Goal: Information Seeking & Learning: Learn about a topic

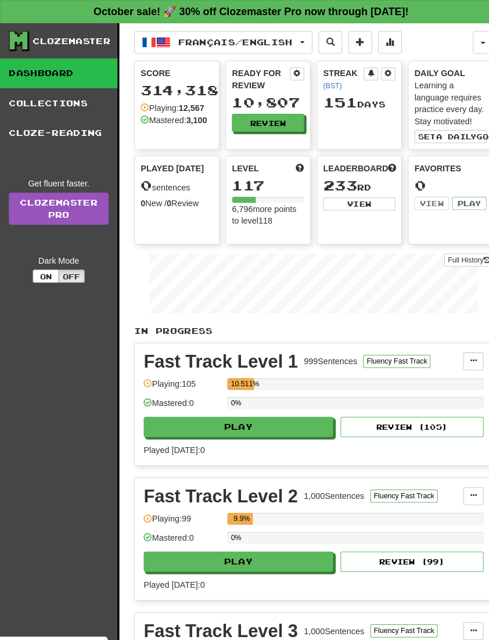
scroll to position [2, 0]
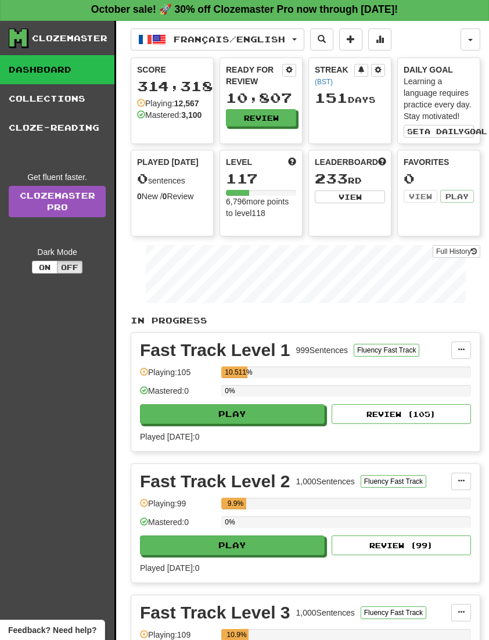
click at [267, 46] on button "Français / English" at bounding box center [218, 39] width 174 height 22
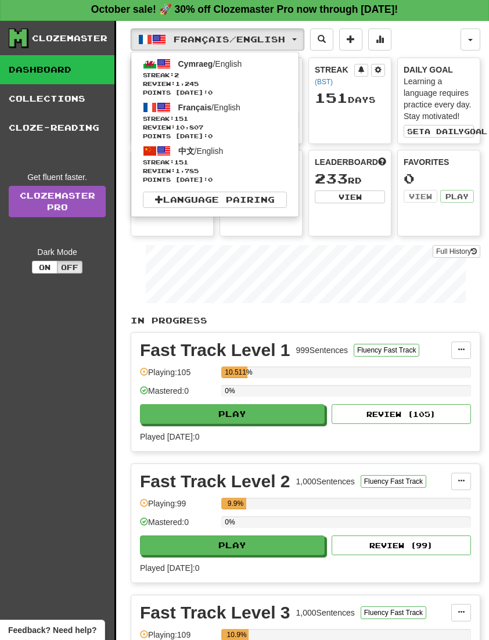
click at [233, 73] on span "Streak: 2" at bounding box center [215, 75] width 144 height 9
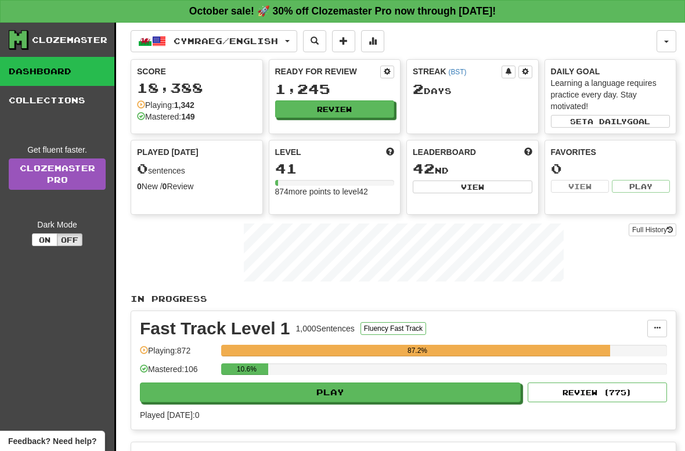
click at [406, 395] on button "Play" at bounding box center [330, 393] width 381 height 20
select select "**"
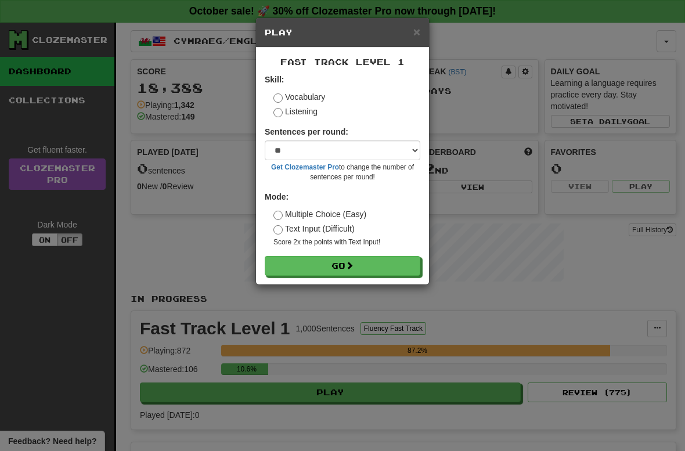
click at [387, 266] on button "Go" at bounding box center [343, 266] width 156 height 20
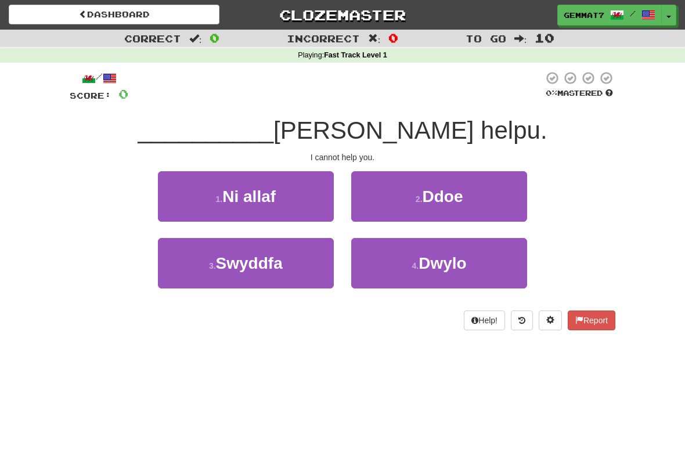
click at [292, 200] on button "1 . Ni allaf" at bounding box center [246, 196] width 176 height 51
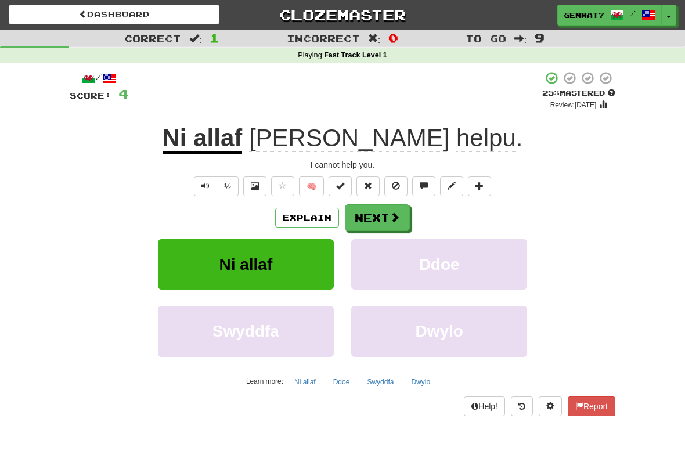
click at [297, 221] on button "Explain" at bounding box center [307, 218] width 64 height 20
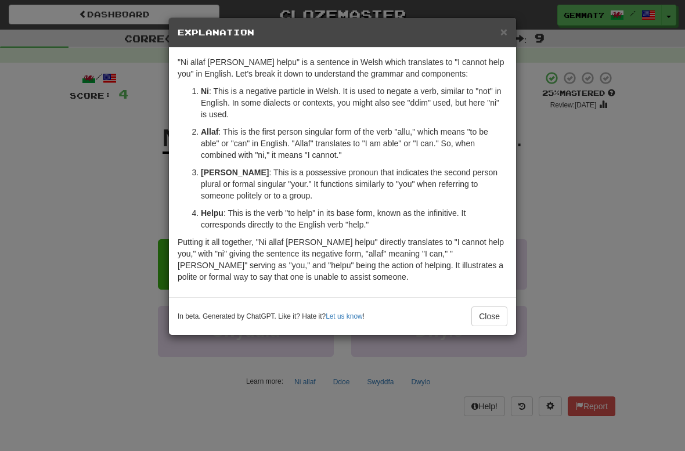
click at [581, 250] on div "× Explanation "Ni allaf [PERSON_NAME] helpu" is a sentence in Welsh which trans…" at bounding box center [342, 225] width 685 height 451
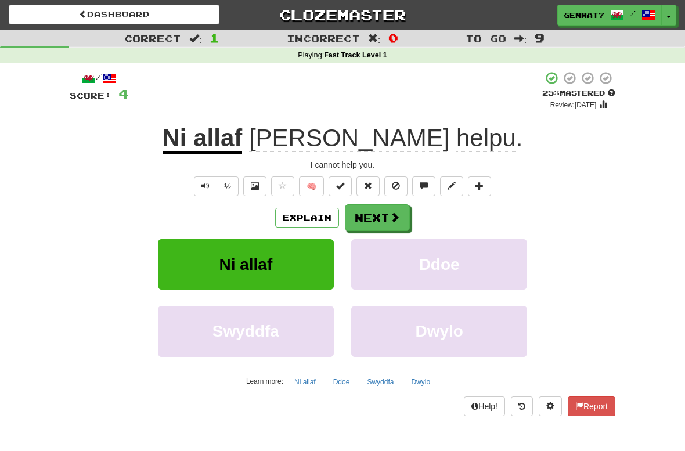
click at [385, 228] on button "Next" at bounding box center [377, 217] width 65 height 27
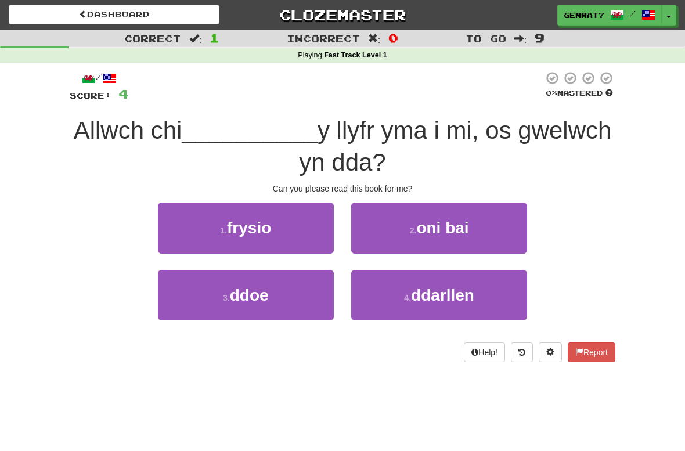
click at [441, 302] on span "ddarllen" at bounding box center [442, 295] width 63 height 18
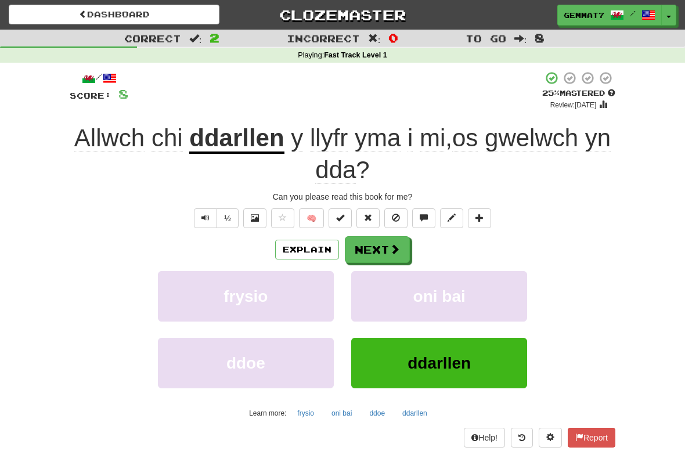
click at [380, 254] on button "Next" at bounding box center [377, 249] width 65 height 27
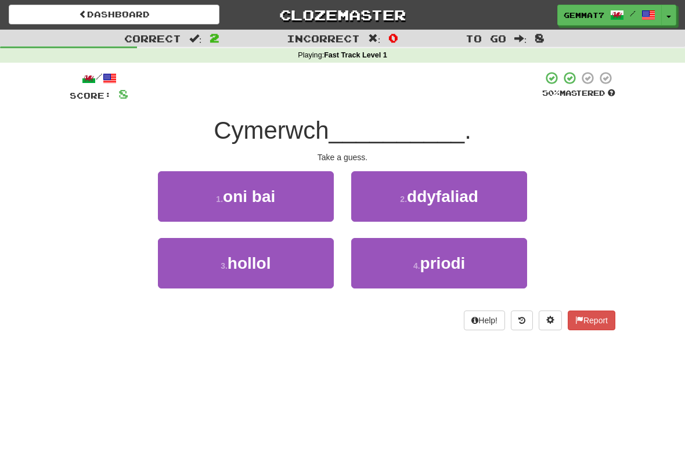
click at [299, 192] on button "1 . oni bai" at bounding box center [246, 196] width 176 height 51
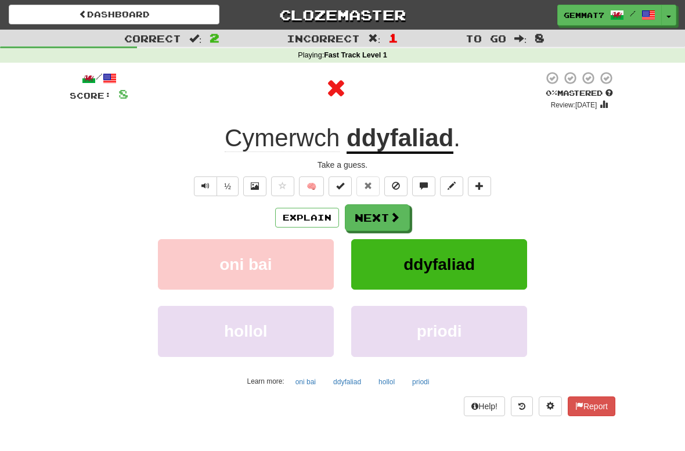
click at [316, 217] on button "Explain" at bounding box center [307, 218] width 64 height 20
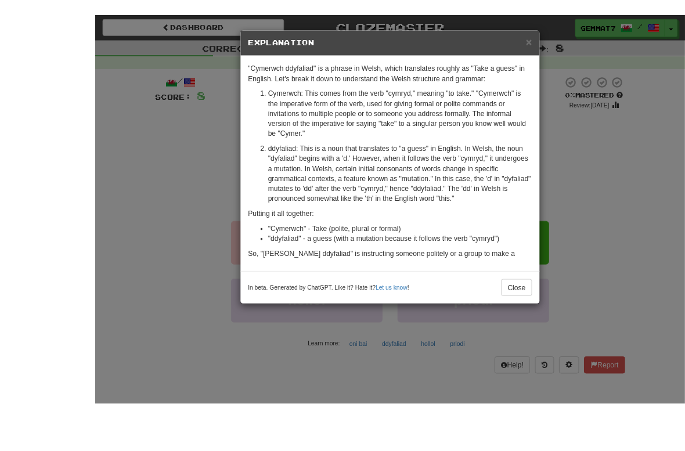
scroll to position [24, 0]
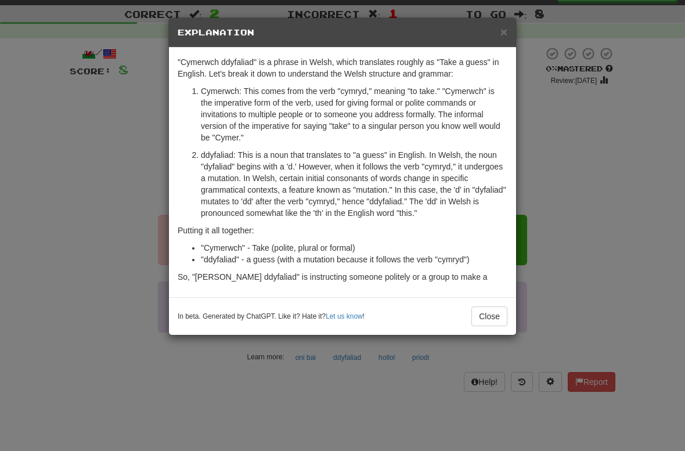
click at [98, 258] on div "× Explanation "Cymerwch ddyfaliad" is a phrase in Welsh, which translates rough…" at bounding box center [342, 225] width 685 height 451
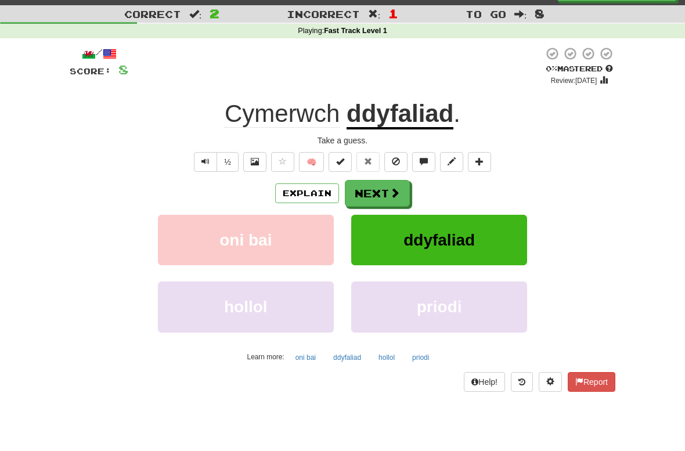
click at [278, 312] on button "hollol" at bounding box center [246, 307] width 176 height 51
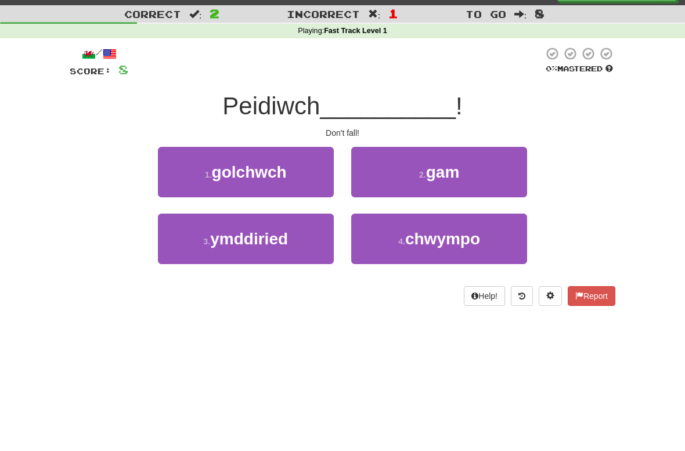
click at [446, 254] on button "4 . chwympo" at bounding box center [439, 239] width 176 height 51
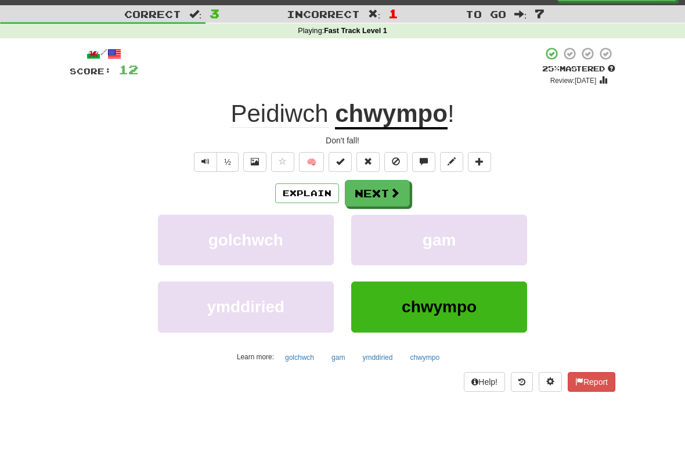
click at [391, 199] on button "Next" at bounding box center [377, 193] width 65 height 27
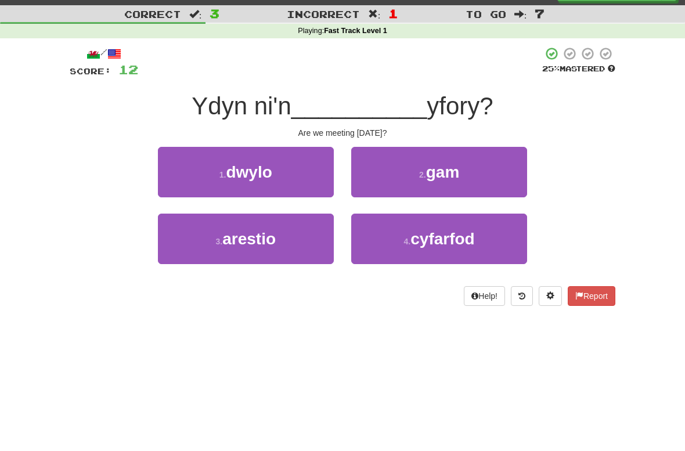
click at [478, 251] on button "4 . cyfarfod" at bounding box center [439, 239] width 176 height 51
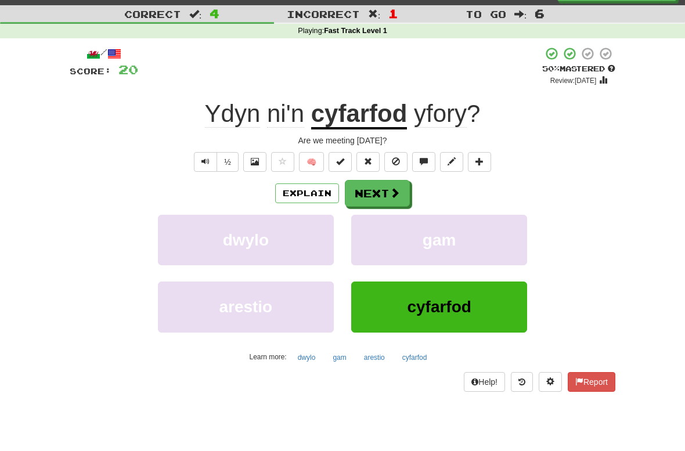
click at [401, 193] on button "Next" at bounding box center [377, 193] width 65 height 27
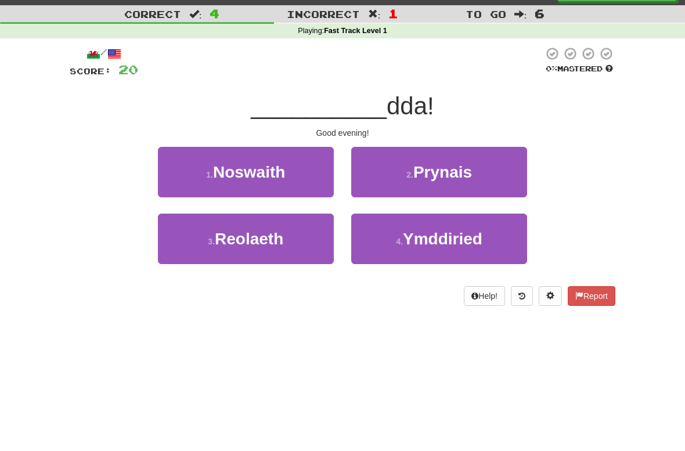
click at [282, 171] on span "Noswaith" at bounding box center [249, 172] width 72 height 18
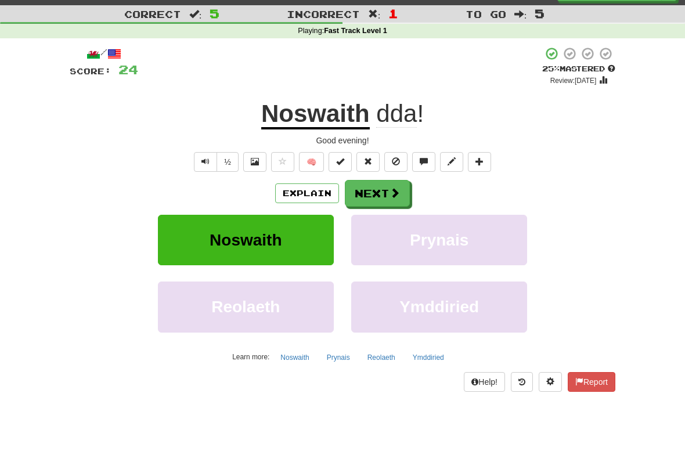
click at [379, 202] on button "Next" at bounding box center [377, 193] width 65 height 27
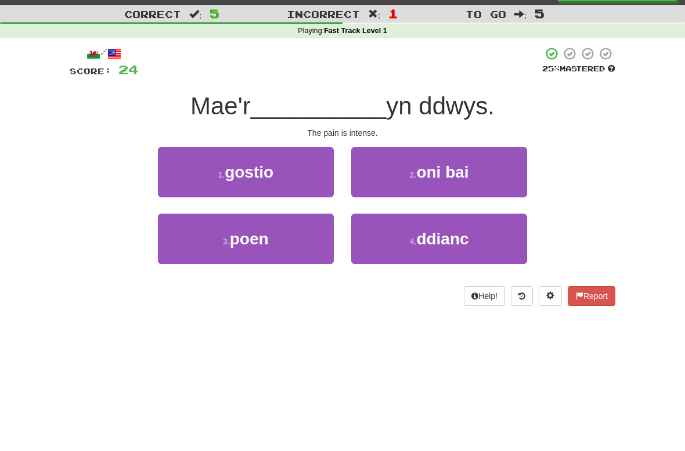
click at [290, 253] on button "3 . poen" at bounding box center [246, 239] width 176 height 51
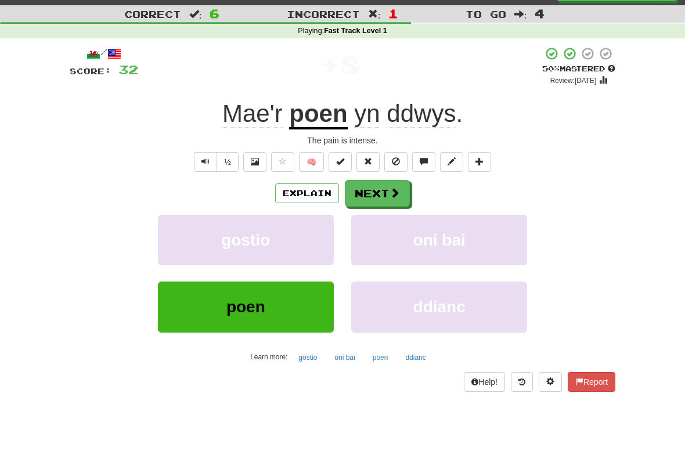
click at [426, 116] on span "ddwys" at bounding box center [421, 114] width 69 height 28
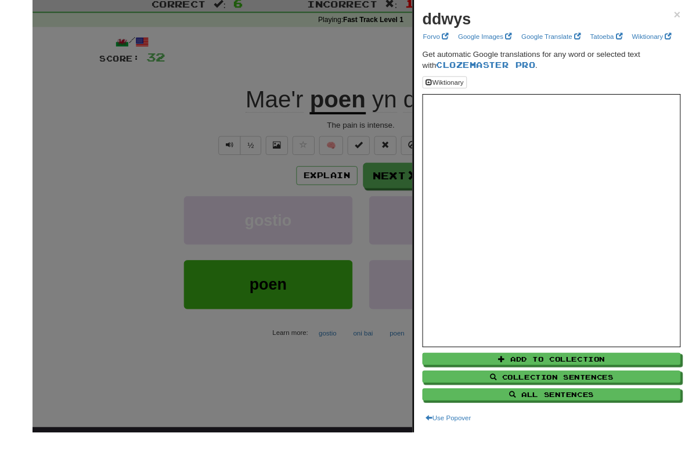
scroll to position [35, 0]
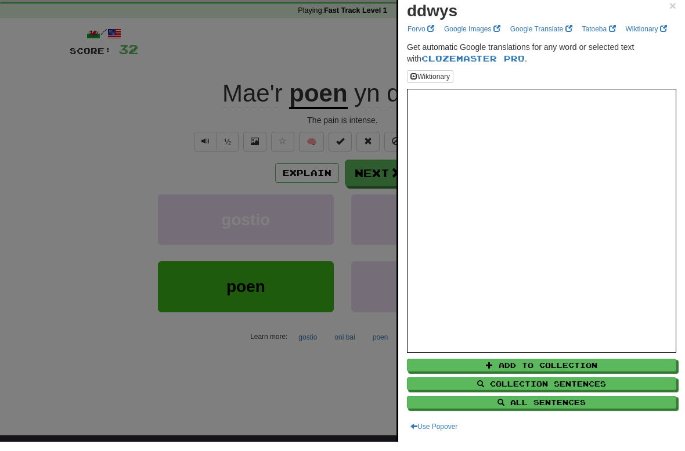
click at [90, 260] on div at bounding box center [342, 225] width 685 height 451
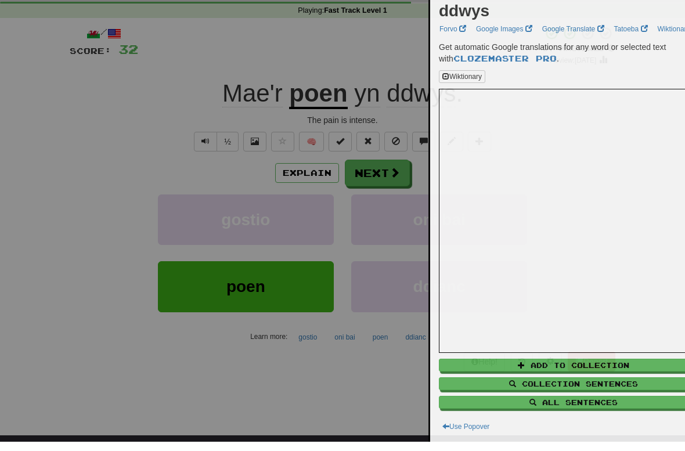
scroll to position [45, 0]
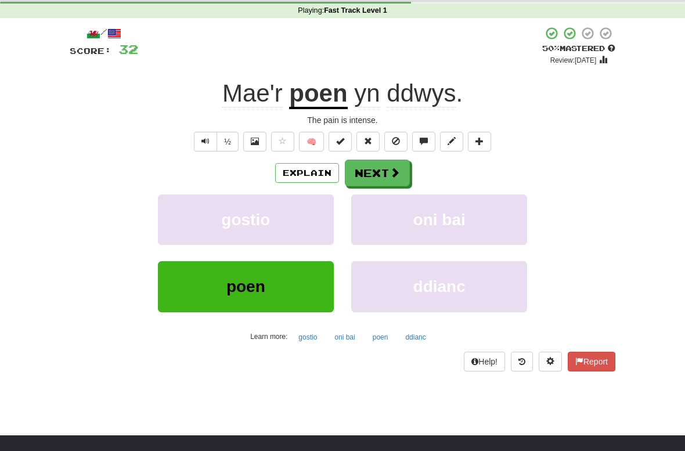
click at [386, 340] on button "poen" at bounding box center [380, 337] width 28 height 17
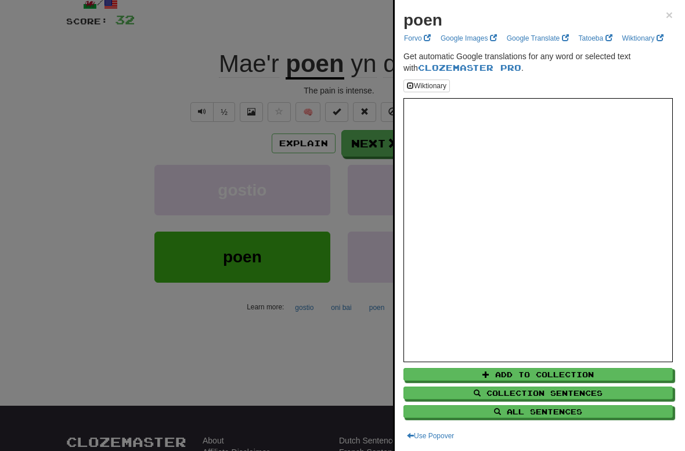
scroll to position [126, 0]
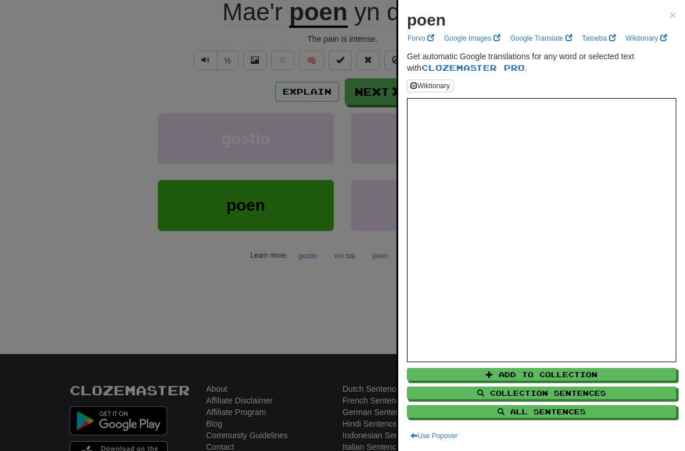
click at [268, 313] on div at bounding box center [342, 225] width 685 height 451
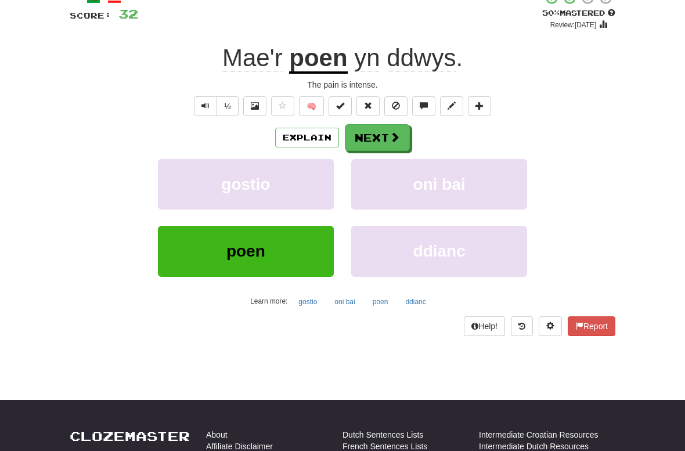
scroll to position [80, 0]
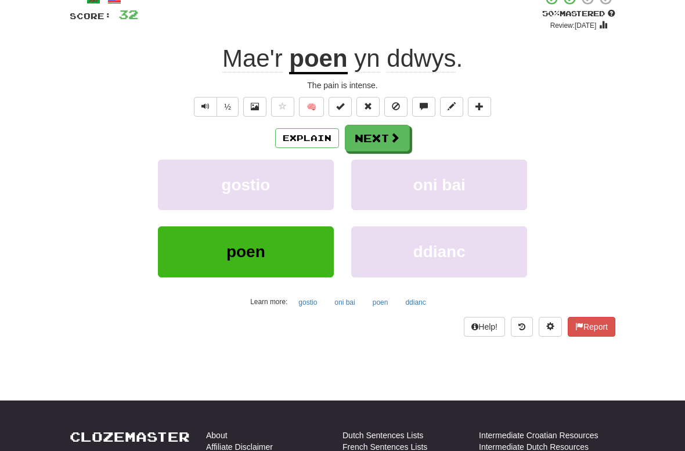
click at [380, 135] on button "Next" at bounding box center [377, 138] width 65 height 27
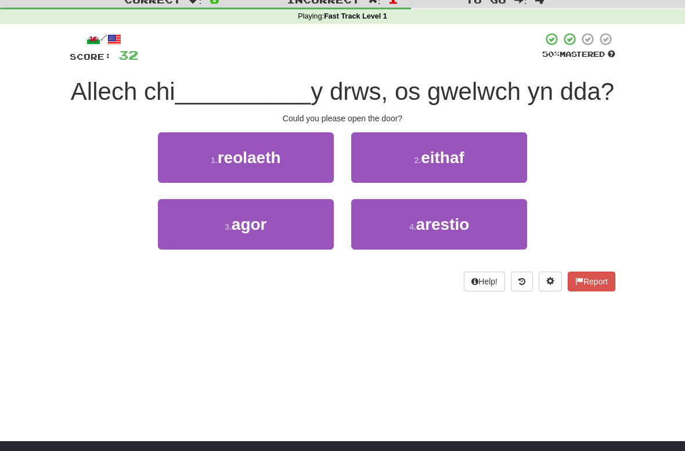
scroll to position [38, 0]
click at [268, 250] on button "3 . agor" at bounding box center [246, 225] width 176 height 51
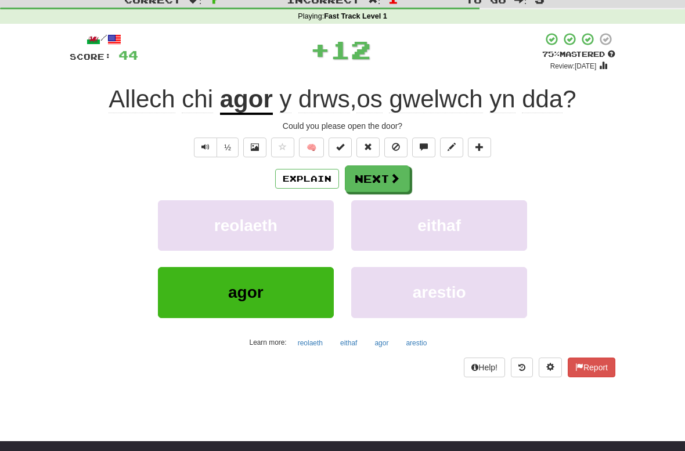
scroll to position [39, 0]
click at [369, 177] on button "Next" at bounding box center [377, 178] width 65 height 27
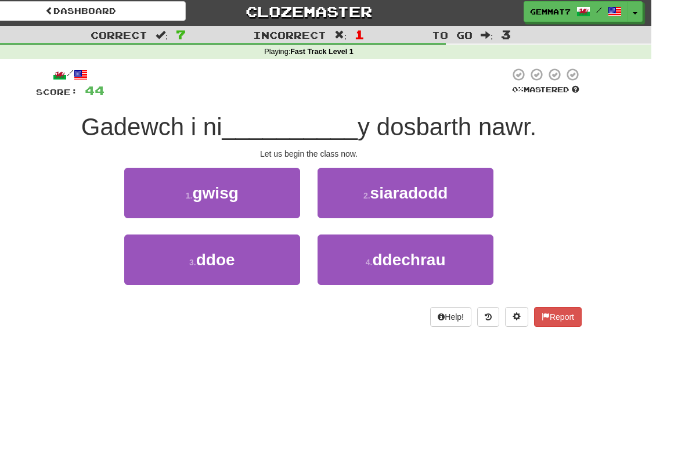
scroll to position [10, 0]
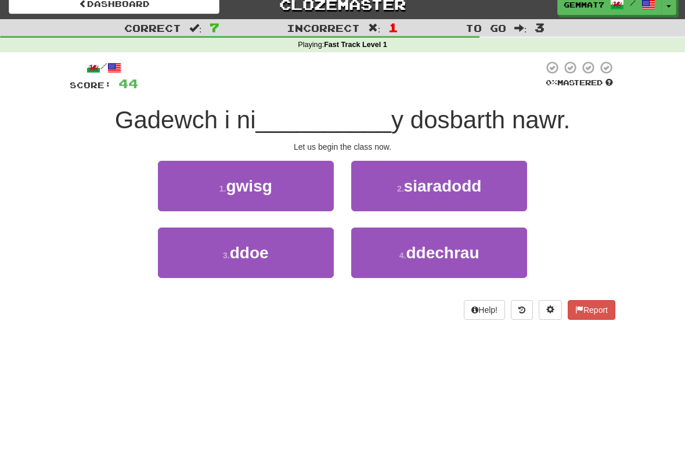
click at [416, 258] on span "ddechrau" at bounding box center [442, 253] width 73 height 18
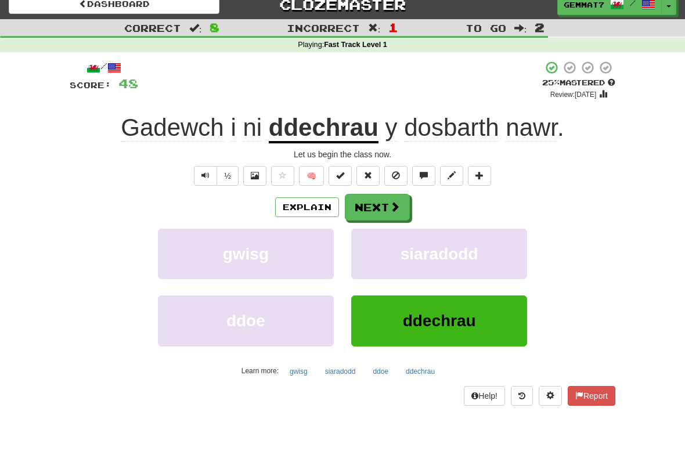
click at [407, 211] on button "Next" at bounding box center [377, 207] width 65 height 27
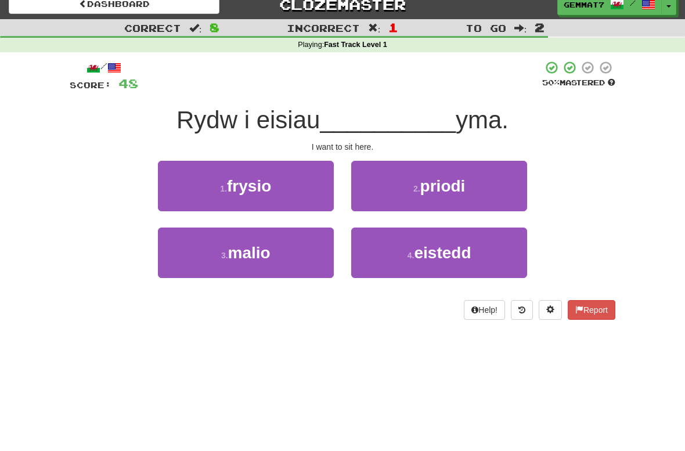
click at [423, 261] on button "4 . eistedd" at bounding box center [439, 253] width 176 height 51
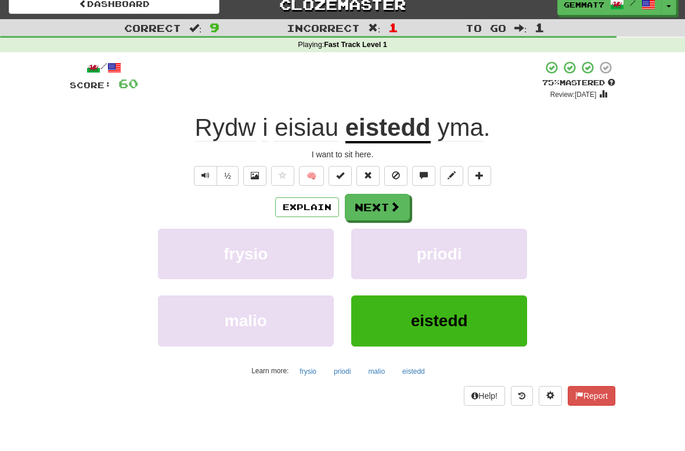
click at [397, 208] on span at bounding box center [395, 206] width 10 height 10
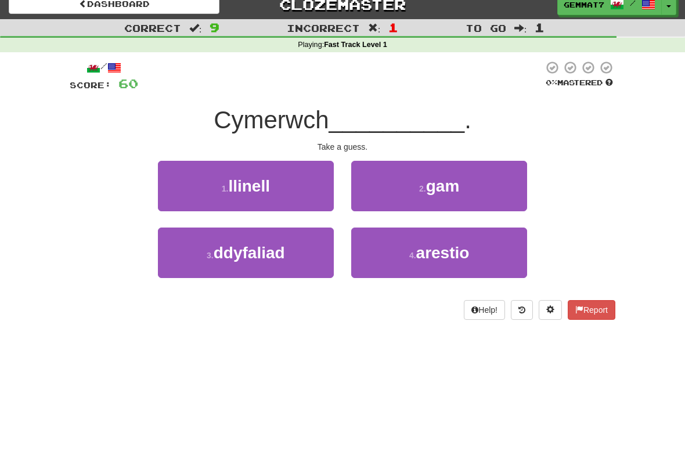
click at [255, 268] on button "3 . ddyfaliad" at bounding box center [246, 253] width 176 height 51
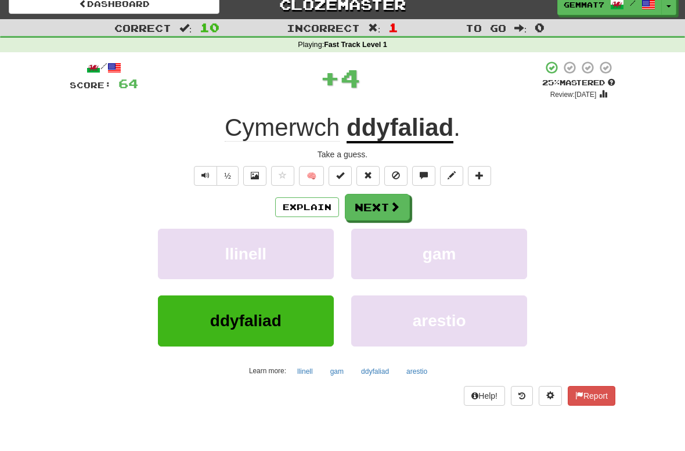
click at [376, 209] on button "Next" at bounding box center [377, 207] width 65 height 27
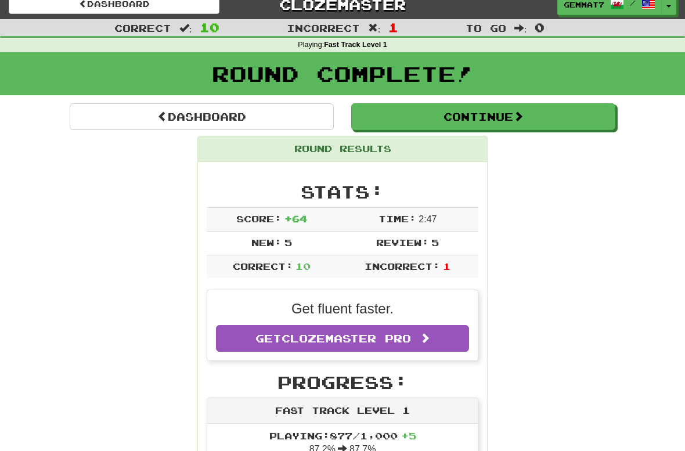
click at [495, 116] on button "Continue" at bounding box center [483, 116] width 264 height 27
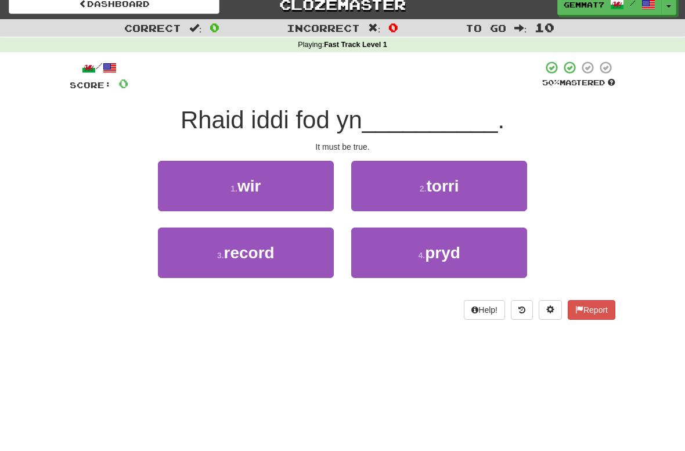
click at [290, 172] on button "1 . wir" at bounding box center [246, 186] width 176 height 51
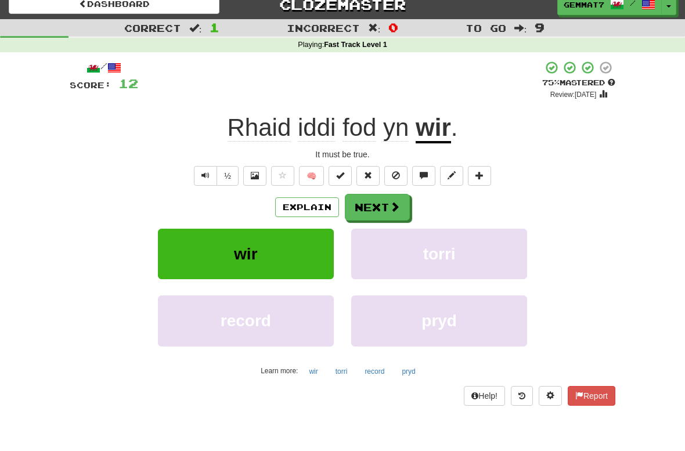
click at [373, 218] on button "Next" at bounding box center [377, 207] width 65 height 27
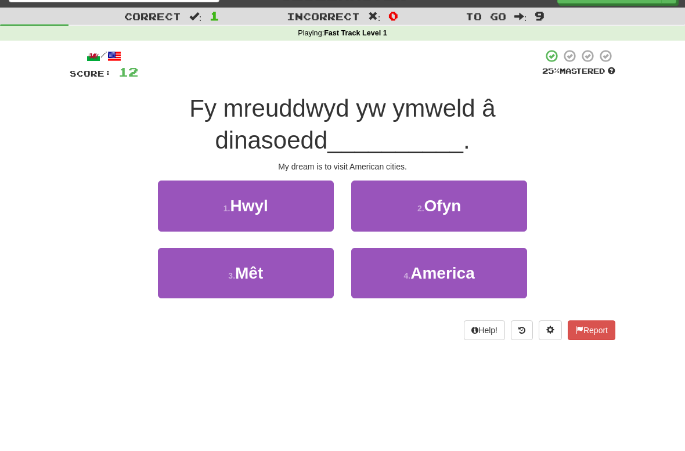
scroll to position [33, 0]
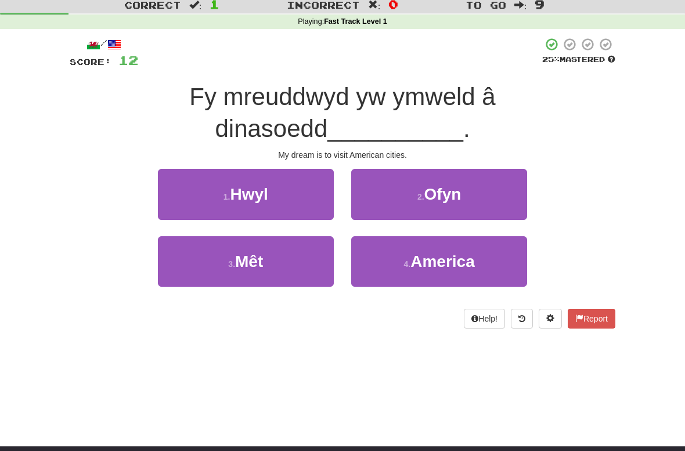
click at [453, 269] on button "4 . America" at bounding box center [439, 262] width 176 height 51
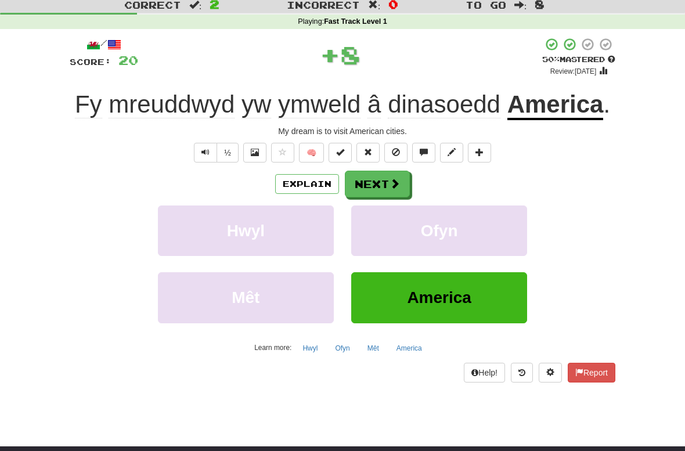
scroll to position [34, 0]
click at [304, 183] on button "Explain" at bounding box center [307, 184] width 64 height 20
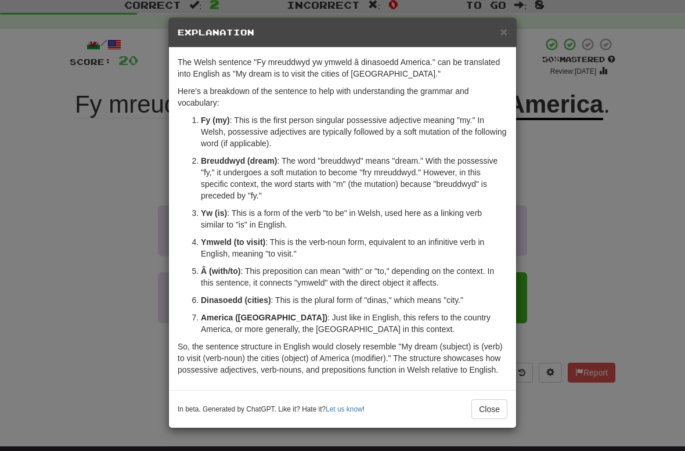
scroll to position [33, 0]
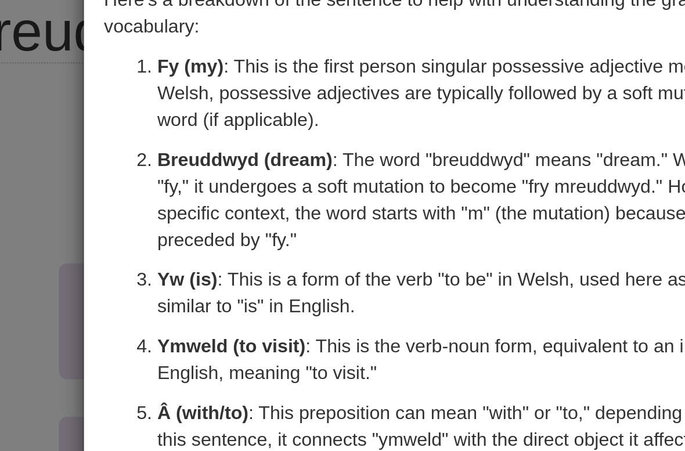
click at [16, 113] on div "× Explanation The Welsh sentence "Fy mreuddwyd yw ymweld â dinasoedd America." …" at bounding box center [342, 225] width 685 height 451
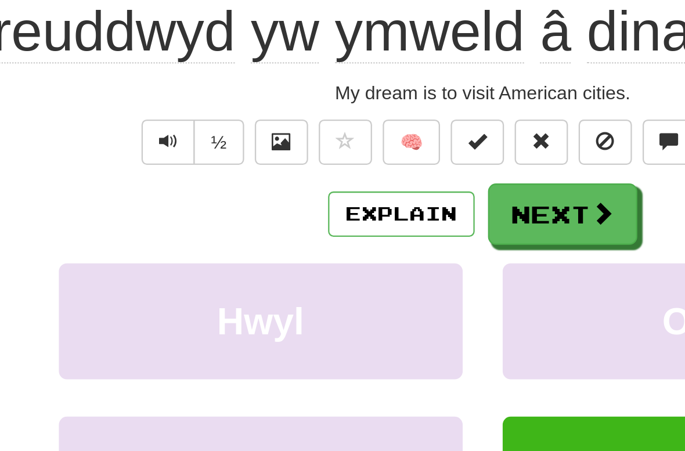
click at [201, 149] on span "Text-to-speech controls" at bounding box center [205, 153] width 8 height 8
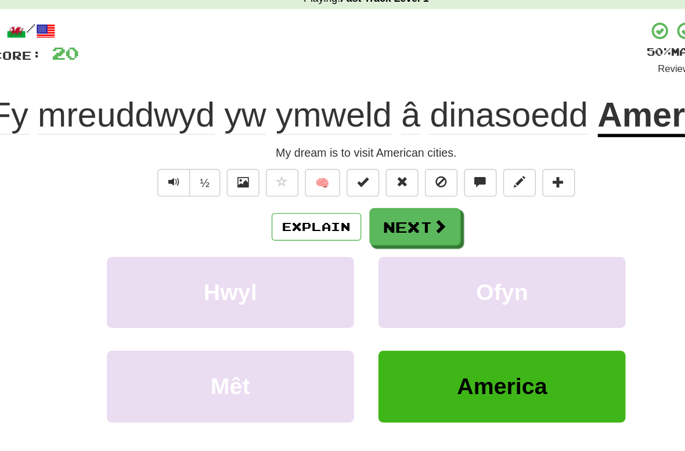
click at [201, 149] on span "Text-to-speech controls" at bounding box center [205, 153] width 8 height 8
click at [194, 143] on button "Text-to-speech controls" at bounding box center [205, 153] width 23 height 20
click at [217, 143] on button "½" at bounding box center [228, 153] width 22 height 20
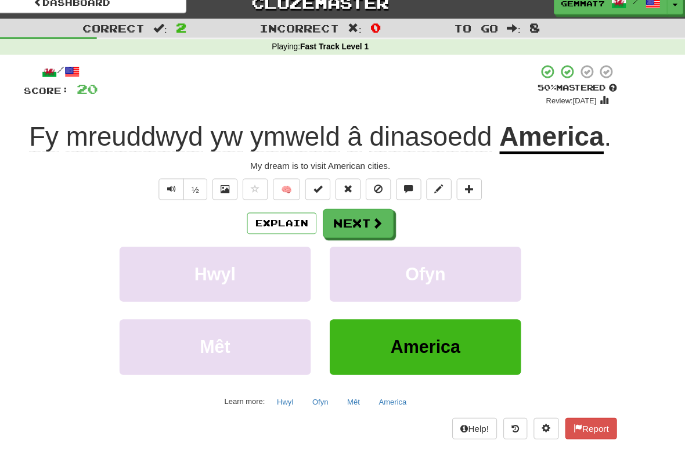
scroll to position [12, 0]
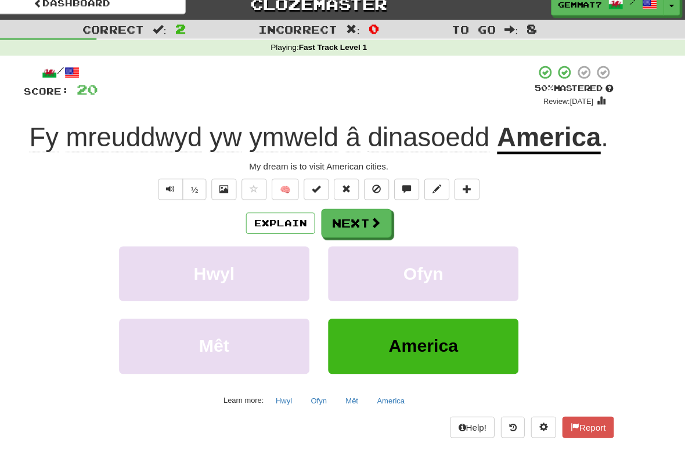
click at [275, 212] on button "Explain" at bounding box center [307, 206] width 64 height 20
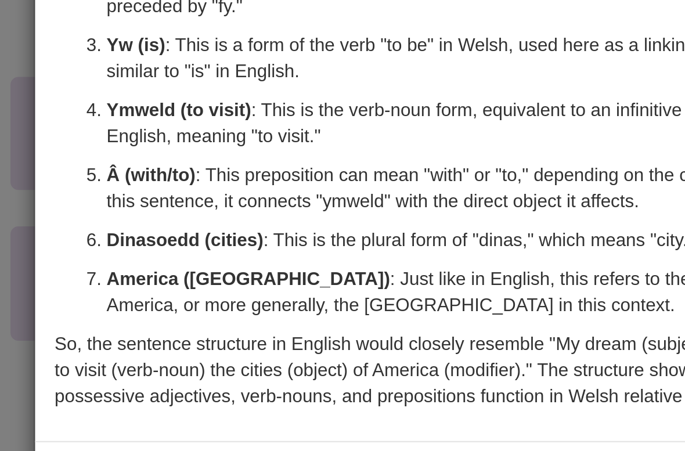
click at [7, 88] on div "× Explanation The Welsh sentence "Fy mreuddwyd yw ymweld â dinasoedd America." …" at bounding box center [342, 225] width 685 height 451
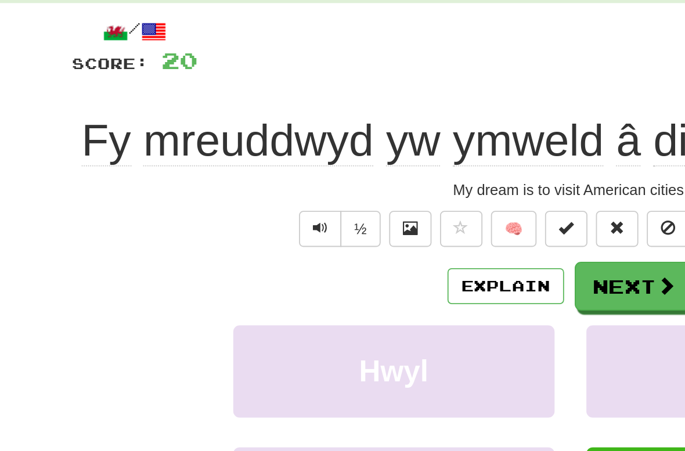
scroll to position [0, 0]
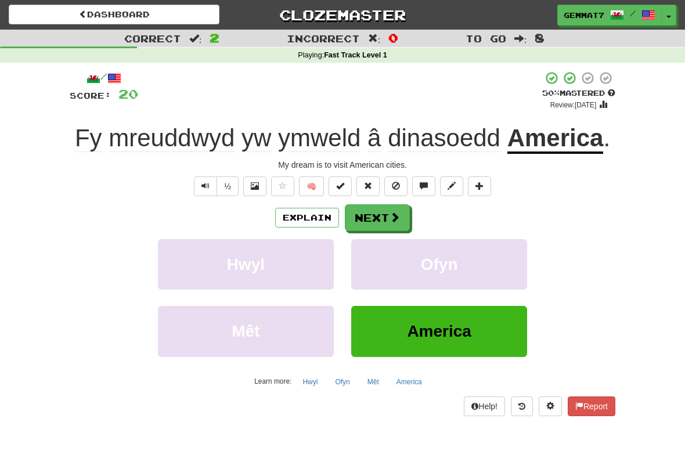
click at [379, 226] on button "Next" at bounding box center [377, 217] width 65 height 27
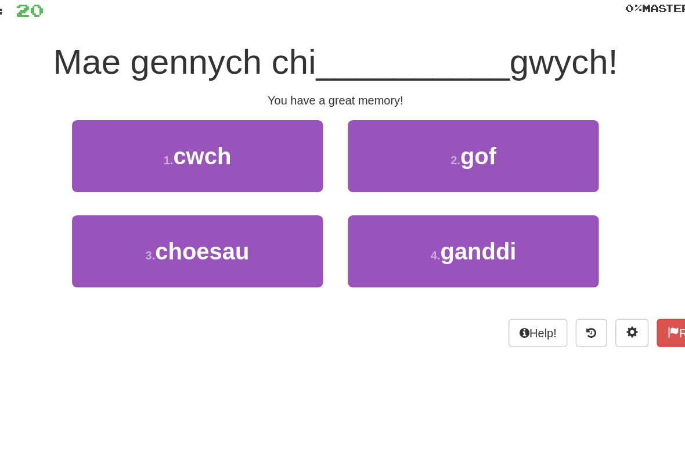
click at [430, 188] on span "gof" at bounding box center [443, 197] width 26 height 18
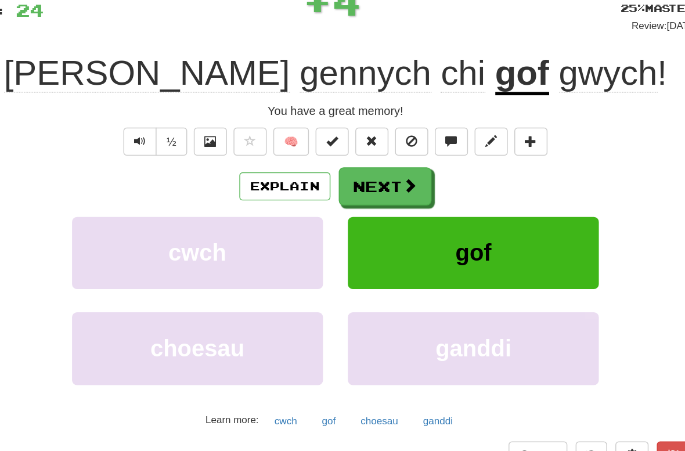
click at [327, 373] on button "gof" at bounding box center [338, 381] width 23 height 17
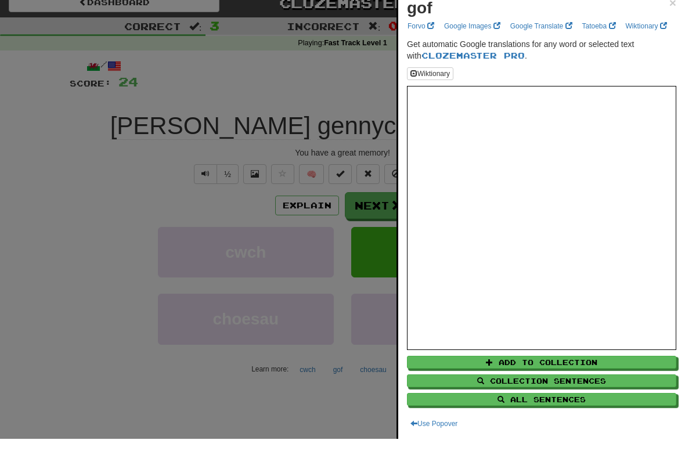
click at [351, 84] on div at bounding box center [342, 225] width 685 height 451
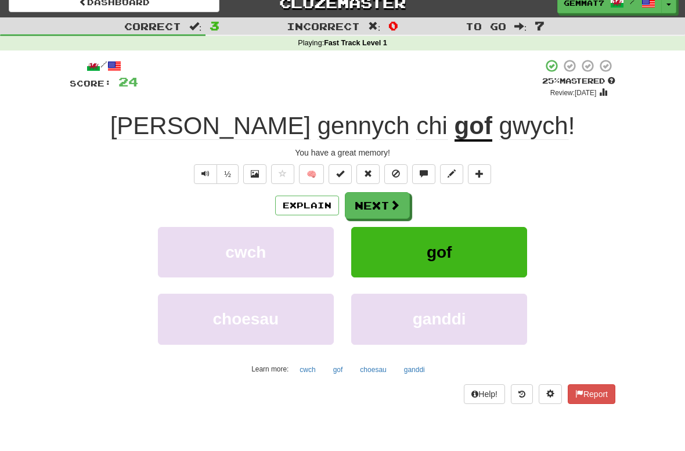
scroll to position [12, 0]
click at [455, 129] on u "gof" at bounding box center [474, 127] width 38 height 30
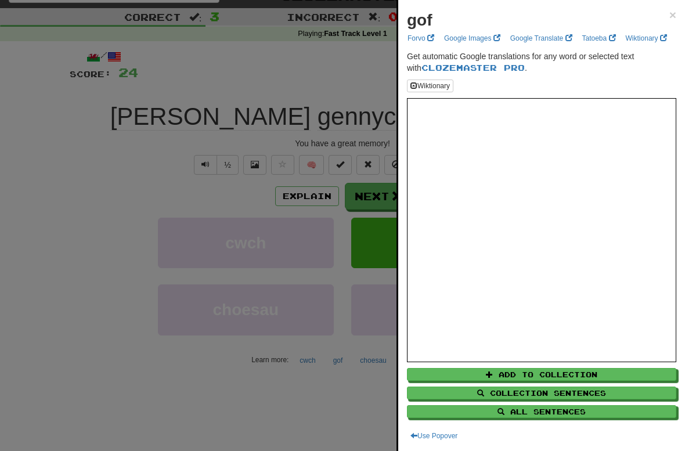
scroll to position [21, 0]
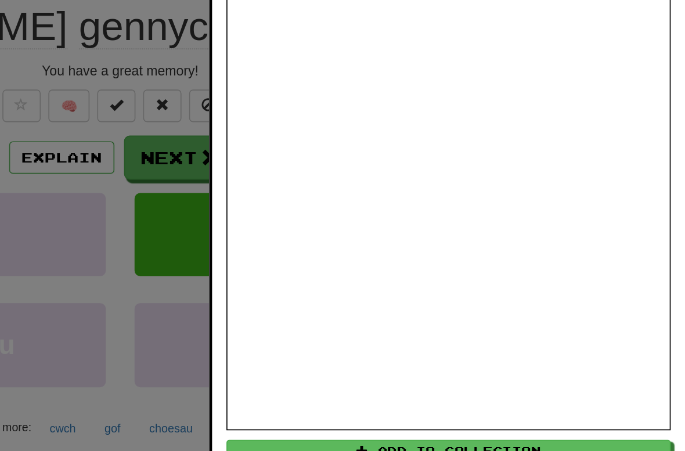
click at [69, 141] on div at bounding box center [342, 225] width 685 height 451
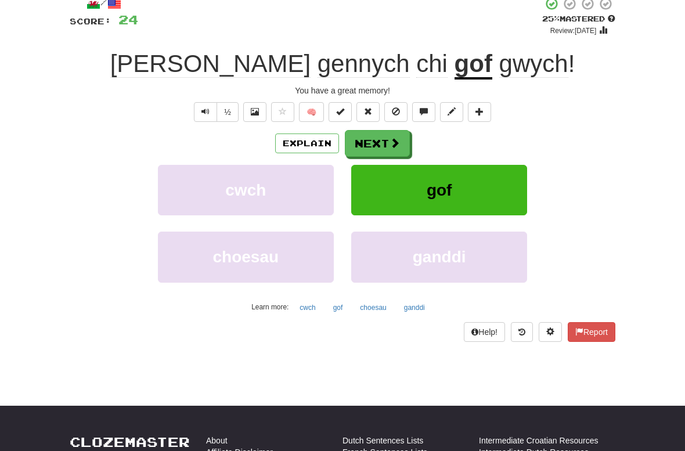
scroll to position [56, 0]
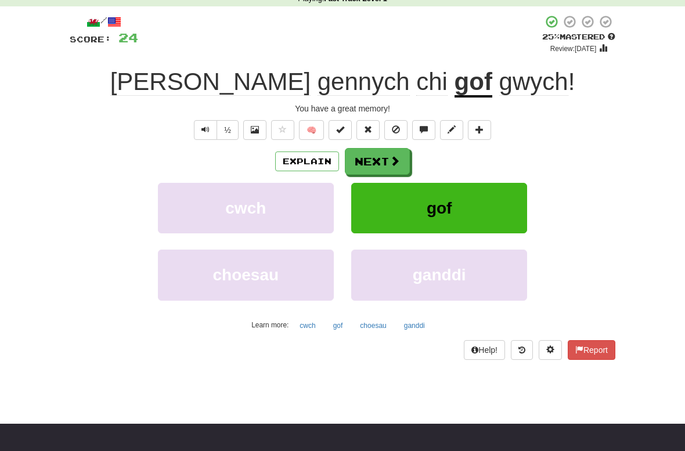
click at [383, 162] on button "Next" at bounding box center [377, 161] width 65 height 27
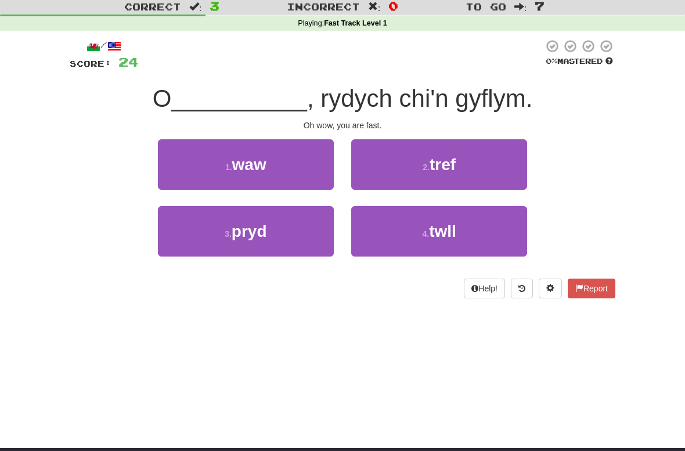
scroll to position [33, 0]
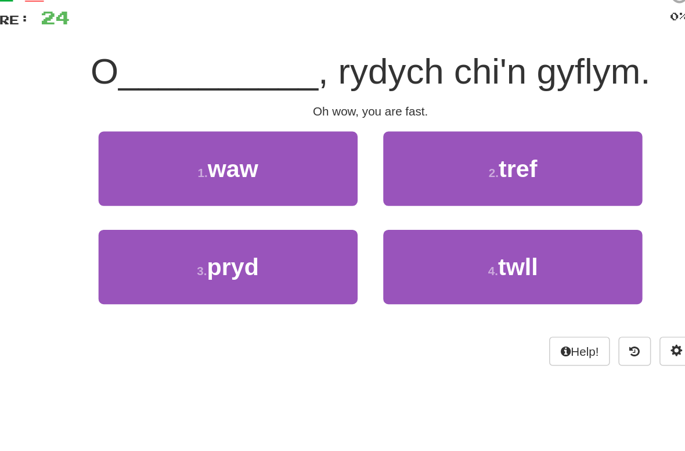
click at [212, 139] on button "1 . waw" at bounding box center [246, 164] width 176 height 51
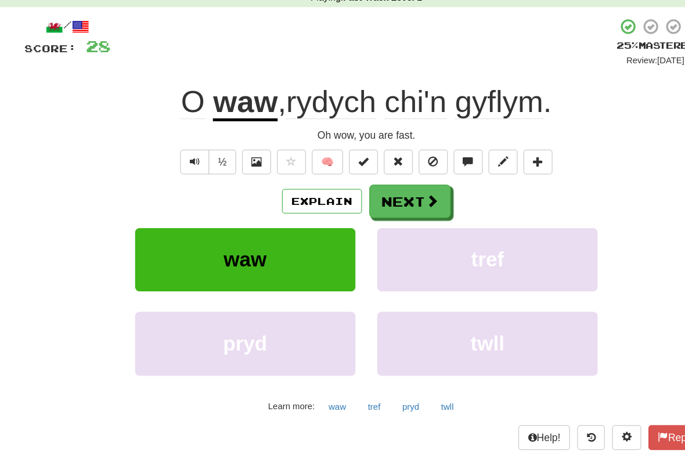
click at [345, 172] on button "Next" at bounding box center [377, 185] width 65 height 27
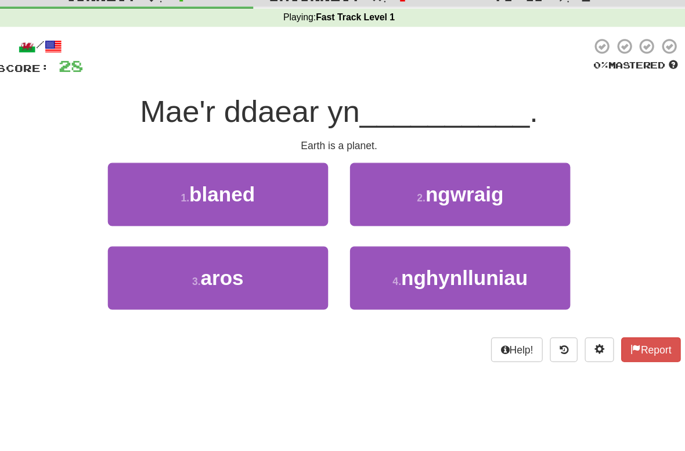
scroll to position [30, 0]
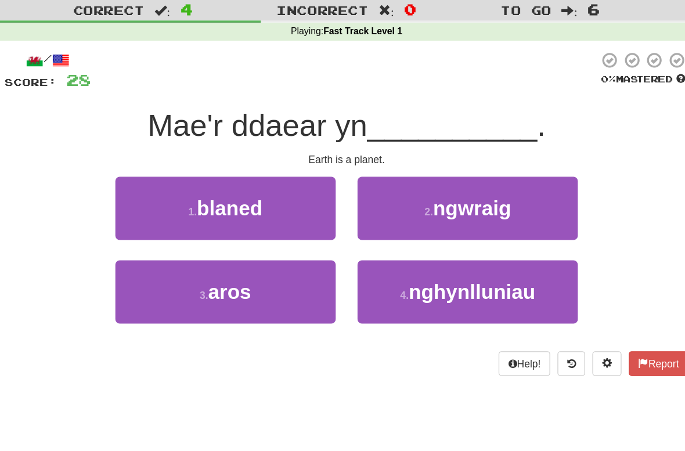
click at [231, 174] on button "1 . blaned" at bounding box center [246, 166] width 176 height 51
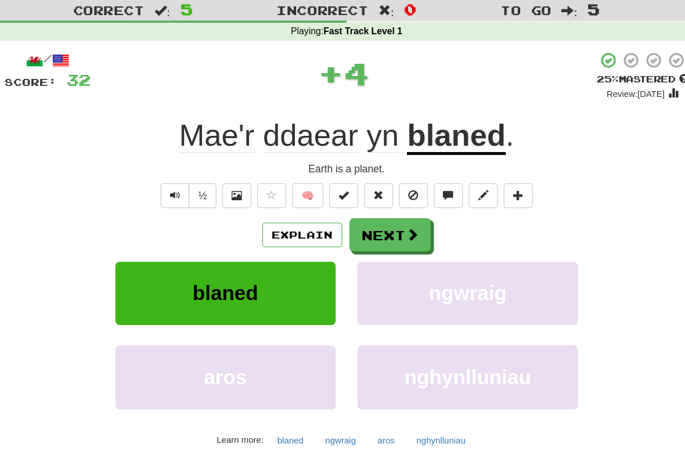
click at [391, 106] on u "blaned" at bounding box center [430, 109] width 78 height 30
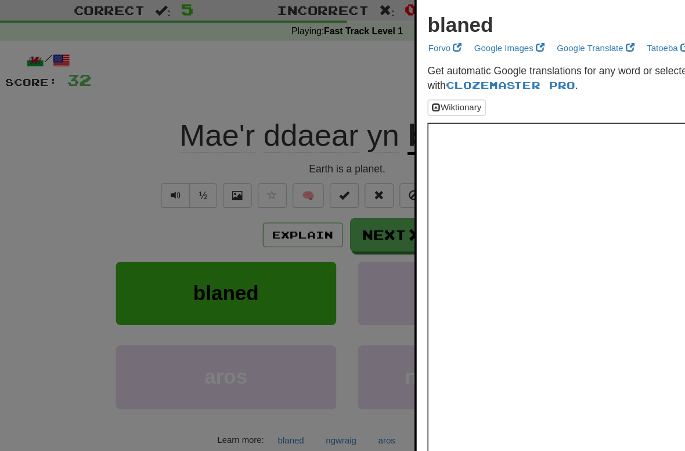
click at [36, 243] on div at bounding box center [342, 225] width 685 height 451
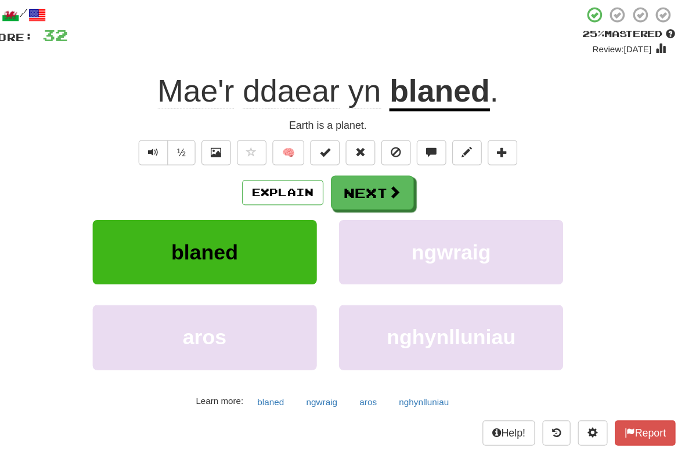
click at [390, 182] on span at bounding box center [395, 187] width 10 height 10
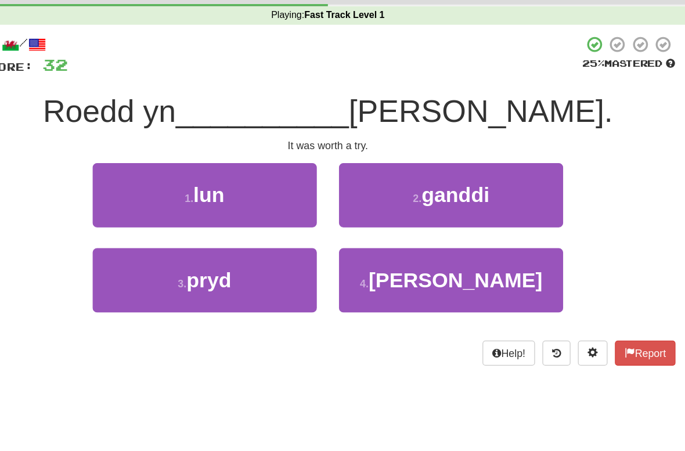
click at [415, 220] on button "4 . werth" at bounding box center [439, 233] width 176 height 51
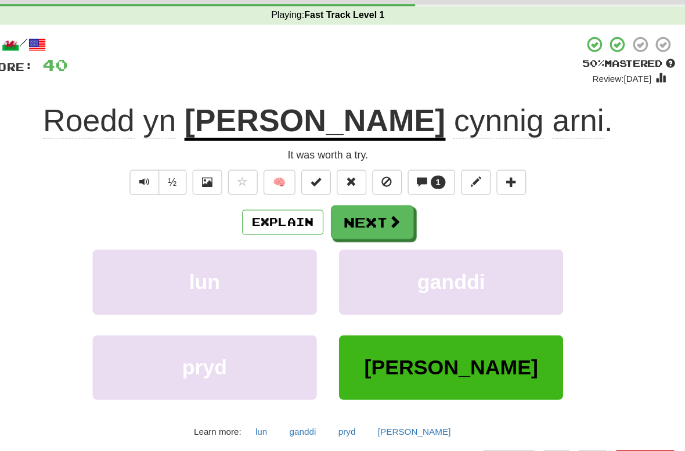
click at [187, 146] on button "Text-to-speech controls" at bounding box center [198, 156] width 23 height 20
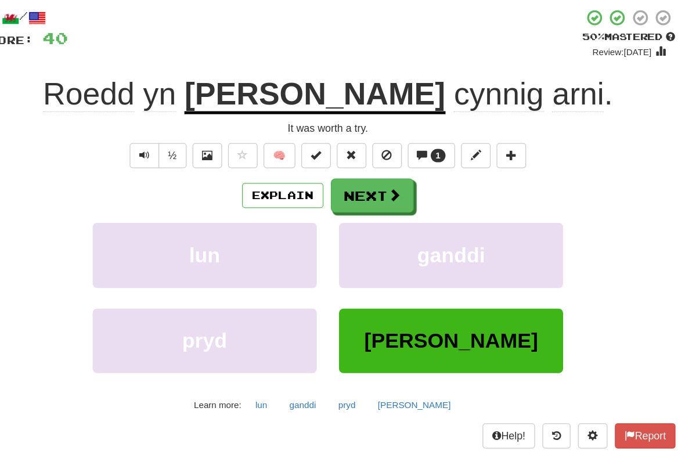
click at [390, 182] on span at bounding box center [395, 187] width 10 height 10
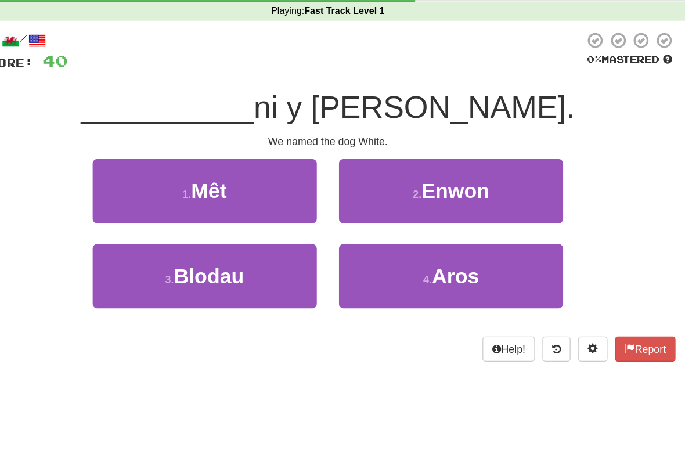
click at [416, 157] on span "Enwon" at bounding box center [442, 166] width 53 height 18
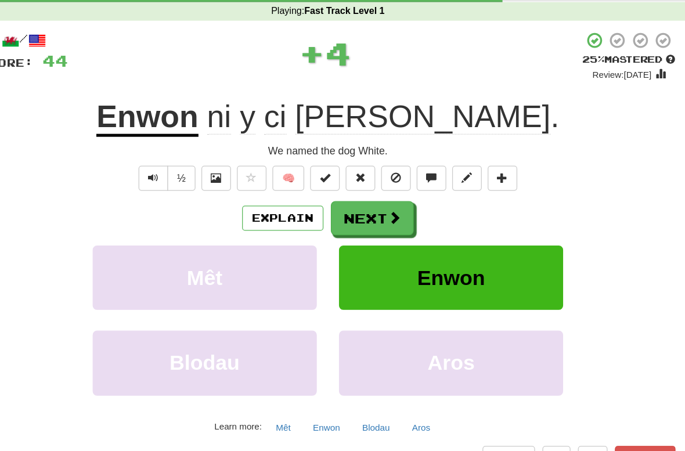
click at [175, 95] on u "Enwon" at bounding box center [201, 109] width 80 height 30
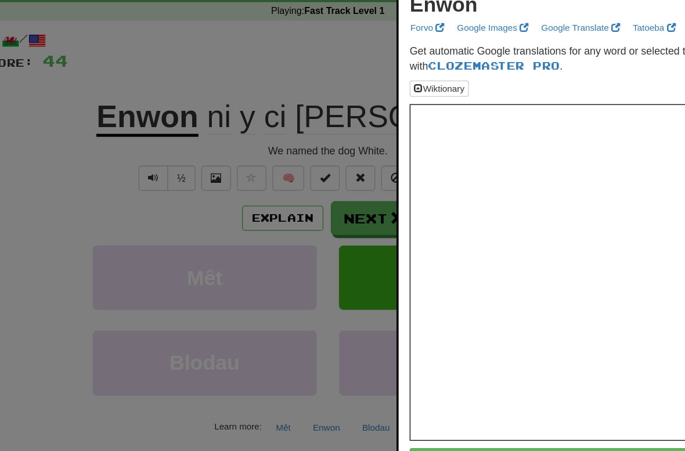
click at [140, 154] on div at bounding box center [342, 225] width 685 height 451
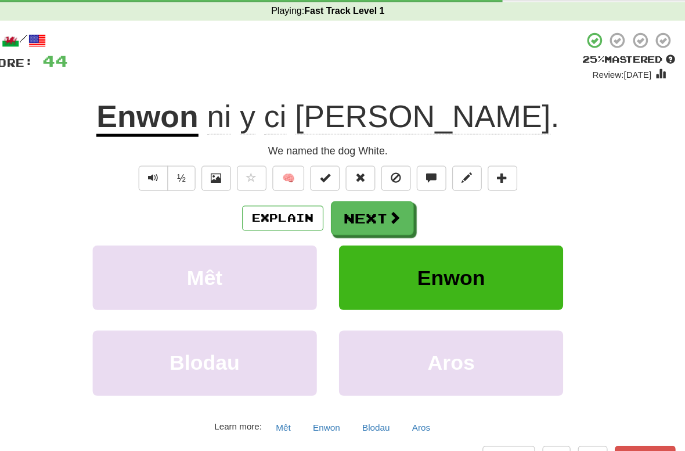
click at [345, 174] on button "Next" at bounding box center [377, 187] width 65 height 27
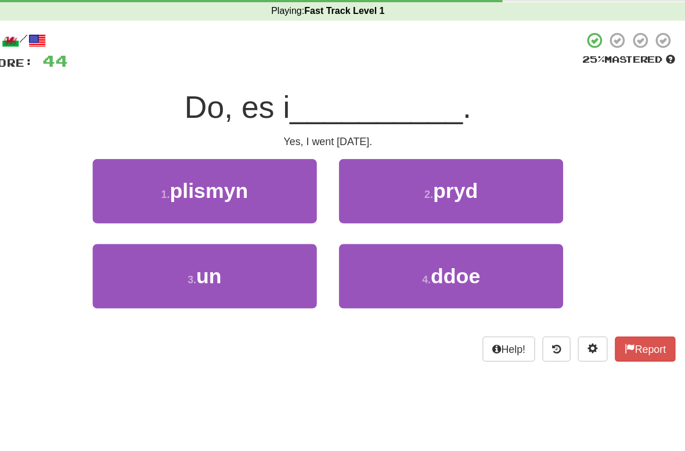
click at [351, 228] on button "4 . ddoe" at bounding box center [439, 233] width 176 height 51
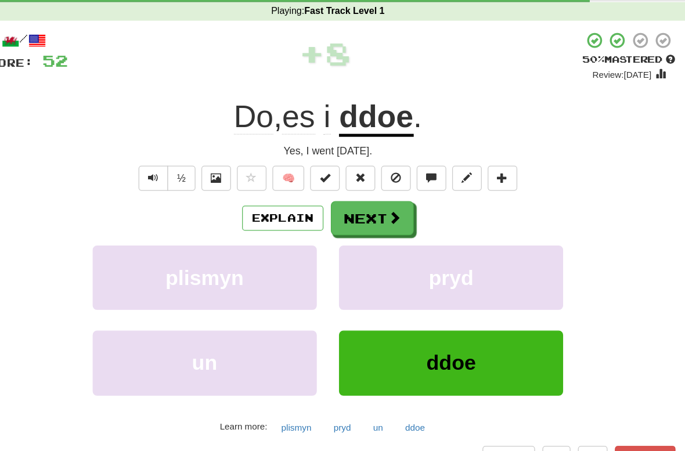
click at [345, 179] on button "Next" at bounding box center [377, 187] width 65 height 27
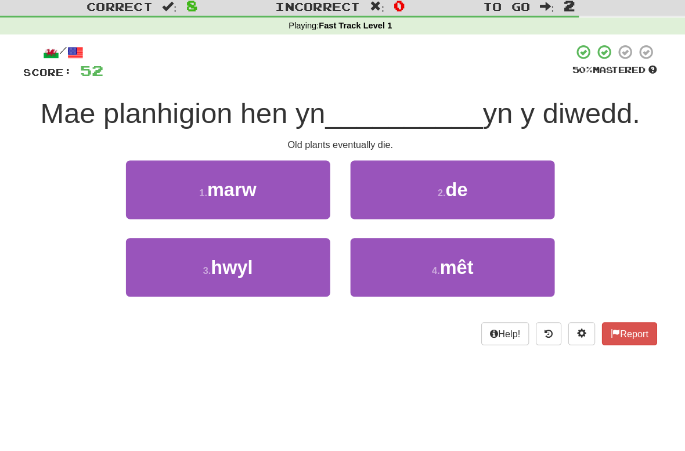
click at [237, 159] on button "1 . marw" at bounding box center [246, 166] width 176 height 51
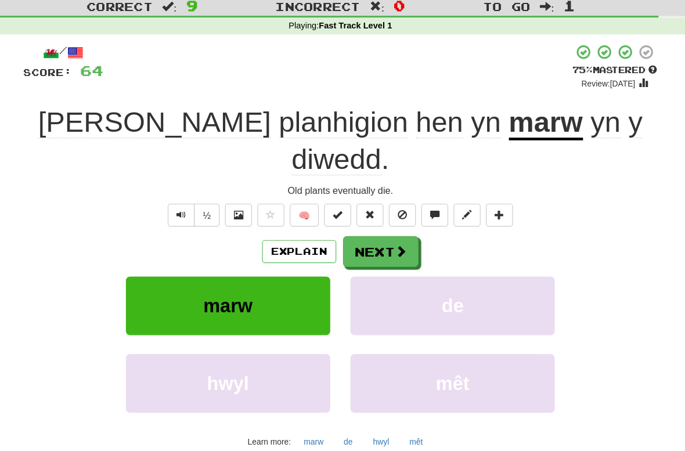
click at [275, 210] on button "Explain" at bounding box center [307, 220] width 64 height 20
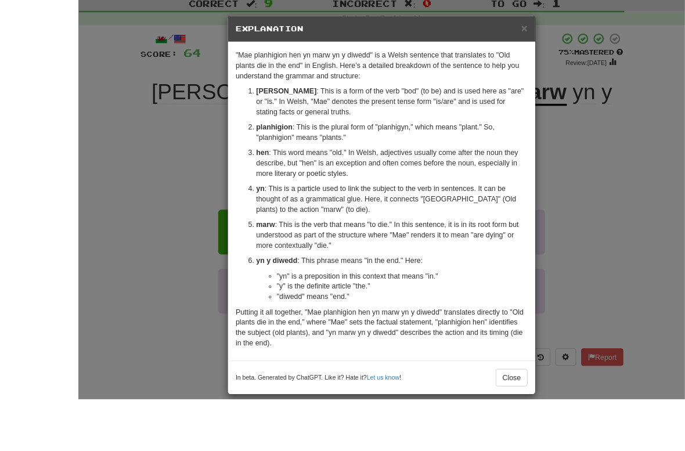
scroll to position [100, 0]
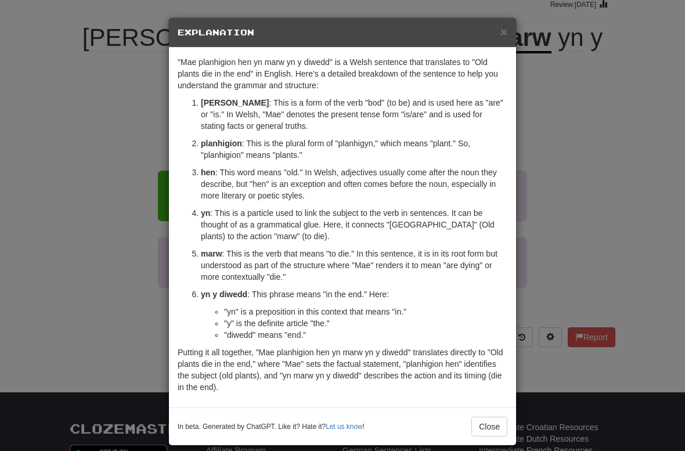
click at [646, 230] on div "× Explanation "Mae planhigion hen yn marw yn y diwedd" is a Welsh sentence that…" at bounding box center [342, 225] width 685 height 451
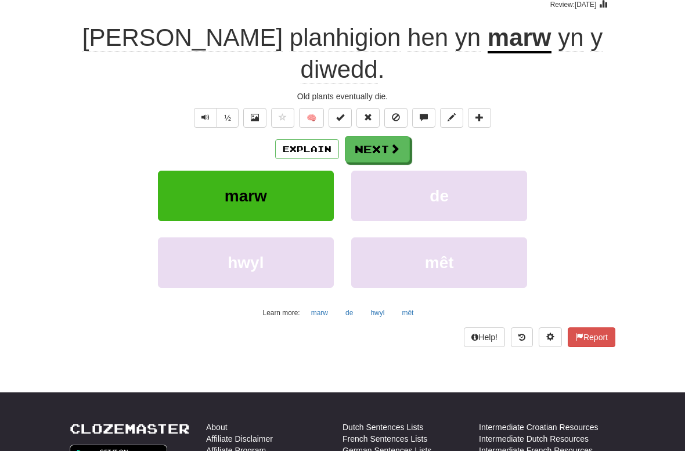
click at [603, 171] on div "marw de" at bounding box center [342, 204] width 581 height 67
click at [399, 143] on span at bounding box center [395, 148] width 10 height 10
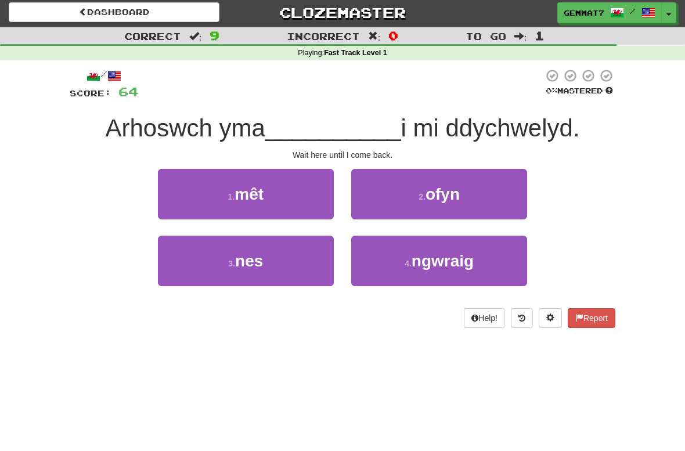
scroll to position [2, 0]
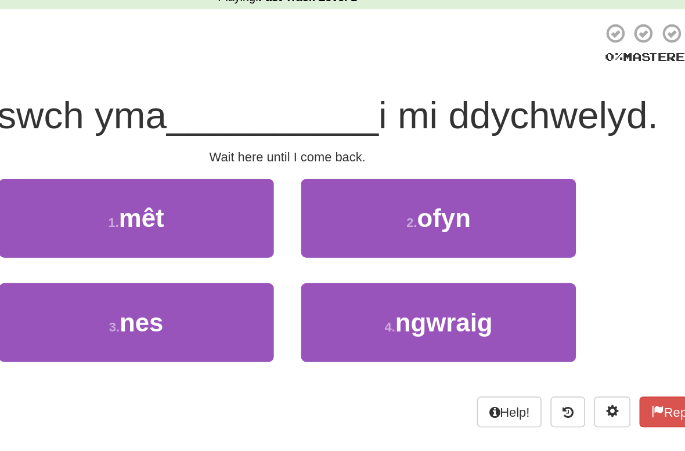
click at [158, 169] on button "1 . mêt" at bounding box center [246, 194] width 176 height 51
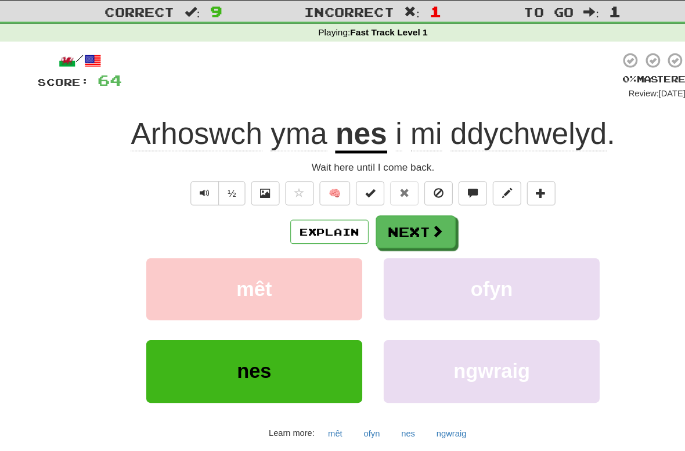
click at [280, 206] on button "Explain" at bounding box center [307, 216] width 64 height 20
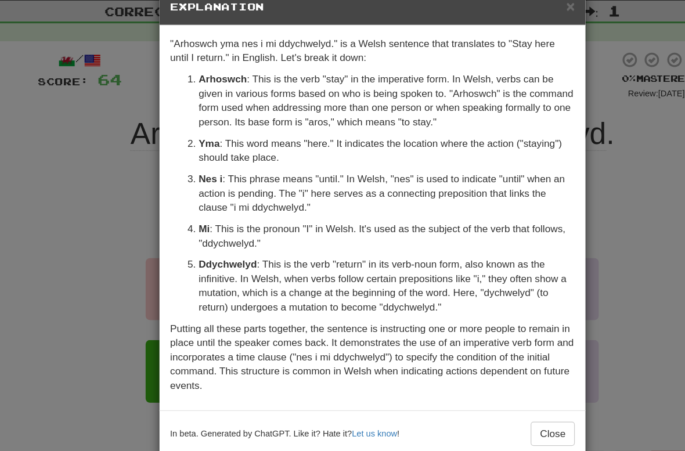
click at [515, 226] on div "× Explanation "Arhoswch yma nes i mi ddychwelyd." is a Welsh sentence that tran…" at bounding box center [342, 225] width 685 height 451
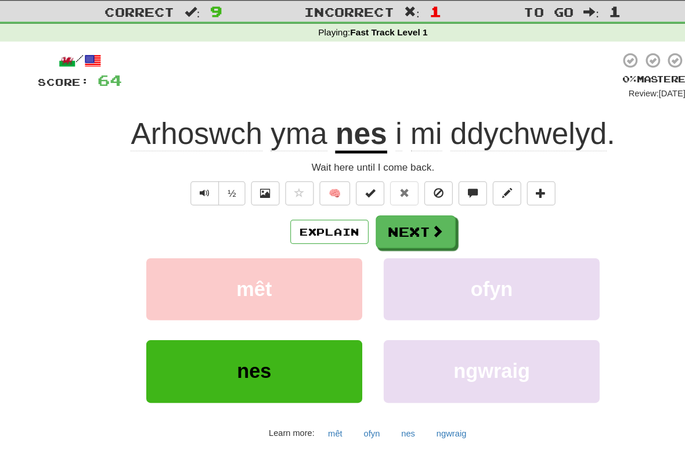
click at [300, 371] on button "mêt" at bounding box center [312, 379] width 24 height 17
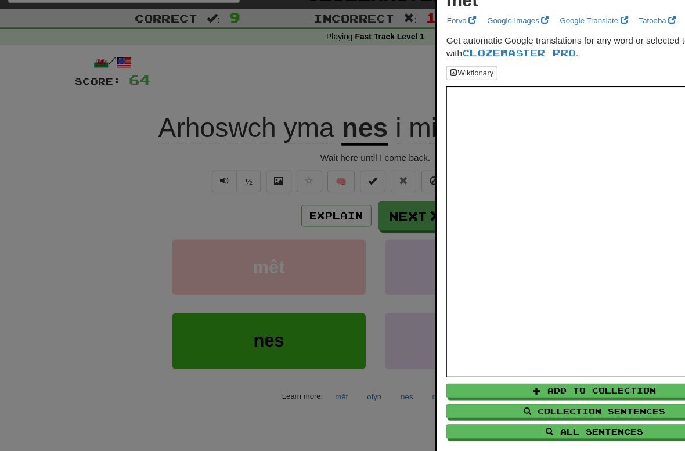
click at [268, 380] on div at bounding box center [342, 225] width 685 height 451
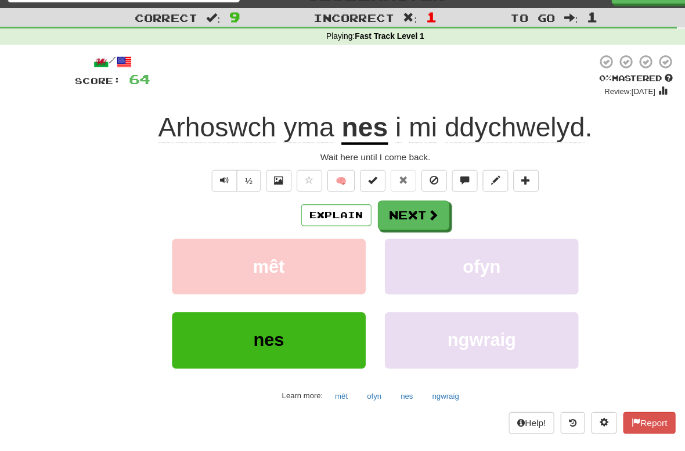
click at [388, 203] on button "Next" at bounding box center [377, 215] width 65 height 27
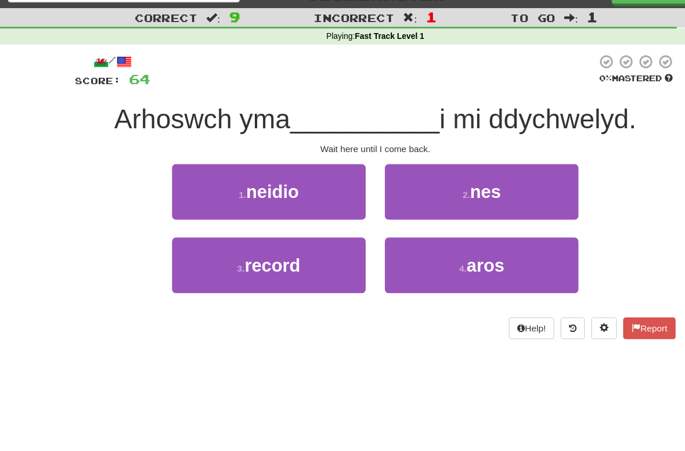
click at [489, 174] on button "2 . nes" at bounding box center [439, 194] width 176 height 51
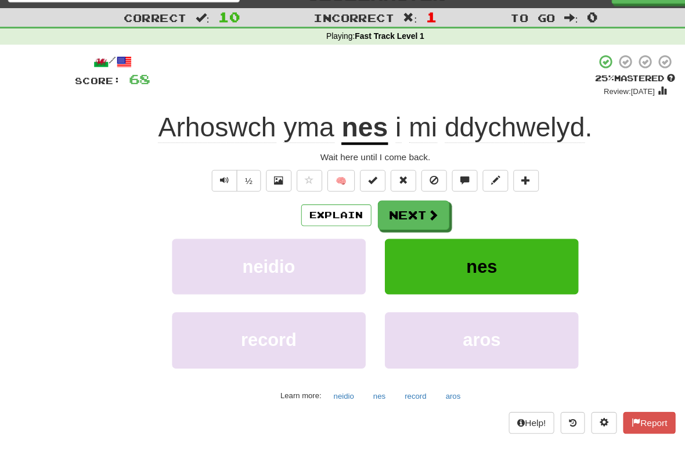
click at [390, 210] on span at bounding box center [395, 215] width 10 height 10
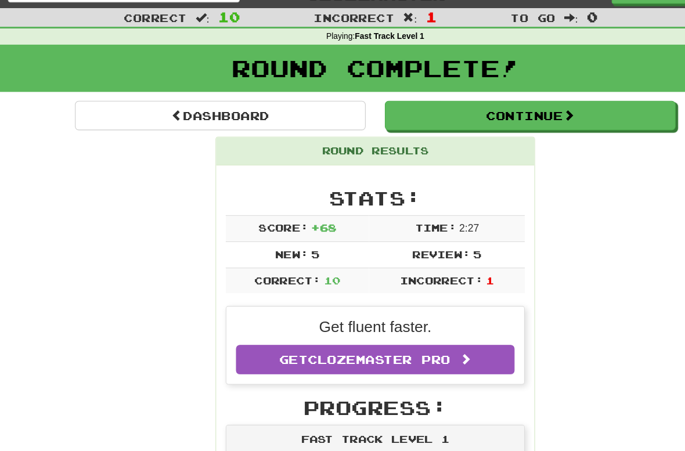
click at [532, 114] on button "Continue" at bounding box center [483, 124] width 264 height 27
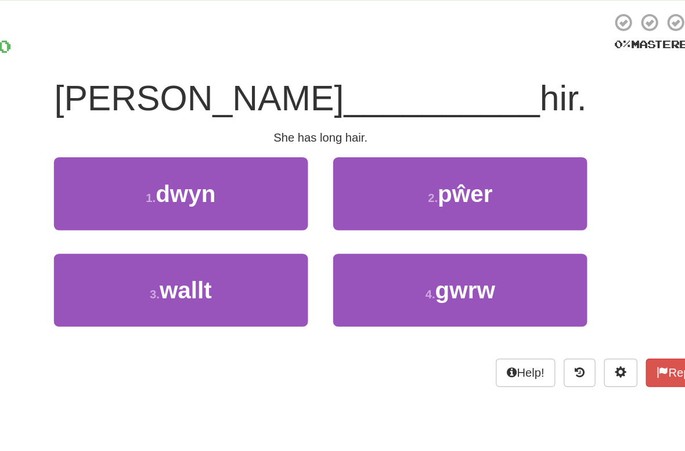
click at [174, 236] on button "3 . wallt" at bounding box center [246, 261] width 176 height 51
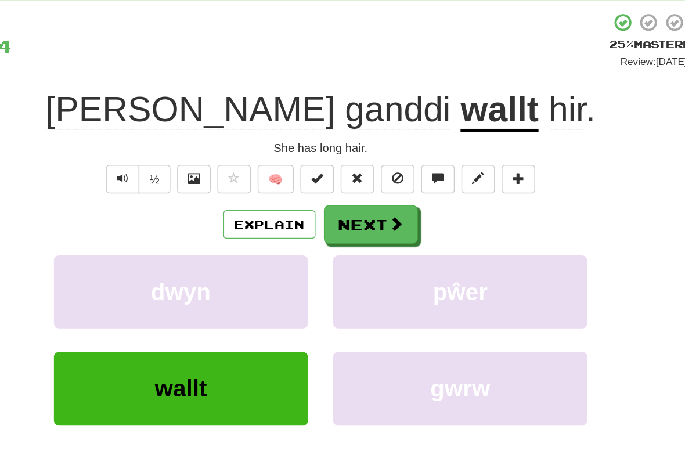
click at [345, 202] on button "Next" at bounding box center [377, 215] width 65 height 27
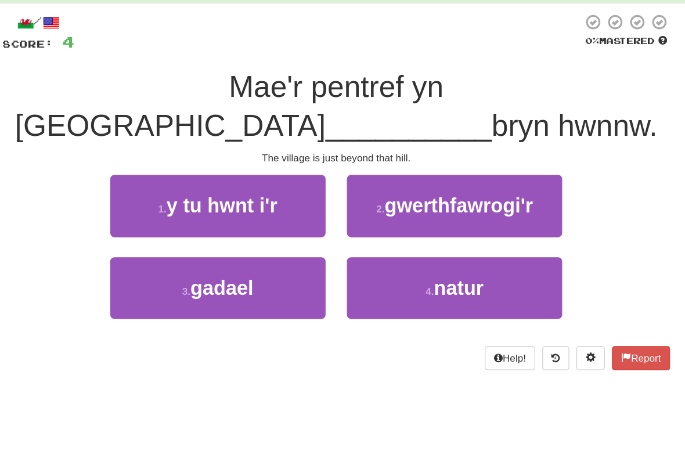
click at [220, 268] on button "3 . gadael" at bounding box center [246, 293] width 176 height 51
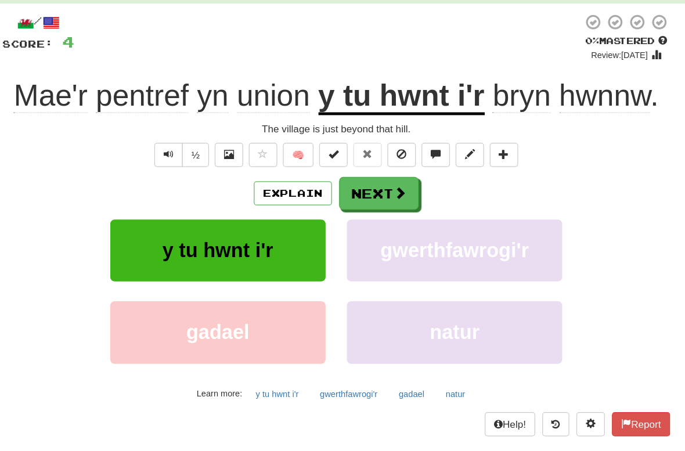
click at [275, 206] on button "Explain" at bounding box center [307, 216] width 64 height 20
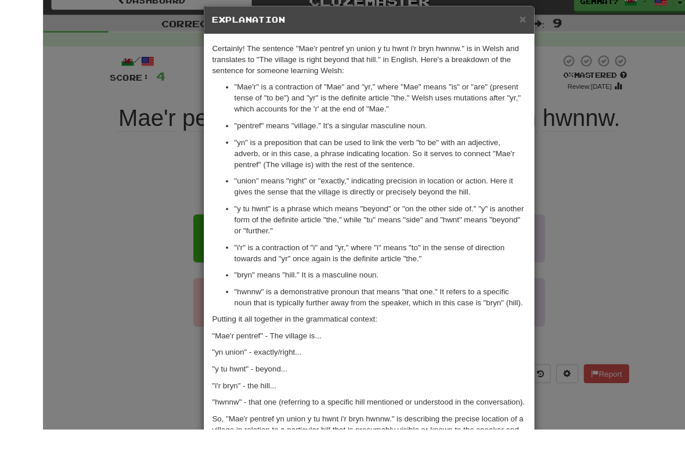
scroll to position [25, 0]
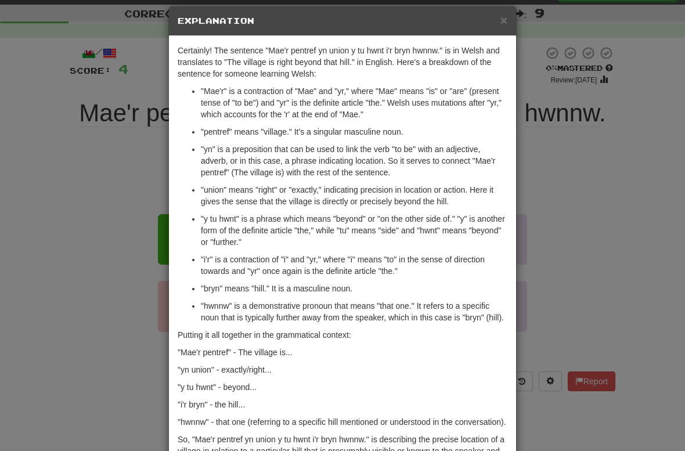
click at [618, 229] on div "× Explanation Certainly! The sentence "Mae'r pentref yn union y tu hwnt i'r bry…" at bounding box center [342, 225] width 685 height 451
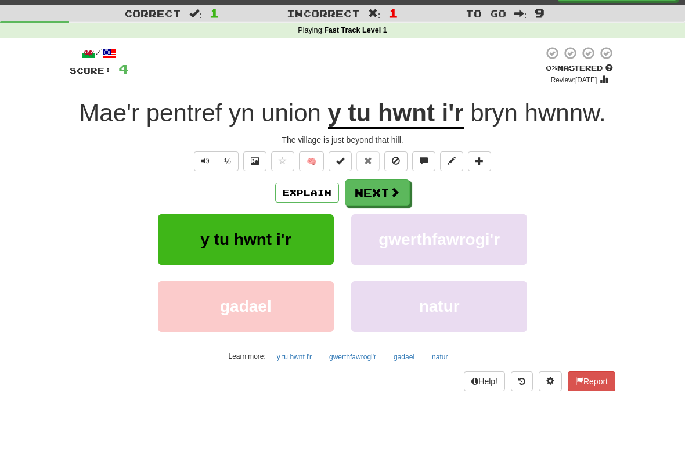
click at [280, 112] on span "union" at bounding box center [291, 113] width 60 height 28
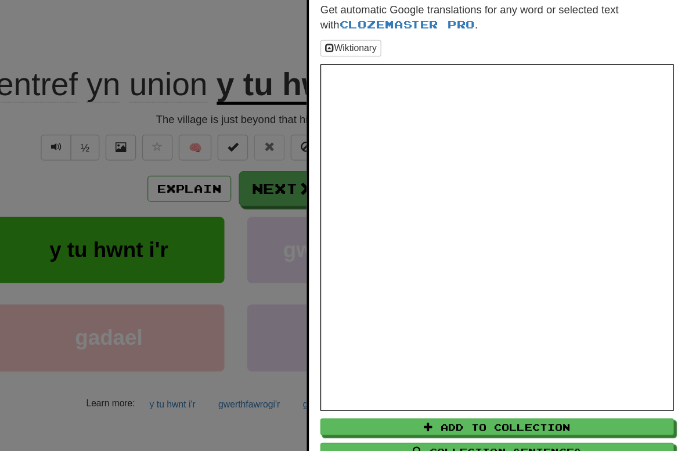
click at [55, 140] on div at bounding box center [342, 225] width 685 height 451
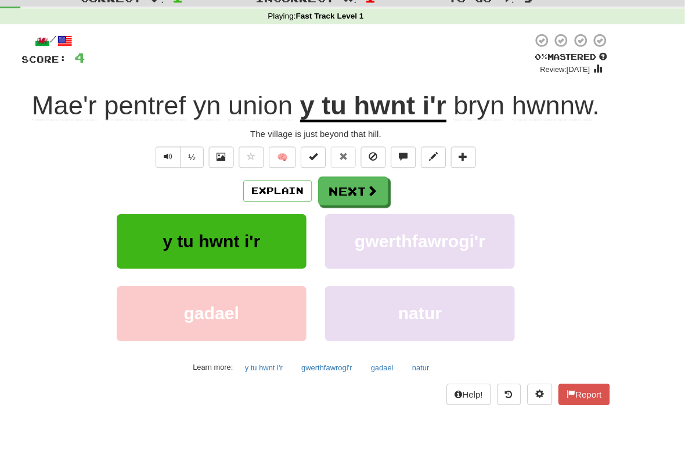
click at [345, 179] on button "Next" at bounding box center [377, 192] width 65 height 27
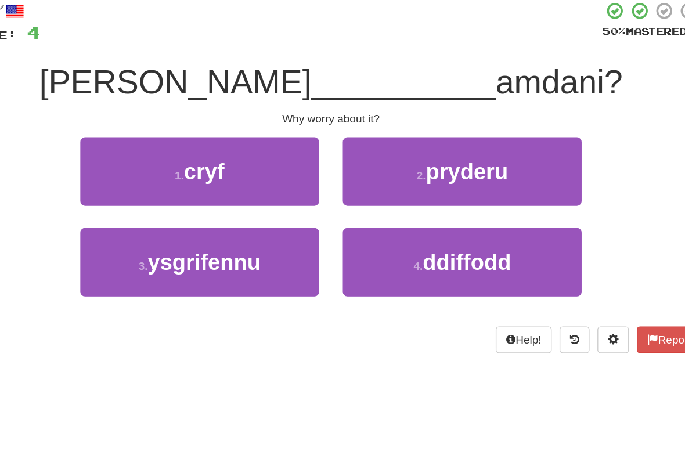
click at [412, 163] on span "pryderu" at bounding box center [442, 172] width 60 height 18
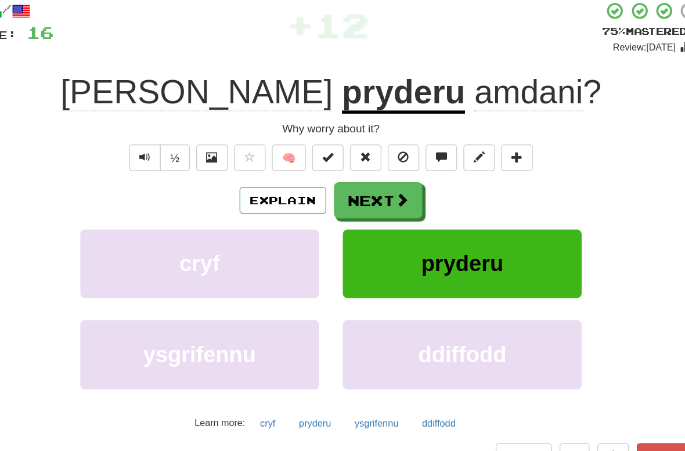
click at [275, 183] on button "Explain" at bounding box center [307, 193] width 64 height 20
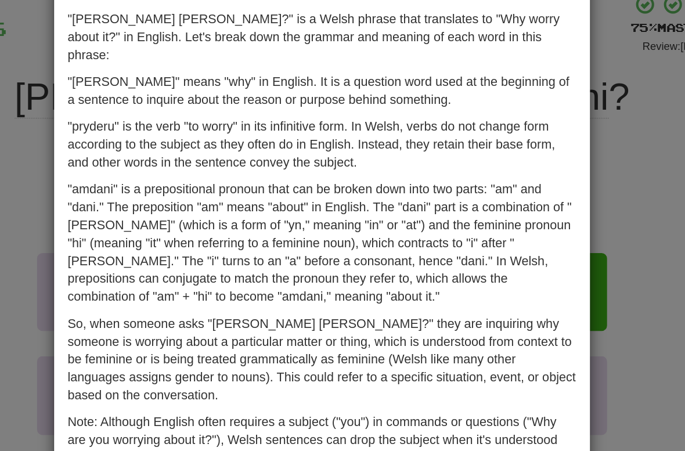
click at [421, 239] on div "× Explanation "Pam pryderu amdani?" is a Welsh phrase that translates to "Why w…" at bounding box center [342, 225] width 685 height 451
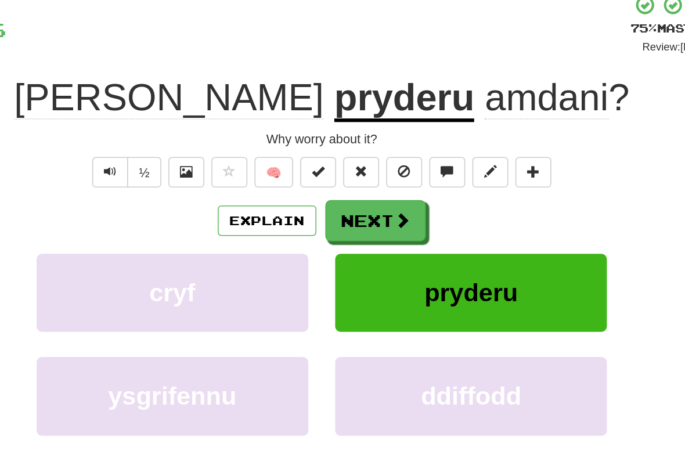
click at [345, 179] on button "Next" at bounding box center [377, 192] width 65 height 27
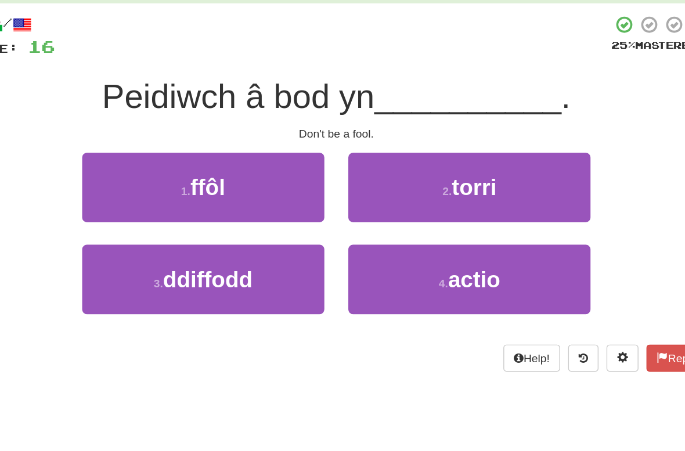
click at [179, 146] on button "1 . ffôl" at bounding box center [246, 171] width 176 height 51
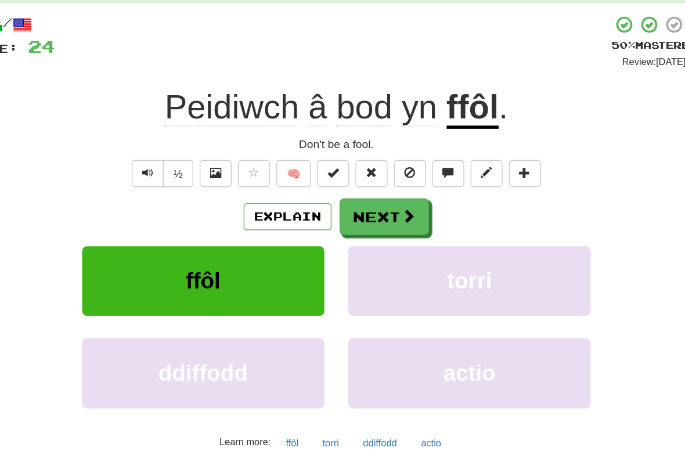
click at [390, 187] on span at bounding box center [395, 192] width 10 height 10
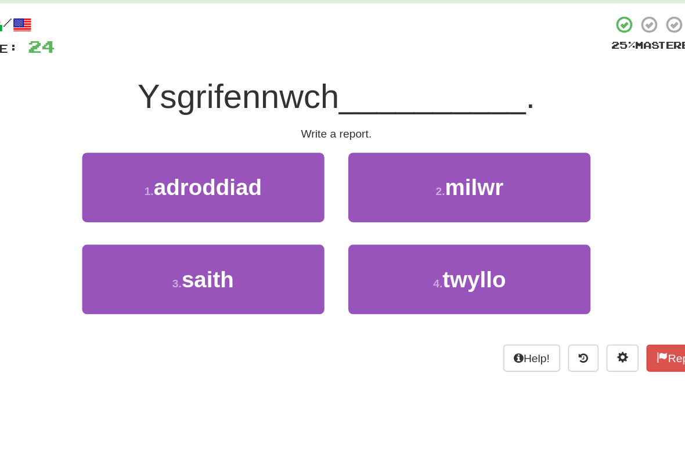
click at [201, 146] on button "1 . adroddiad" at bounding box center [246, 171] width 176 height 51
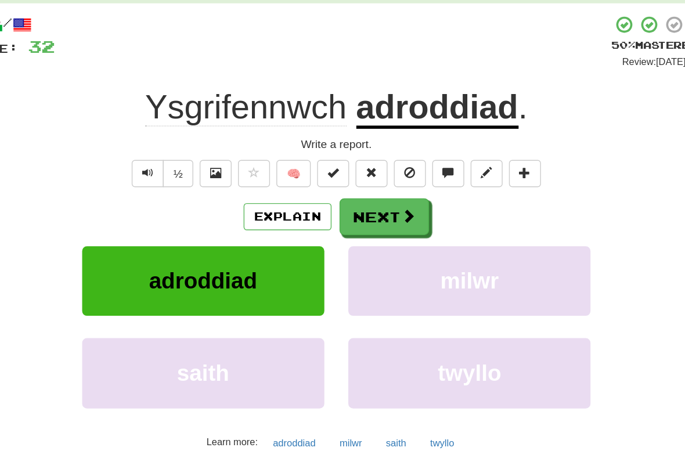
click at [390, 187] on span at bounding box center [395, 192] width 10 height 10
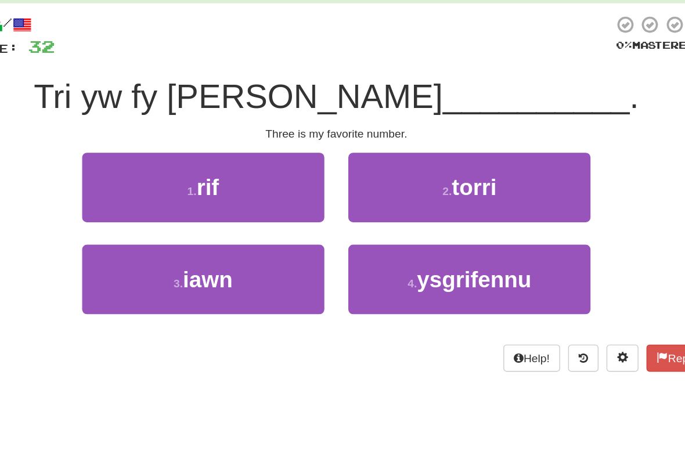
click at [186, 146] on button "1 . rif" at bounding box center [246, 171] width 176 height 51
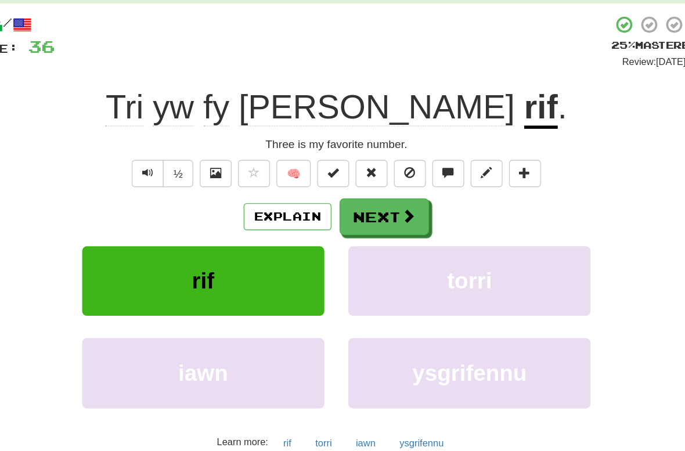
click at [345, 179] on button "Next" at bounding box center [377, 192] width 65 height 27
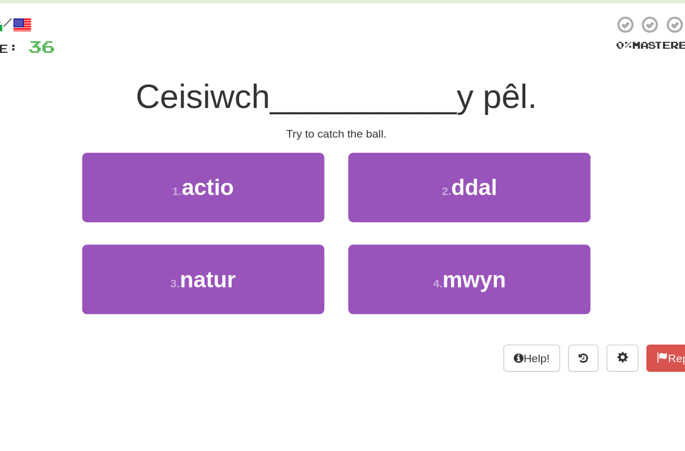
click at [378, 146] on button "2 . ddal" at bounding box center [439, 171] width 176 height 51
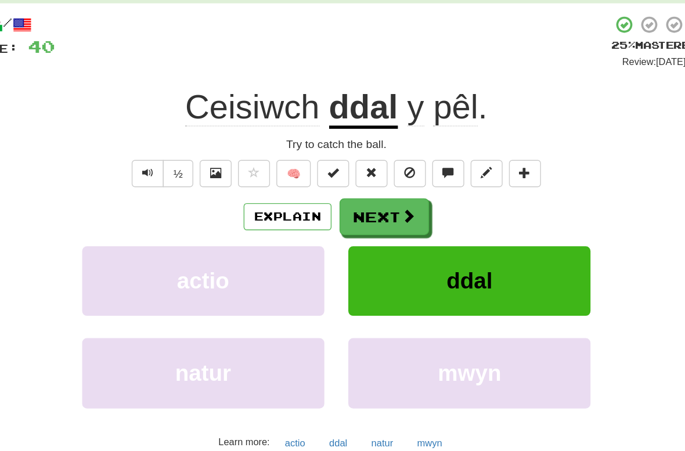
click at [275, 183] on button "Explain" at bounding box center [307, 193] width 64 height 20
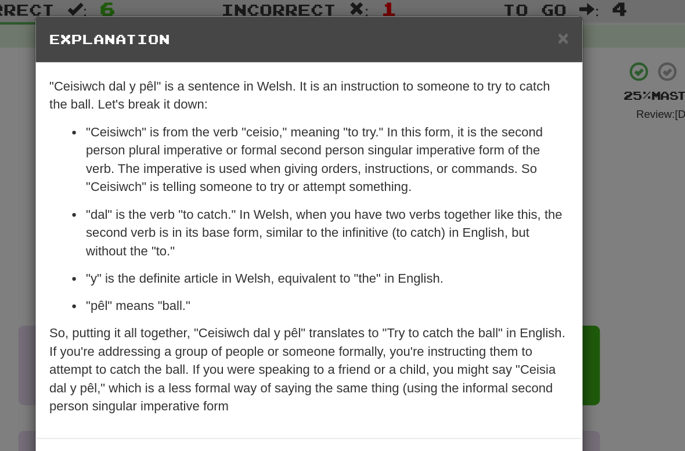
scroll to position [21, 0]
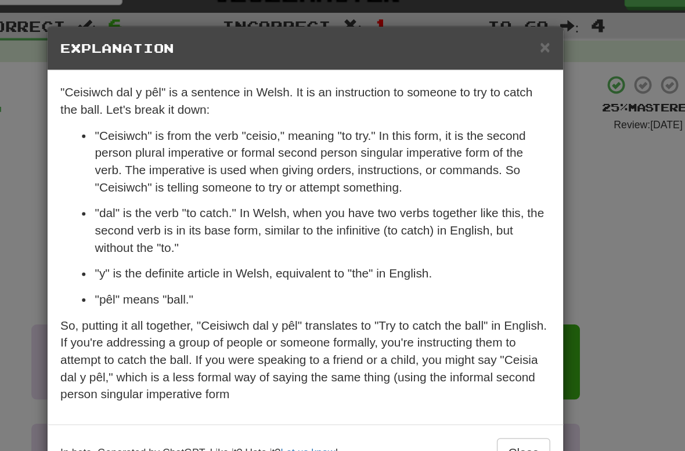
click at [456, 197] on div "× Explanation "Ceisiwch dal y pêl" is a sentence in Welsh. It is an instruction…" at bounding box center [342, 225] width 685 height 451
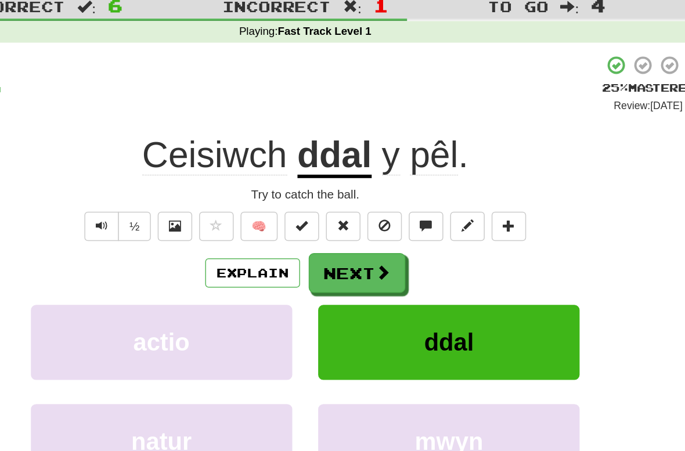
click at [345, 184] on button "Next" at bounding box center [377, 196] width 65 height 27
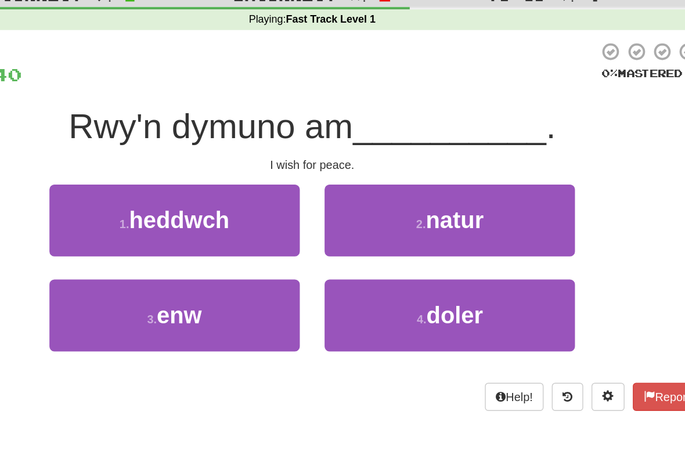
click at [214, 167] on span "heddwch" at bounding box center [249, 176] width 70 height 18
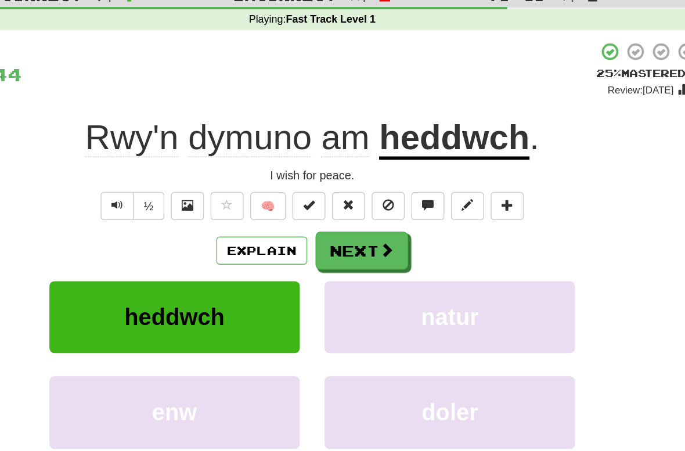
click at [194, 156] on button "Text-to-speech controls" at bounding box center [205, 166] width 23 height 20
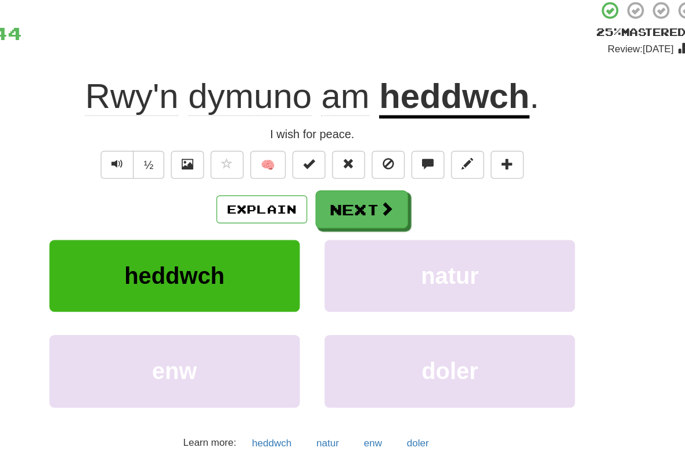
click at [390, 191] on span at bounding box center [395, 196] width 10 height 10
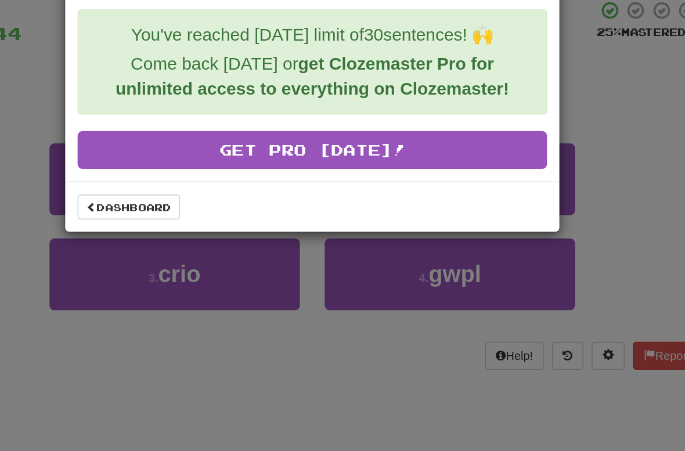
click at [178, 186] on link "Dashboard" at bounding box center [214, 194] width 72 height 17
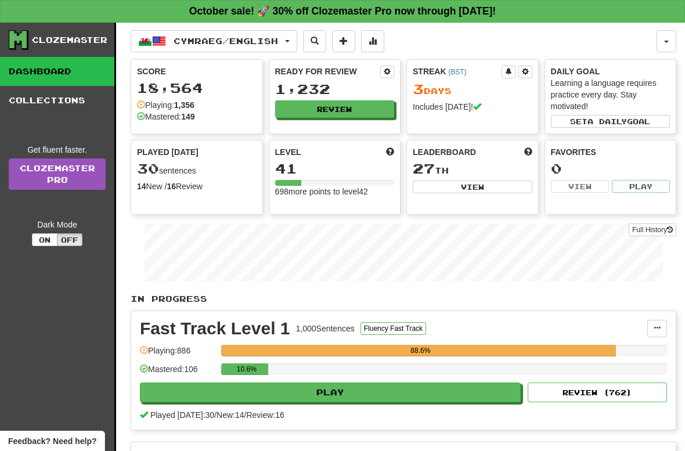
click at [297, 46] on button "Cymraeg / English" at bounding box center [214, 41] width 167 height 22
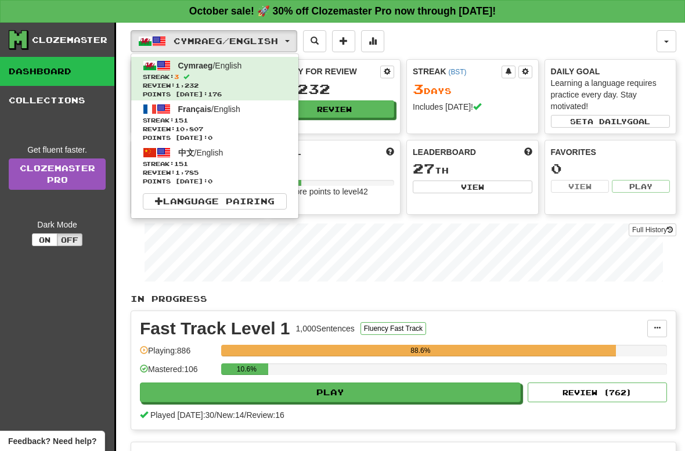
click at [226, 172] on span "Review: 1,785" at bounding box center [215, 172] width 144 height 9
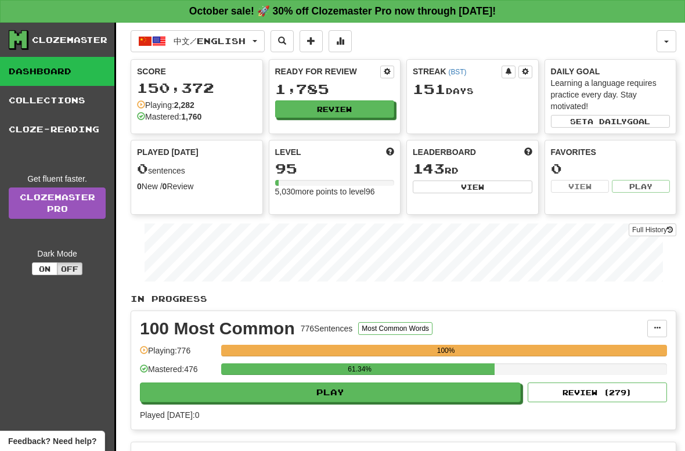
click at [448, 392] on button "Play" at bounding box center [330, 393] width 381 height 20
select select "**"
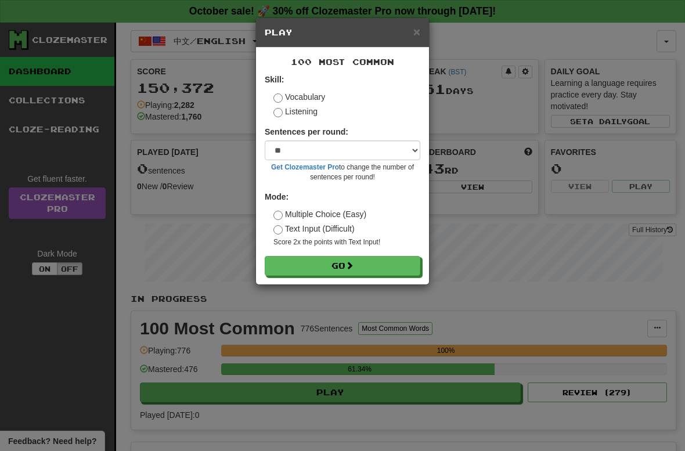
click at [402, 256] on button "Go" at bounding box center [343, 266] width 156 height 20
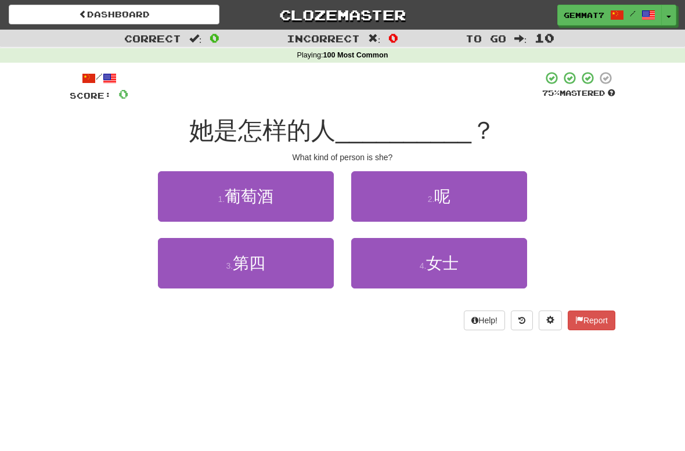
click at [483, 199] on button "2 . 呢" at bounding box center [439, 196] width 176 height 51
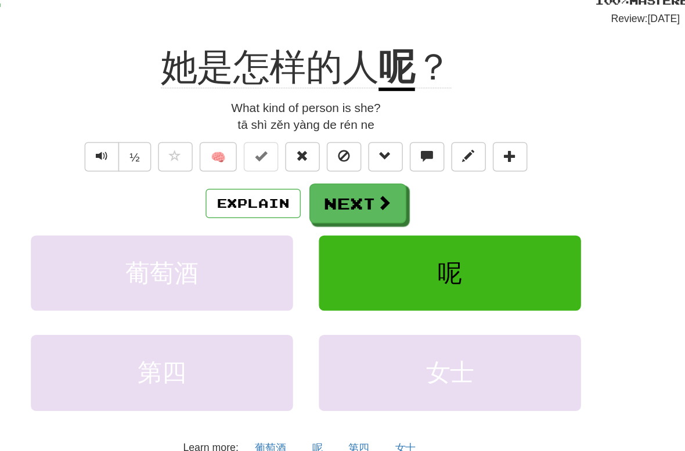
click at [345, 216] on button "Next" at bounding box center [377, 229] width 65 height 27
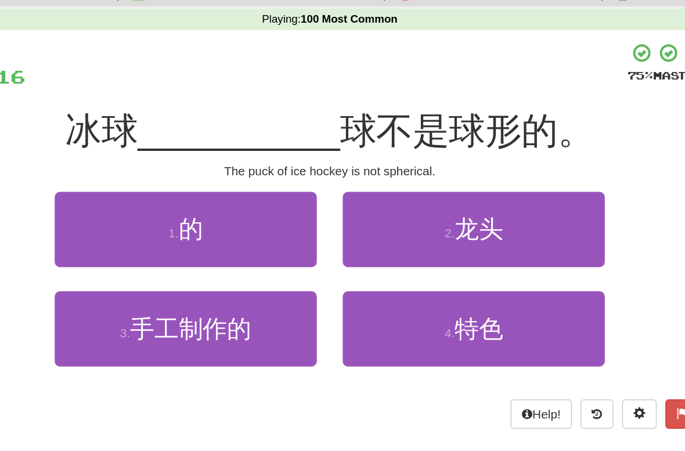
click at [175, 171] on button "1 . 的" at bounding box center [246, 196] width 176 height 51
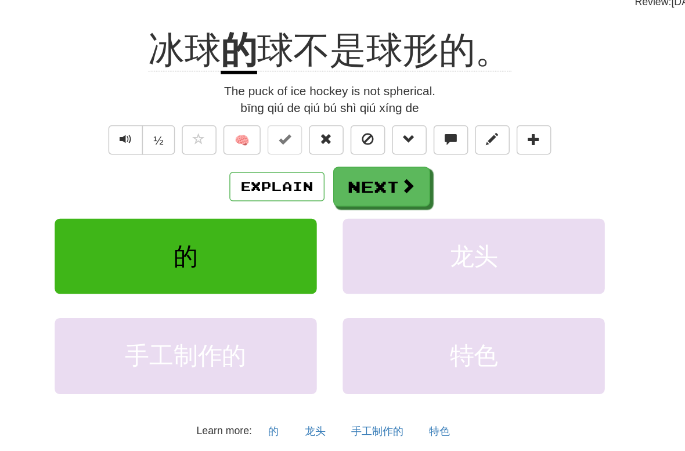
click at [345, 216] on button "Next" at bounding box center [377, 229] width 65 height 27
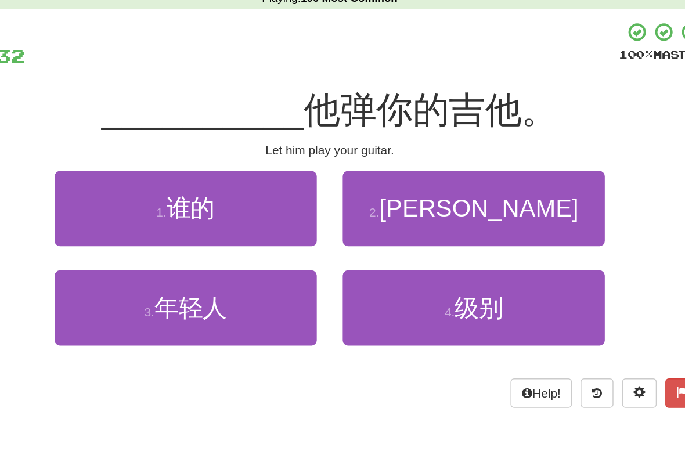
click at [351, 171] on button "2 . 让" at bounding box center [439, 196] width 176 height 51
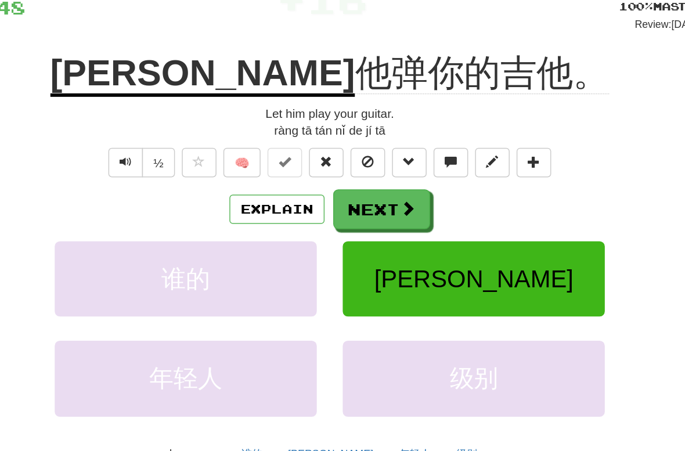
click at [345, 216] on button "Next" at bounding box center [377, 229] width 65 height 27
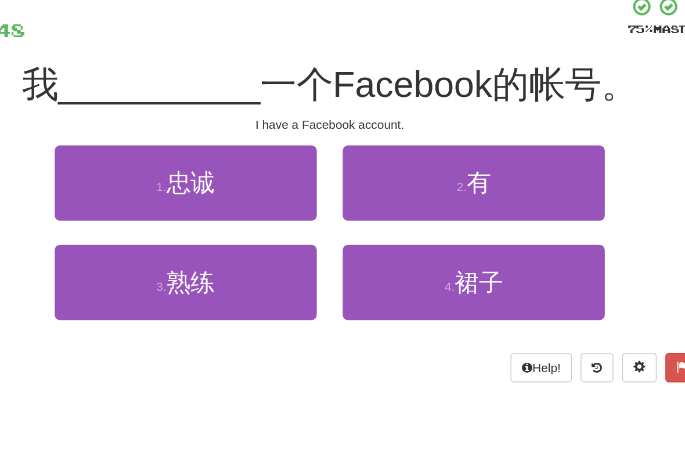
click at [351, 171] on button "2 . 有" at bounding box center [439, 196] width 176 height 51
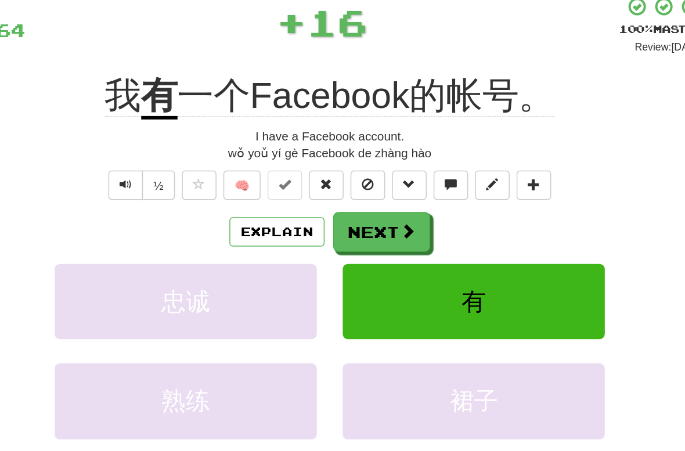
click at [390, 224] on span at bounding box center [395, 229] width 10 height 10
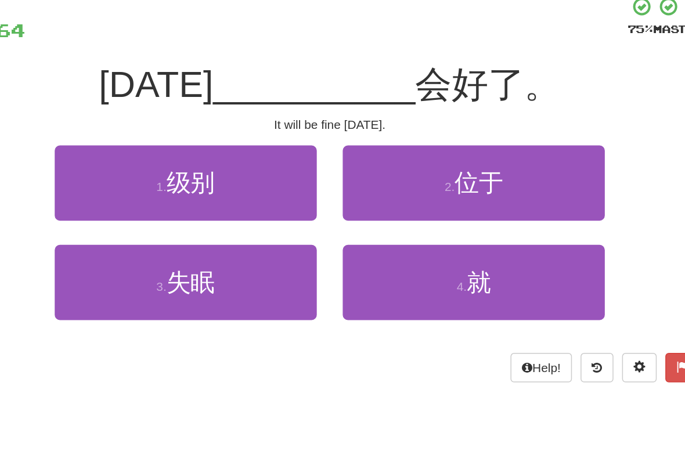
click at [351, 238] on button "4 . 就" at bounding box center [439, 263] width 176 height 51
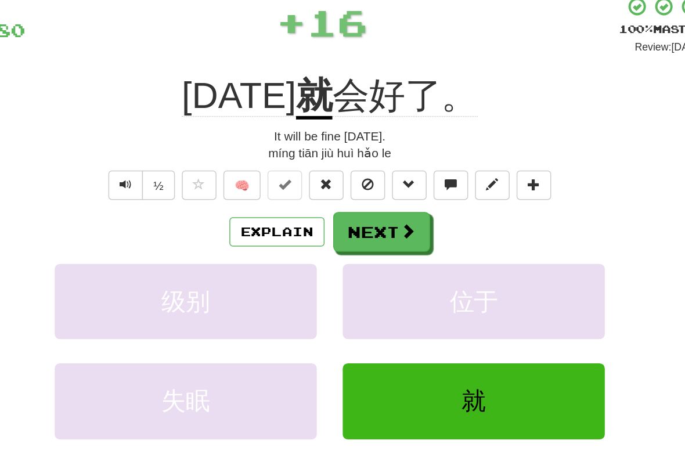
click at [345, 216] on button "Next" at bounding box center [377, 229] width 65 height 27
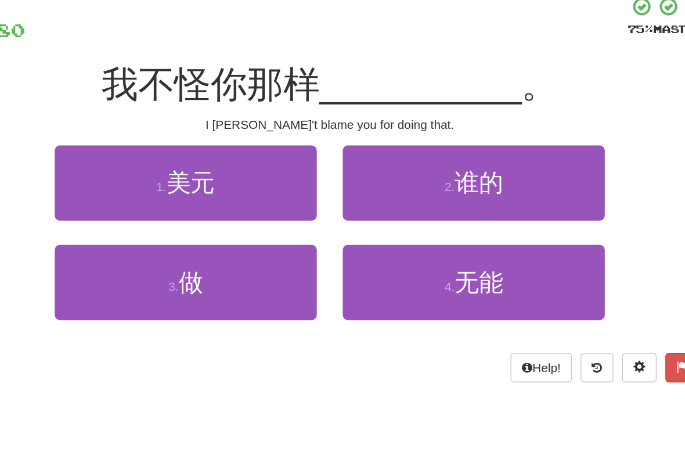
click at [175, 238] on button "3 . 做" at bounding box center [246, 263] width 176 height 51
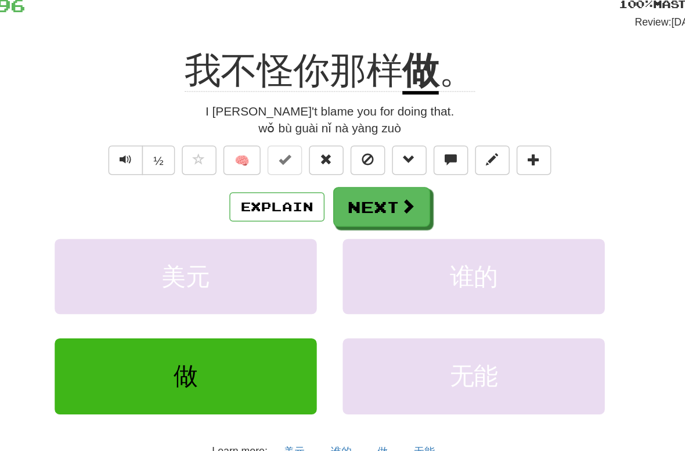
click at [345, 216] on button "Next" at bounding box center [377, 229] width 65 height 27
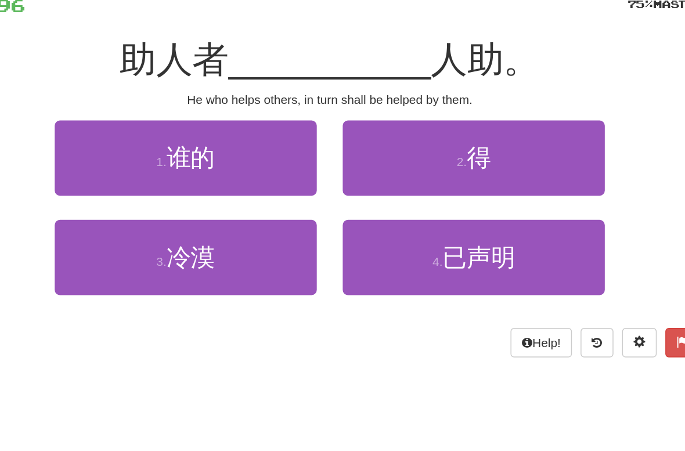
click at [351, 171] on button "2 . 得" at bounding box center [439, 196] width 176 height 51
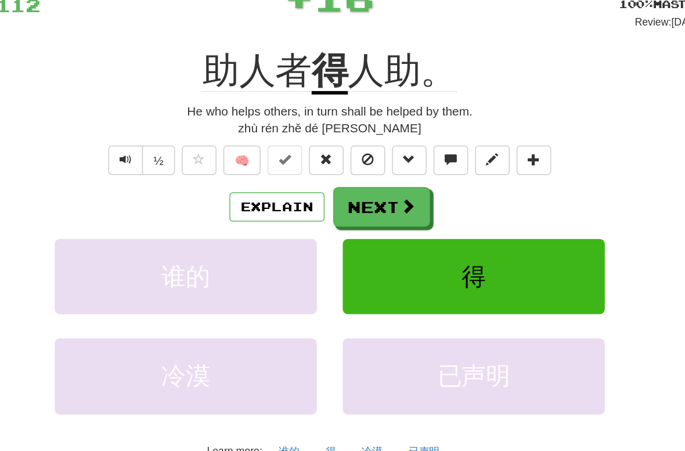
click at [390, 224] on span at bounding box center [395, 229] width 10 height 10
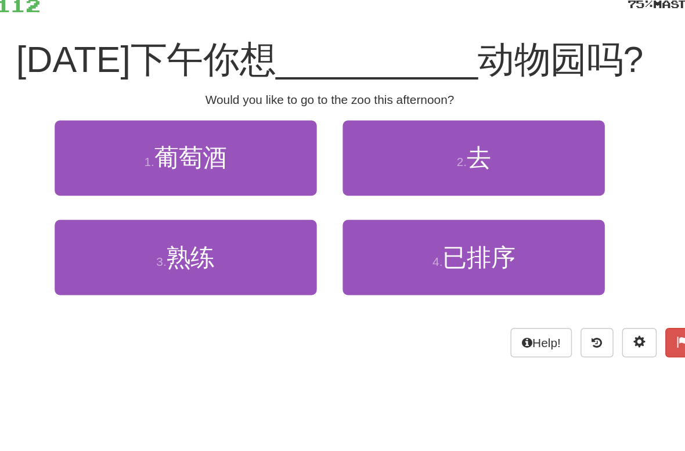
click at [351, 171] on button "2 . 去" at bounding box center [439, 196] width 176 height 51
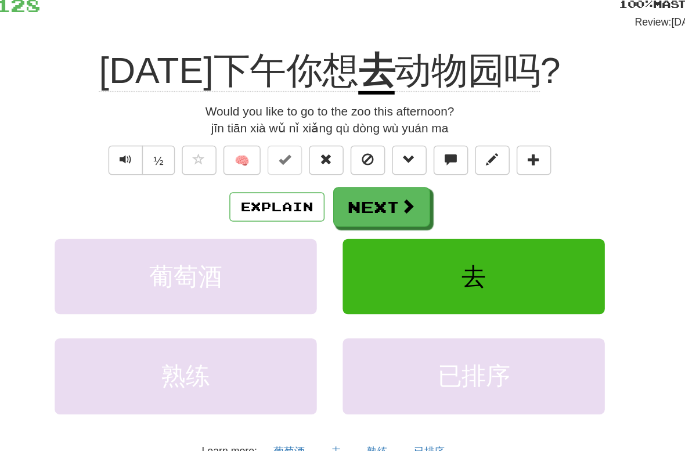
click at [390, 224] on span at bounding box center [395, 229] width 10 height 10
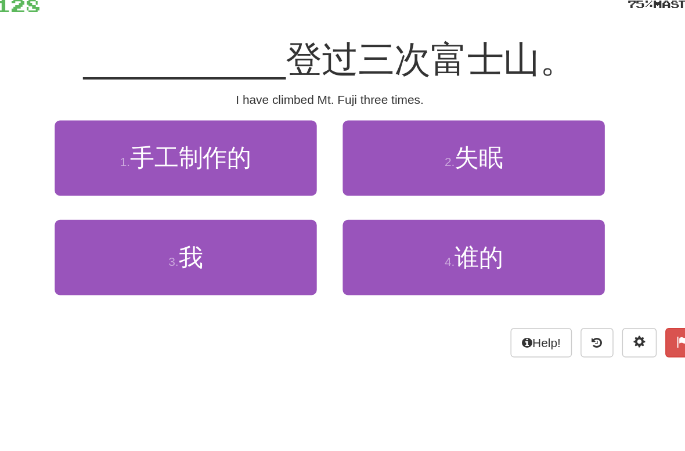
click at [181, 238] on button "3 . 我" at bounding box center [246, 263] width 176 height 51
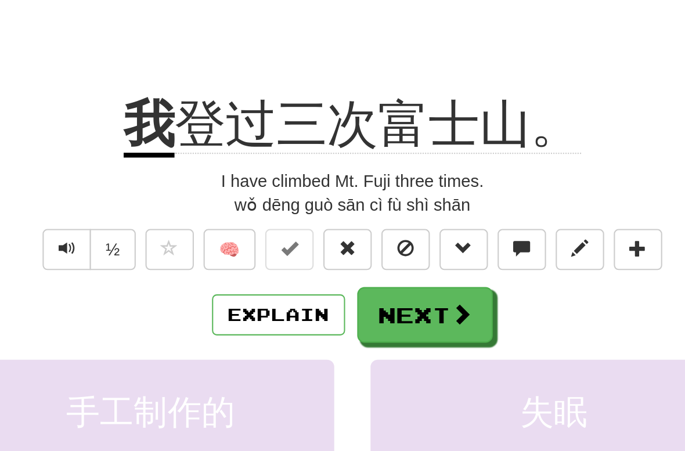
click at [345, 216] on button "Next" at bounding box center [377, 229] width 65 height 27
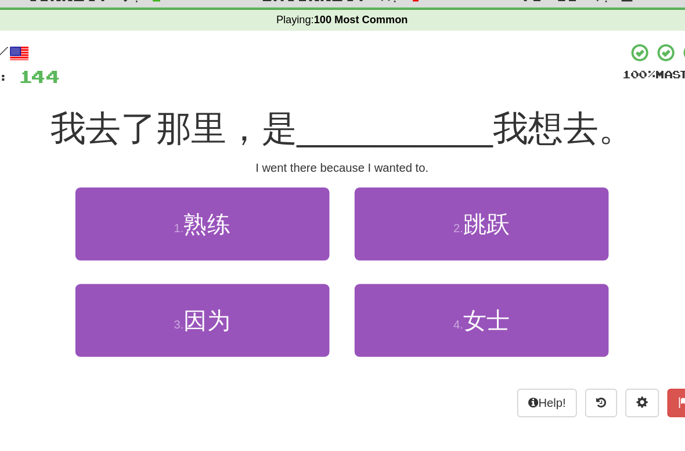
click at [185, 238] on button "3 . 因为" at bounding box center [246, 263] width 176 height 51
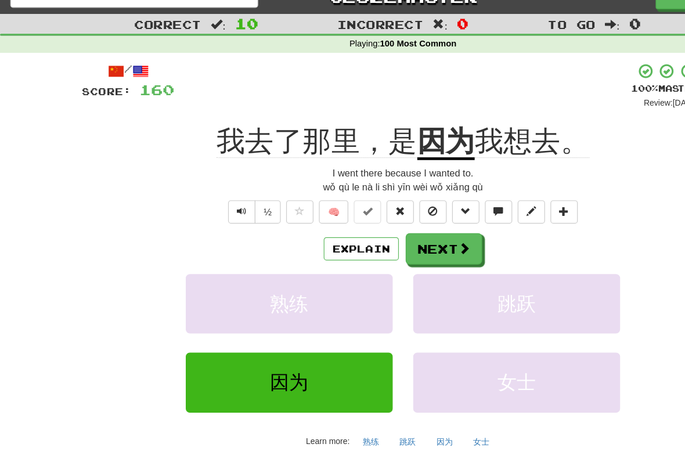
click at [399, 216] on button "Next" at bounding box center [377, 229] width 65 height 27
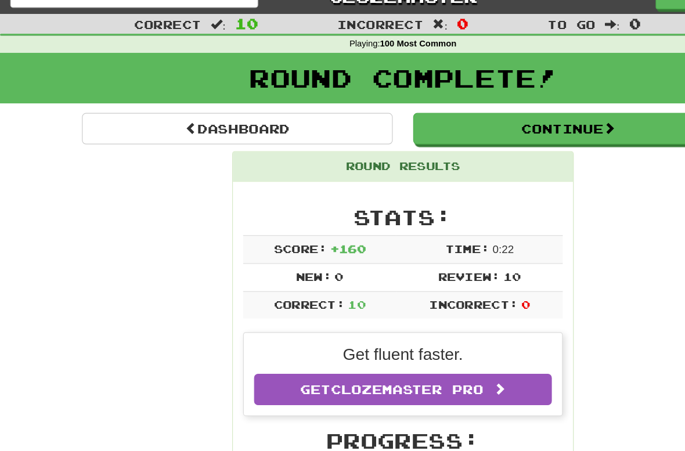
click at [283, 114] on link "Dashboard" at bounding box center [202, 127] width 264 height 27
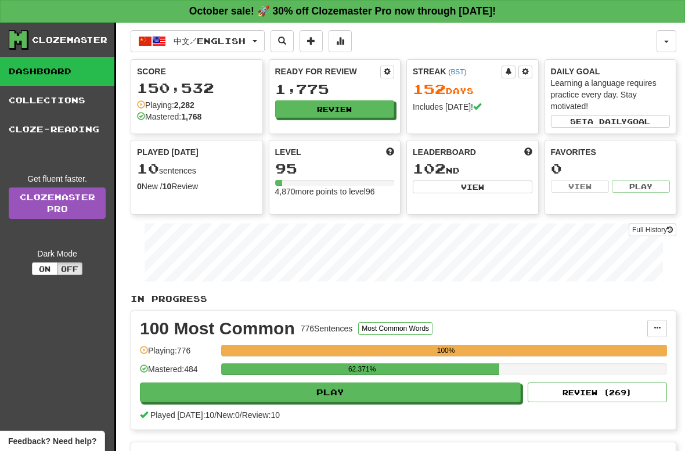
click at [247, 48] on button "中文 / English" at bounding box center [198, 41] width 134 height 22
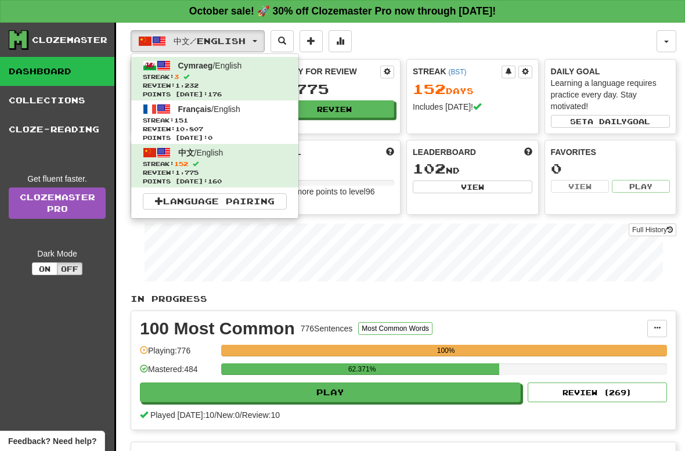
click at [243, 125] on span "Review: 10,807" at bounding box center [215, 129] width 144 height 9
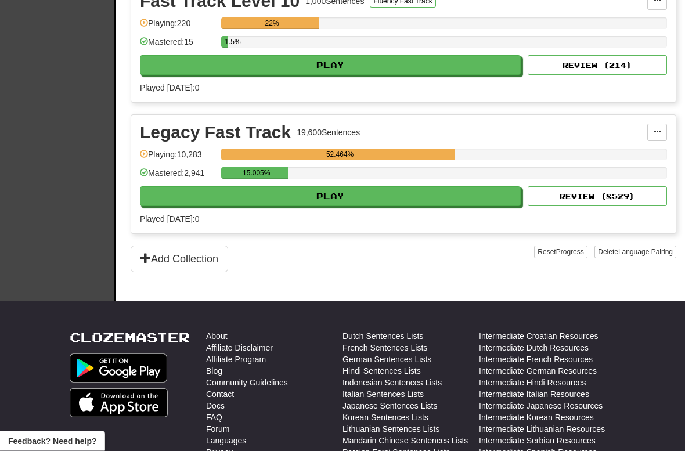
scroll to position [1509, 0]
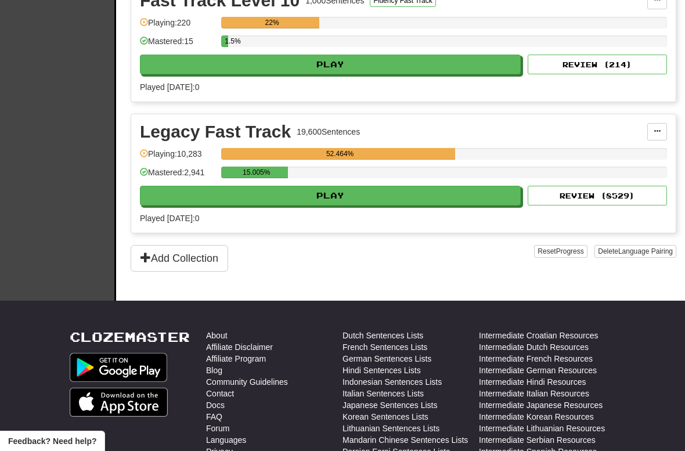
click at [367, 189] on button "Play" at bounding box center [330, 196] width 381 height 20
select select "**"
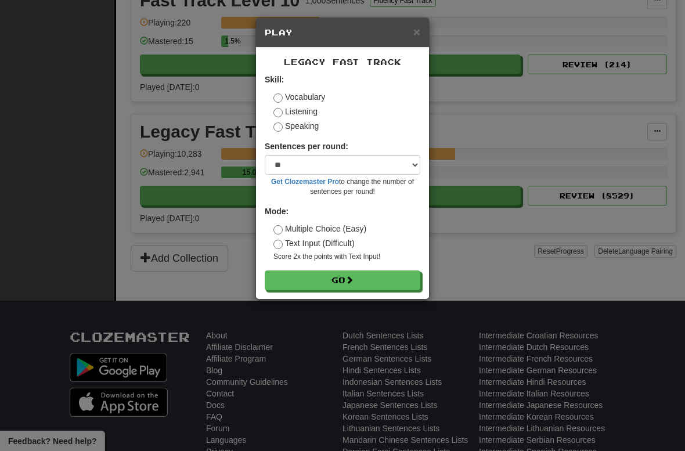
click at [318, 102] on label "Vocabulary" at bounding box center [299, 97] width 52 height 12
click at [319, 103] on div "Vocabulary Listening Speaking" at bounding box center [346, 111] width 147 height 41
click at [304, 110] on label "Listening" at bounding box center [295, 112] width 44 height 12
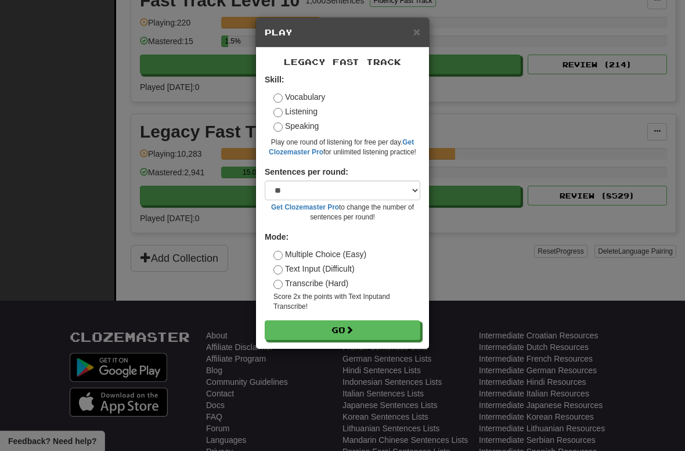
click at [348, 333] on button "Go" at bounding box center [343, 330] width 156 height 20
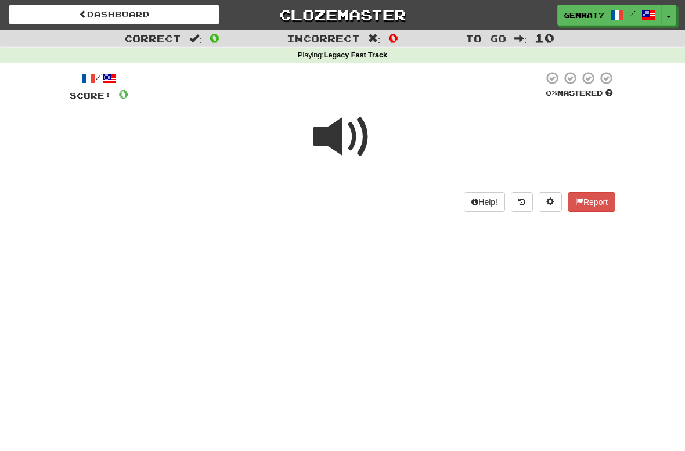
click at [368, 138] on span at bounding box center [343, 137] width 58 height 58
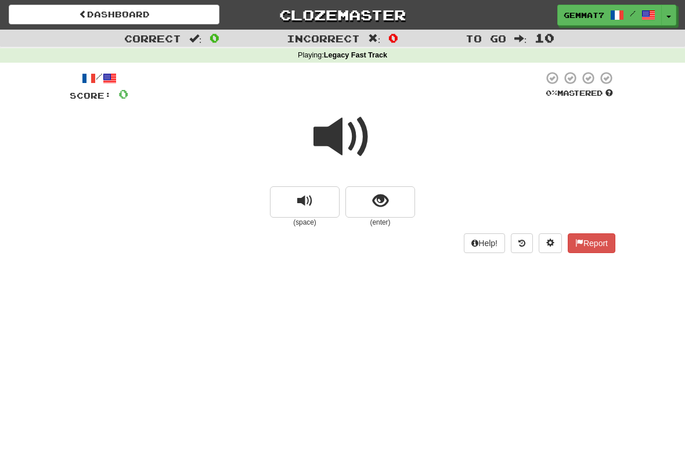
click at [383, 204] on span "show sentence" at bounding box center [381, 201] width 16 height 16
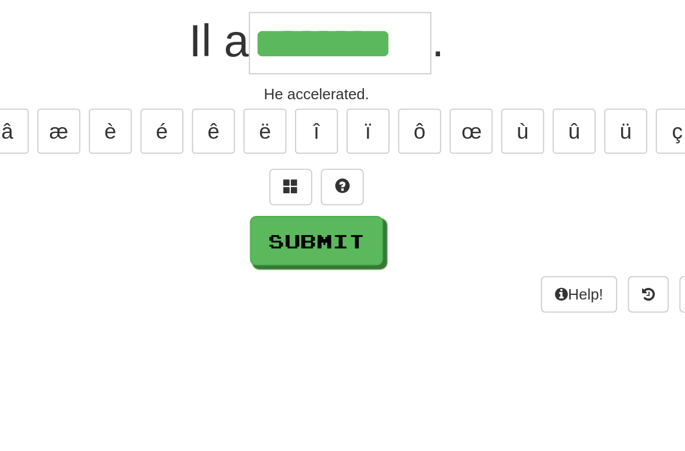
type input "********"
click at [307, 297] on button "Submit" at bounding box center [343, 310] width 72 height 27
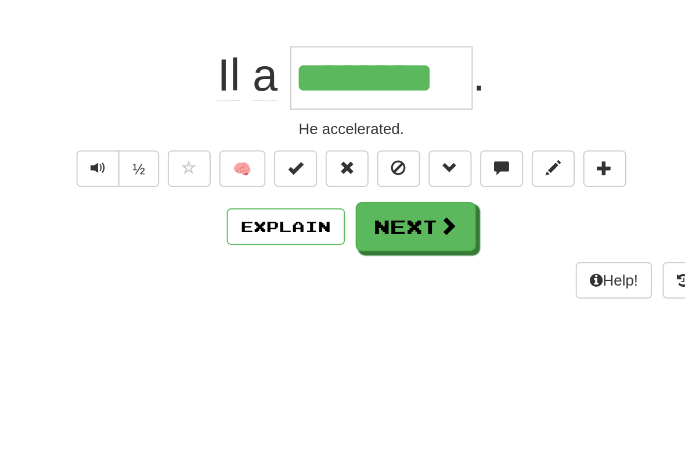
click at [345, 278] on button "Next" at bounding box center [377, 291] width 65 height 27
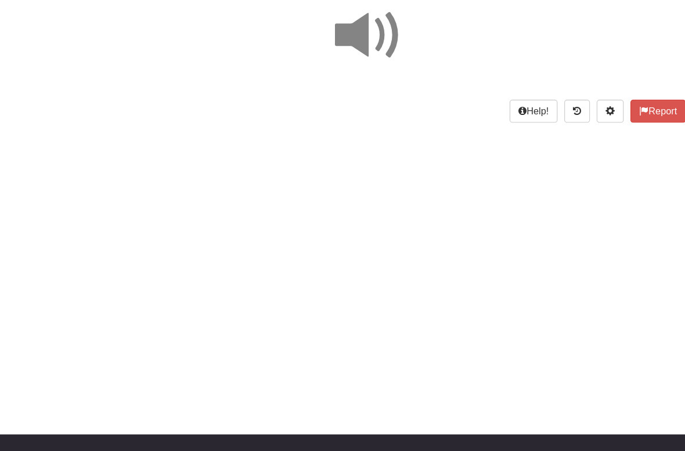
scroll to position [46, 0]
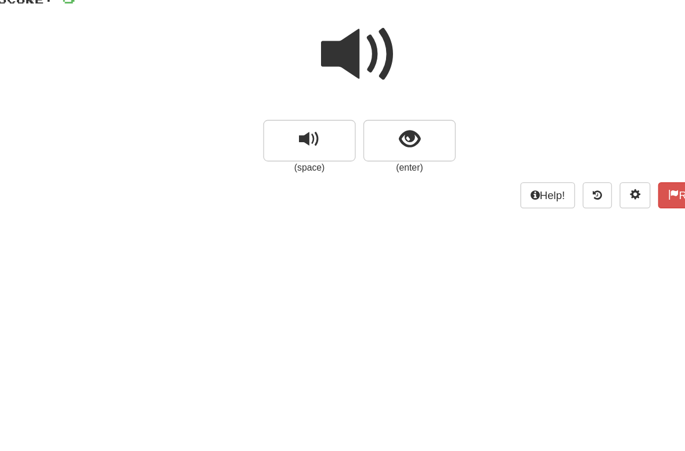
click at [345, 140] on button "show sentence" at bounding box center [380, 155] width 70 height 31
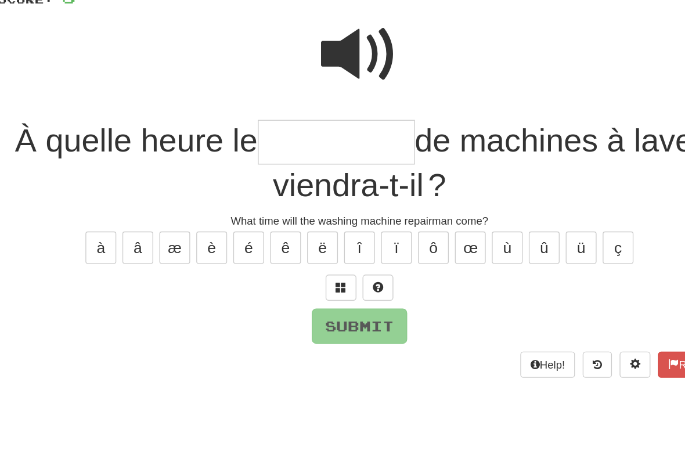
click at [314, 62] on span at bounding box center [343, 91] width 58 height 58
click at [282, 140] on input "text" at bounding box center [325, 157] width 118 height 34
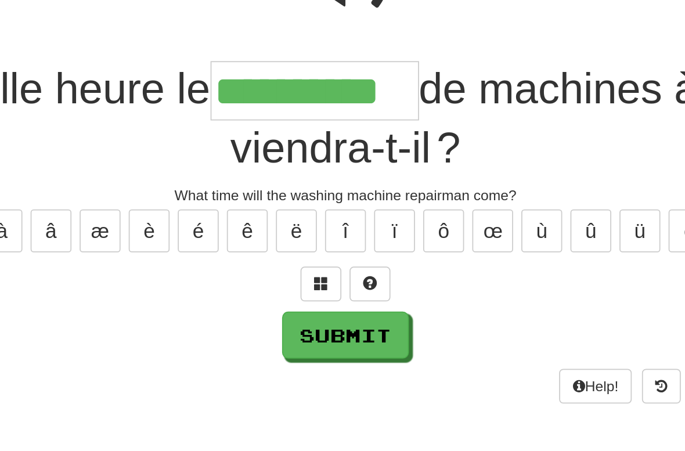
type input "**********"
click at [307, 282] on button "Submit" at bounding box center [343, 295] width 72 height 27
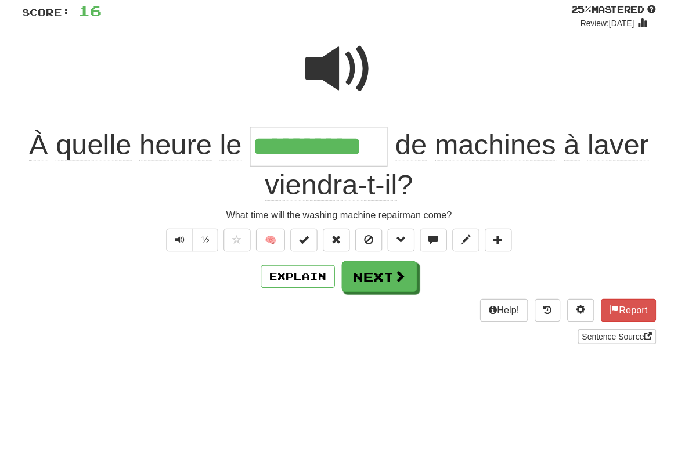
click at [345, 263] on button "Next" at bounding box center [377, 276] width 65 height 27
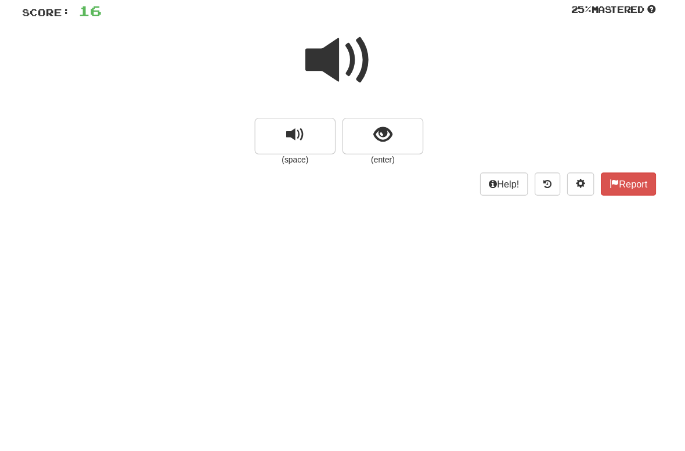
click at [355, 140] on button "show sentence" at bounding box center [380, 155] width 70 height 31
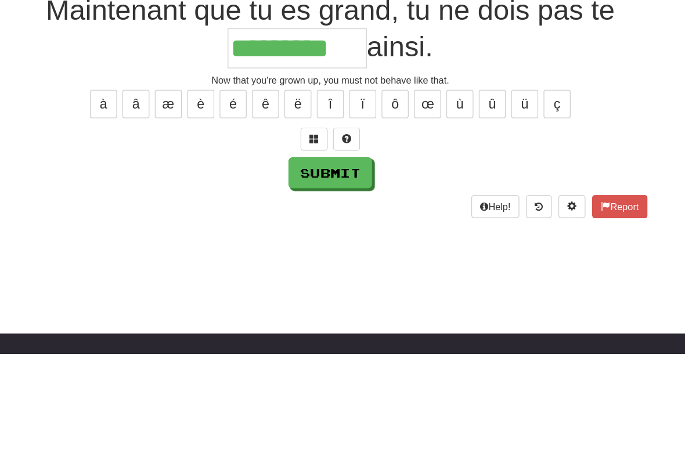
type input "*********"
click at [307, 282] on button "Submit" at bounding box center [343, 295] width 72 height 27
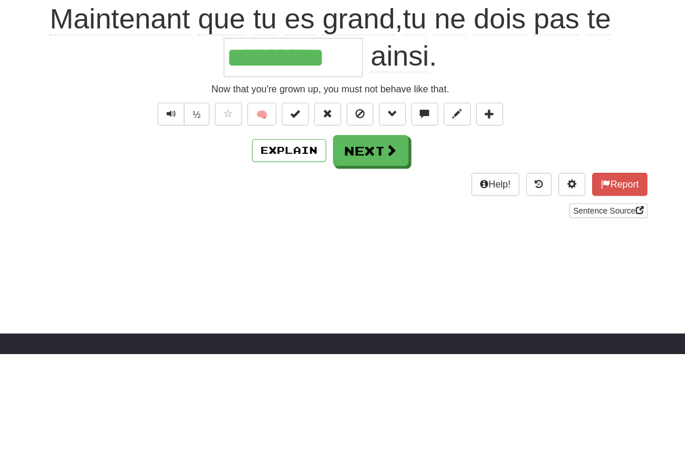
scroll to position [130, 0]
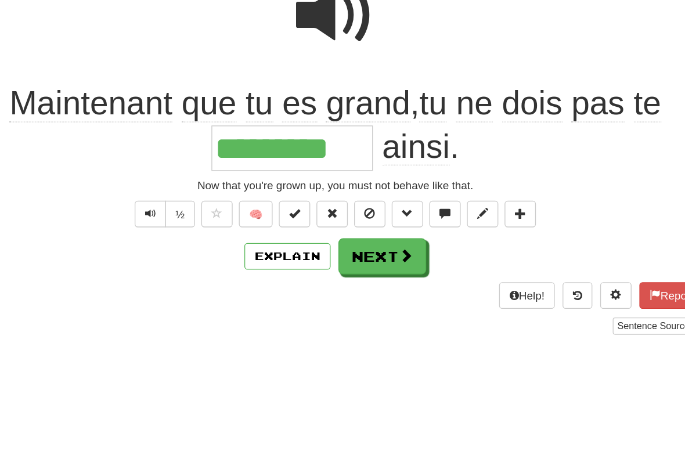
click at [345, 199] on button "Next" at bounding box center [377, 192] width 65 height 27
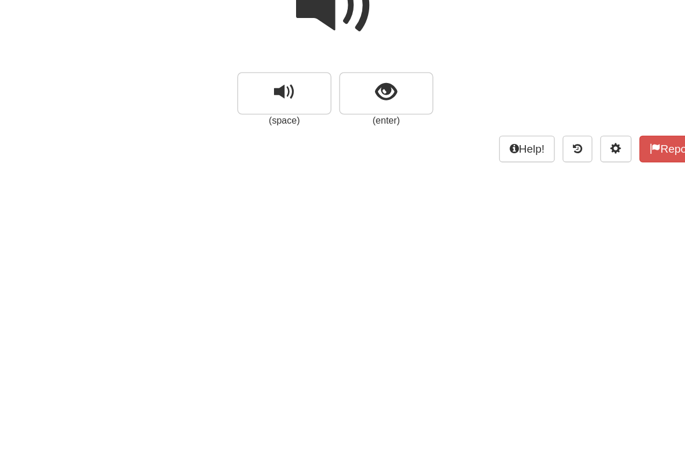
click at [314, 20] on span at bounding box center [343, 7] width 58 height 58
click at [373, 73] on span "show sentence" at bounding box center [381, 71] width 16 height 16
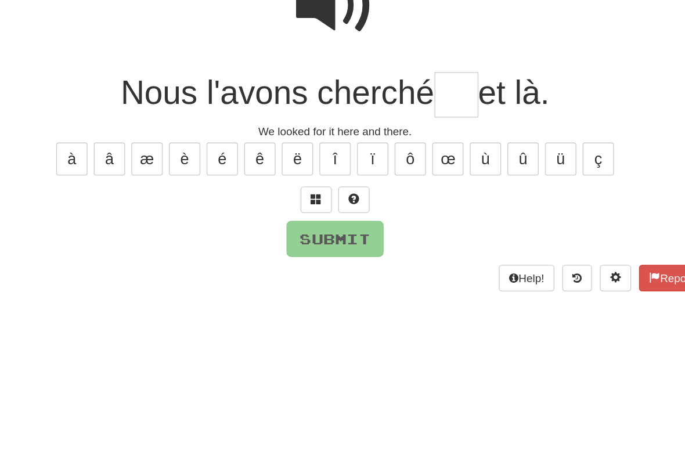
type input "*"
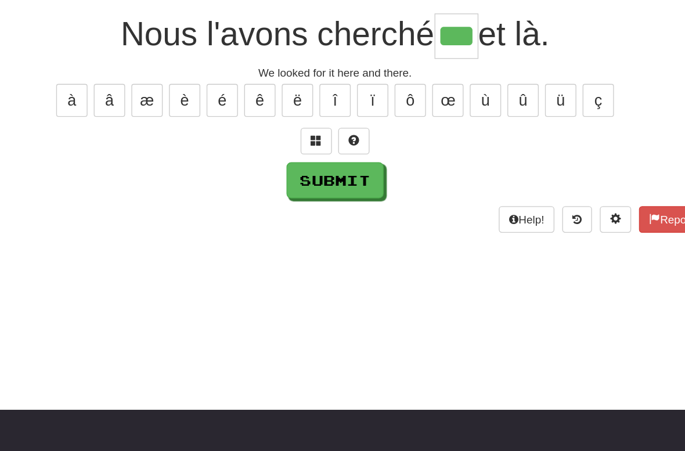
click at [307, 167] on button "Submit" at bounding box center [343, 180] width 72 height 27
type input "**"
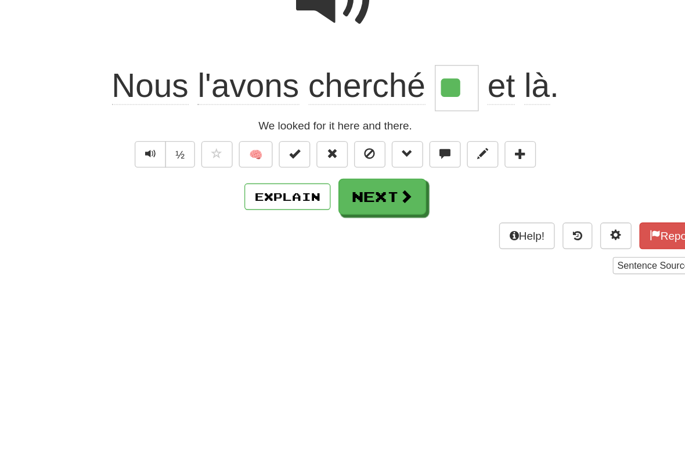
click at [345, 153] on button "Next" at bounding box center [377, 161] width 65 height 27
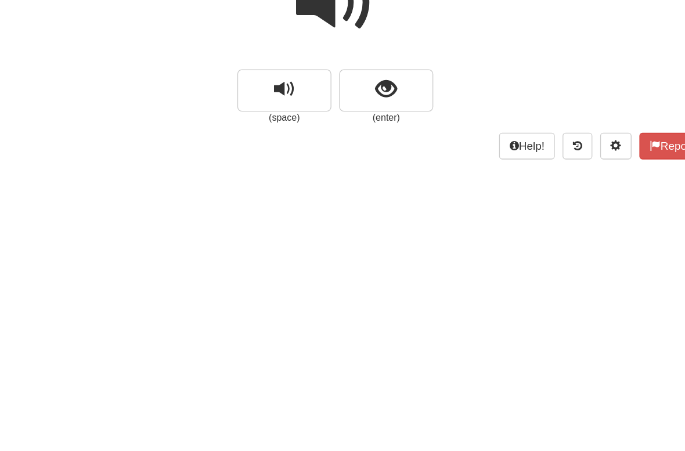
click at [345, 73] on button "show sentence" at bounding box center [380, 71] width 70 height 31
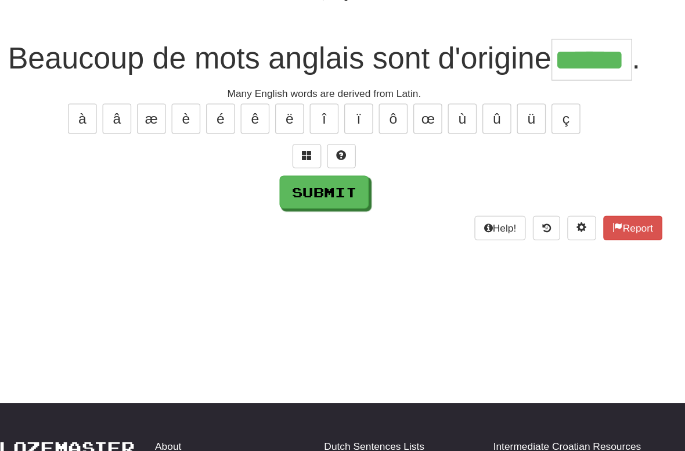
type input "******"
click at [307, 167] on button "Submit" at bounding box center [343, 180] width 72 height 27
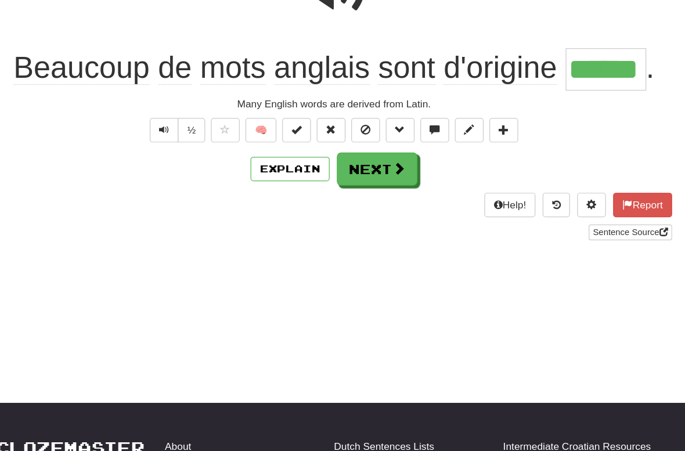
click at [390, 156] on span at bounding box center [395, 161] width 10 height 10
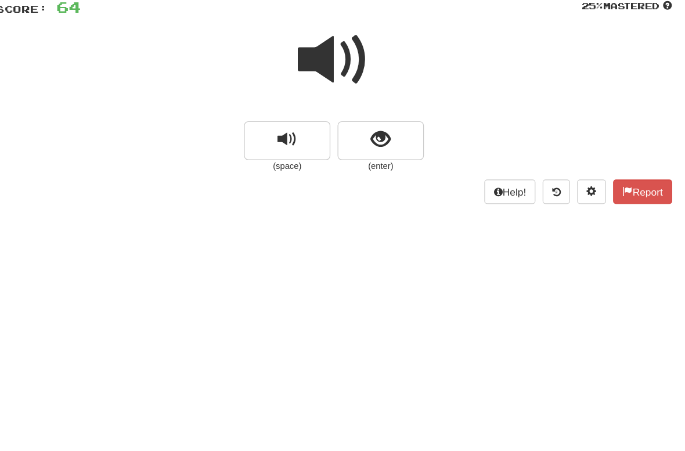
scroll to position [83, 0]
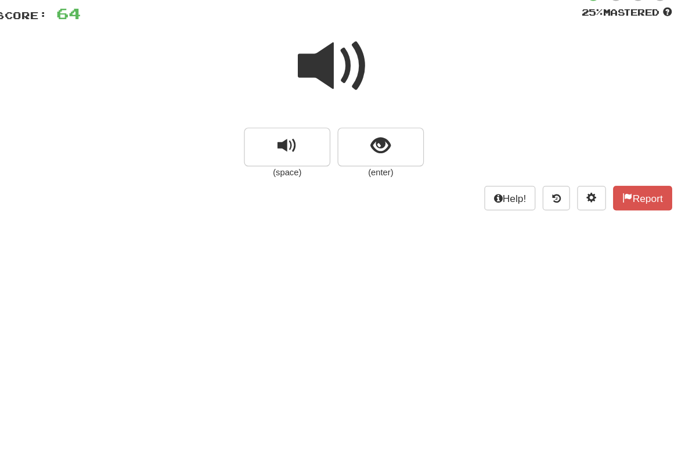
click at [314, 55] on span at bounding box center [343, 54] width 58 height 58
click at [297, 121] on span "replay audio" at bounding box center [305, 118] width 16 height 16
click at [345, 114] on button "show sentence" at bounding box center [380, 118] width 70 height 31
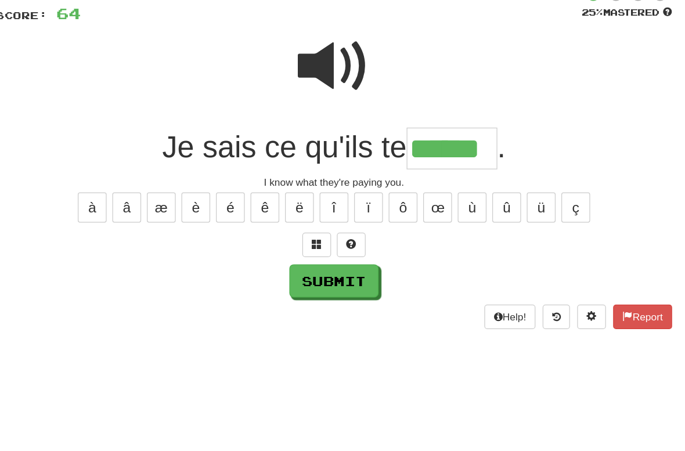
type input "******"
click at [307, 224] on button "Submit" at bounding box center [343, 227] width 72 height 27
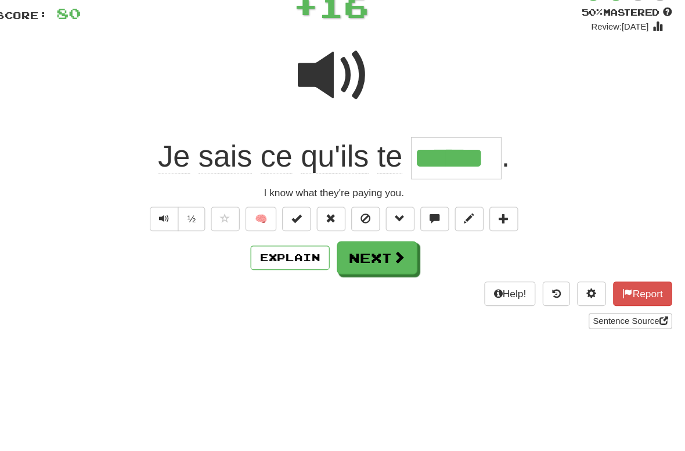
click at [345, 207] on button "Next" at bounding box center [377, 208] width 65 height 27
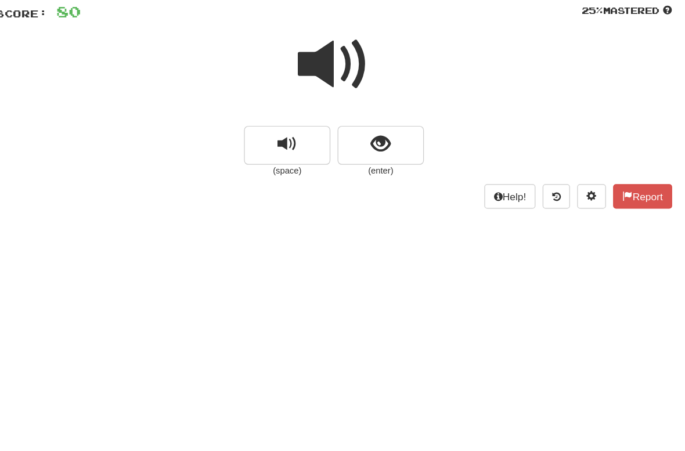
click at [345, 118] on button "show sentence" at bounding box center [380, 118] width 70 height 31
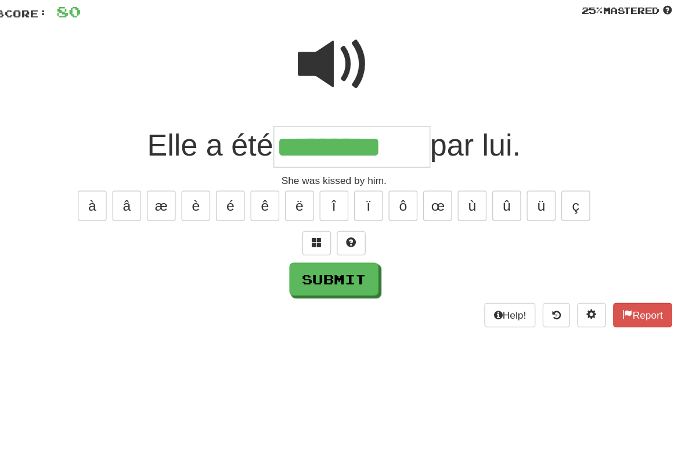
type input "*********"
click at [307, 235] on button "Submit" at bounding box center [343, 227] width 72 height 27
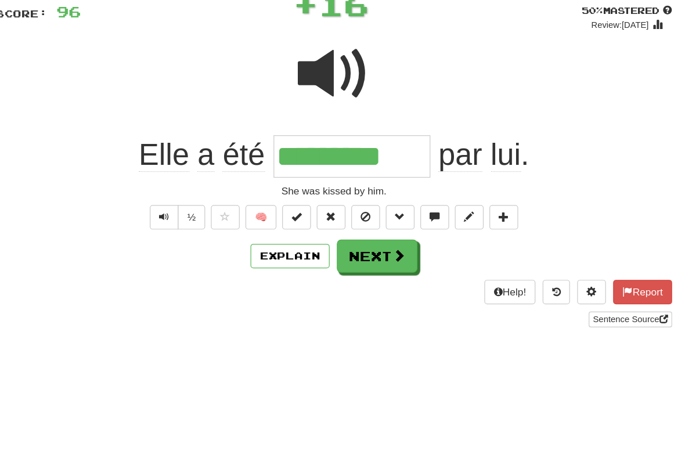
click at [345, 207] on button "Next" at bounding box center [377, 208] width 65 height 27
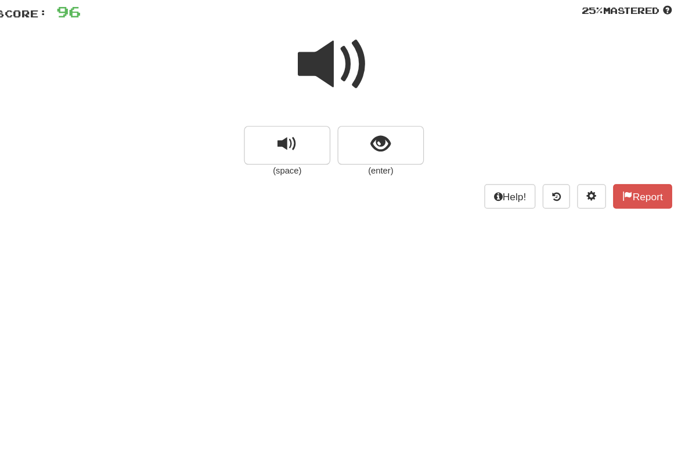
click at [345, 125] on button "show sentence" at bounding box center [380, 118] width 70 height 31
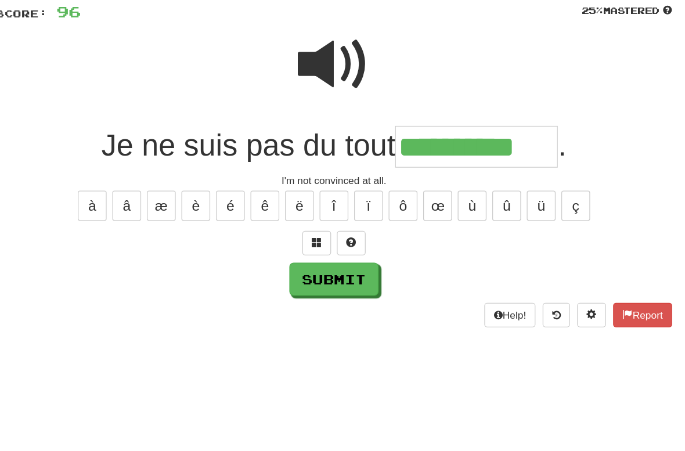
type input "**********"
click at [307, 236] on button "Submit" at bounding box center [343, 227] width 72 height 27
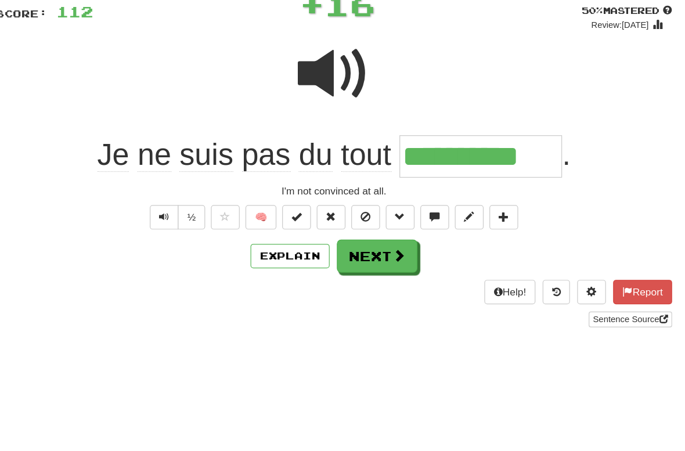
click at [345, 199] on button "Next" at bounding box center [377, 208] width 65 height 27
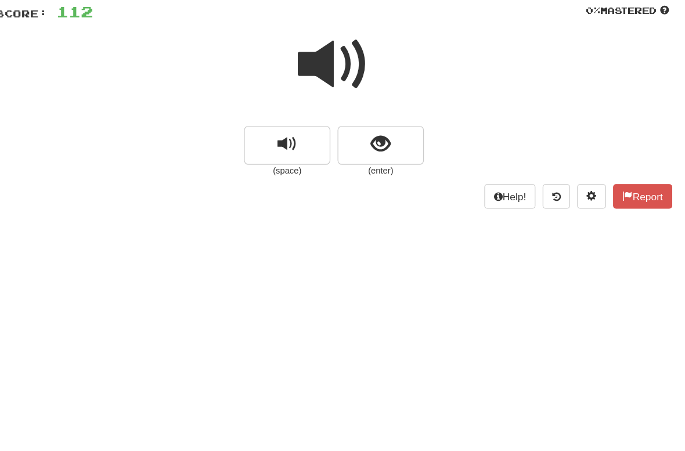
click at [345, 122] on button "show sentence" at bounding box center [380, 118] width 70 height 31
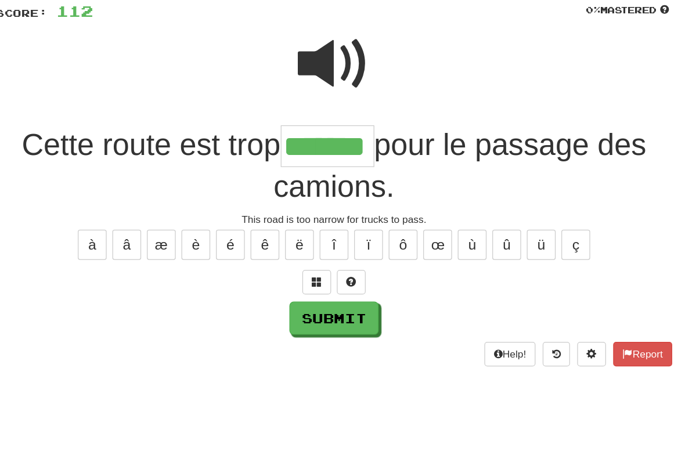
type input "*******"
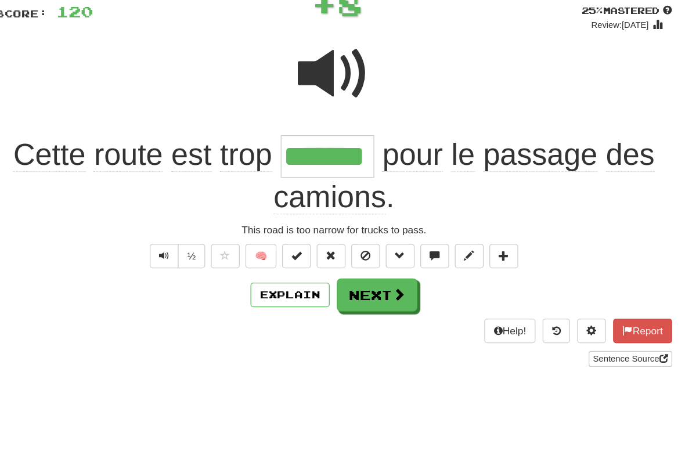
click at [345, 236] on button "Next" at bounding box center [377, 239] width 65 height 27
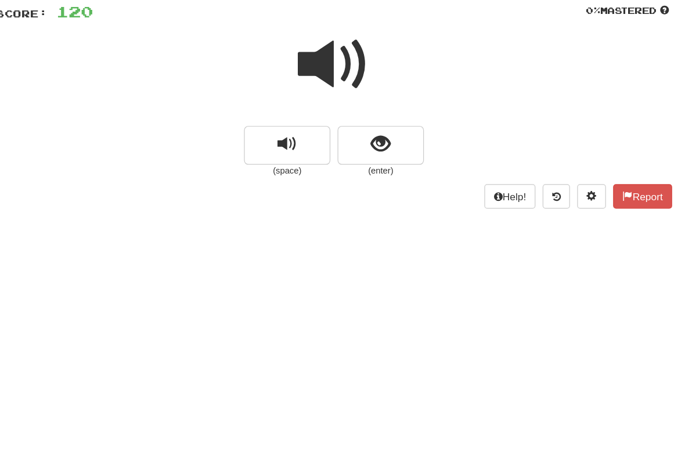
click at [345, 118] on button "show sentence" at bounding box center [380, 118] width 70 height 31
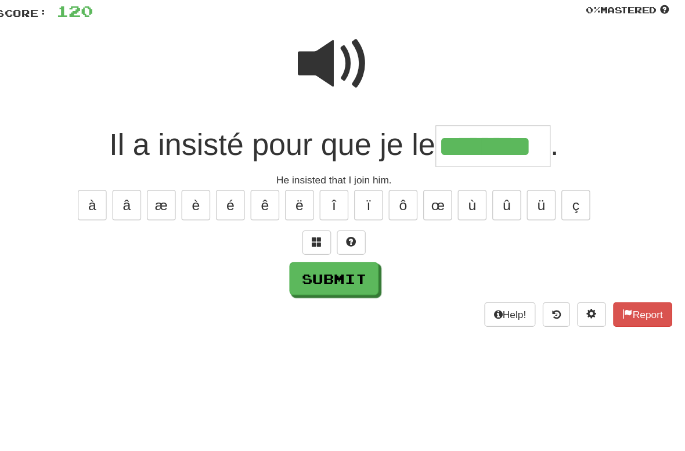
type input "********"
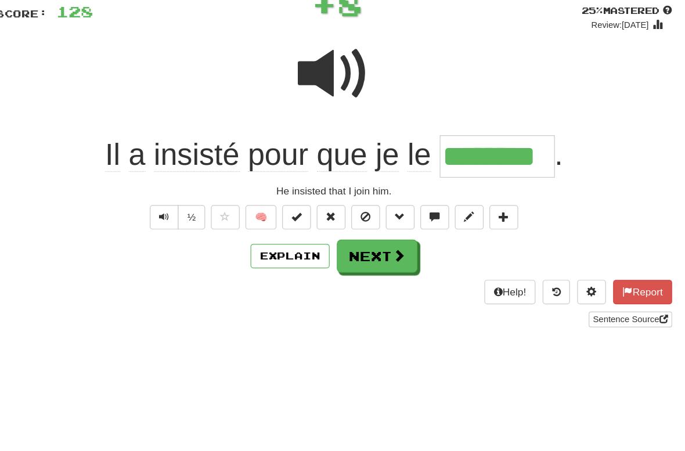
click at [345, 210] on button "Next" at bounding box center [377, 208] width 65 height 27
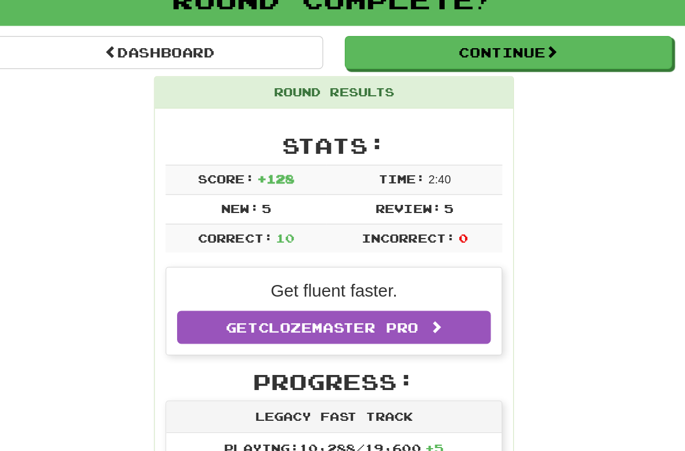
click at [233, 44] on link "Dashboard" at bounding box center [202, 44] width 264 height 27
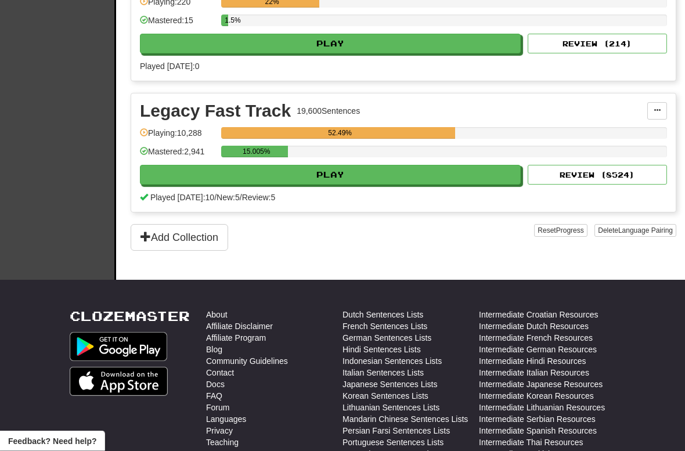
click at [381, 172] on button "Play" at bounding box center [330, 175] width 381 height 20
select select "**"
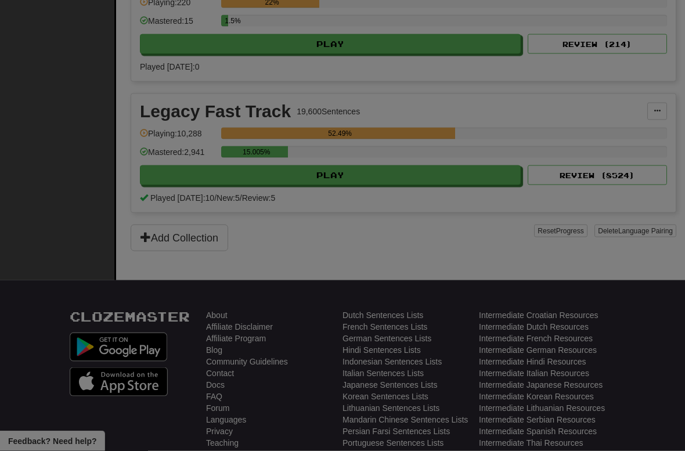
scroll to position [1530, 0]
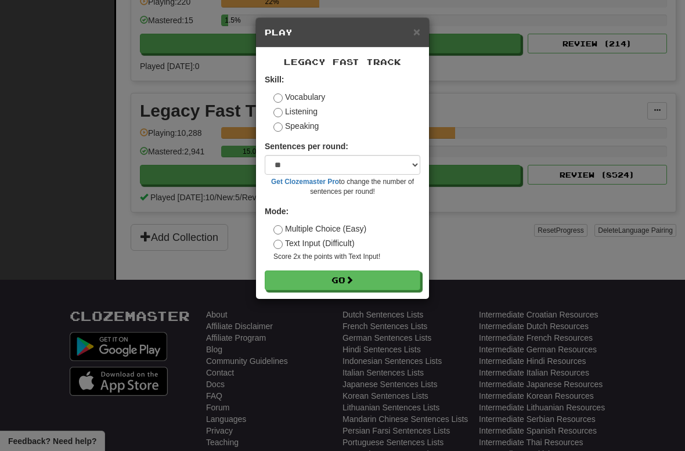
click at [380, 287] on button "Go" at bounding box center [343, 281] width 156 height 20
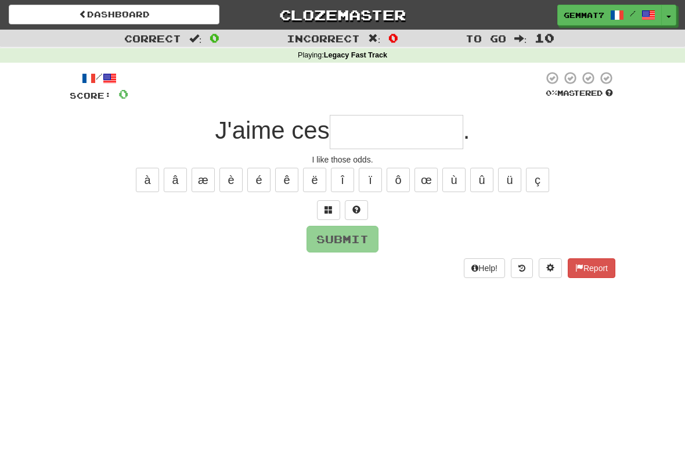
click at [384, 145] on input "text" at bounding box center [397, 132] width 134 height 34
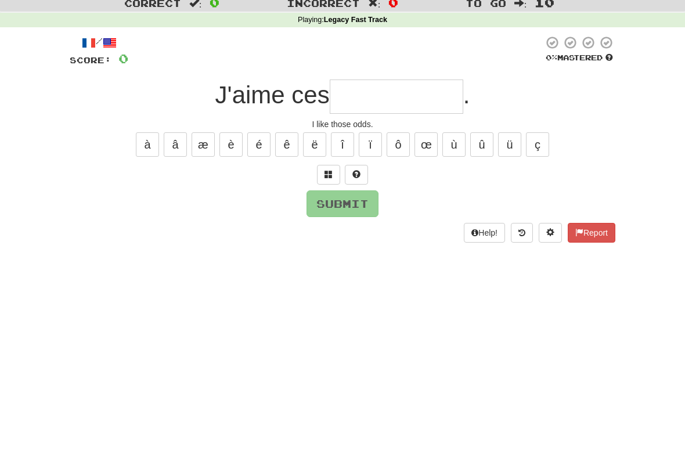
click at [329, 206] on span at bounding box center [329, 210] width 8 height 8
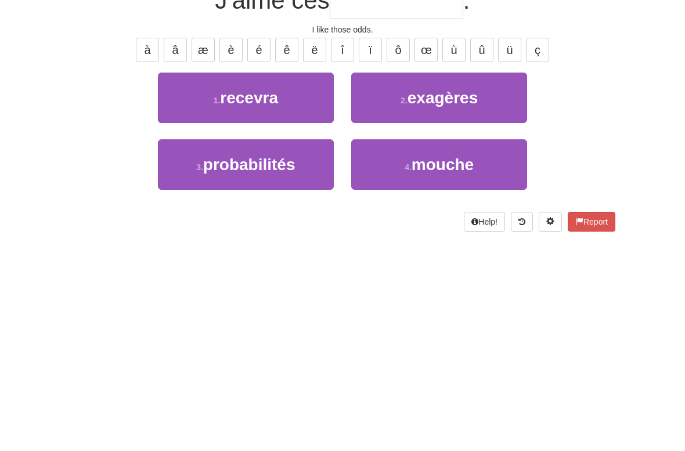
click at [287, 286] on span "probabilités" at bounding box center [249, 295] width 92 height 18
type input "**********"
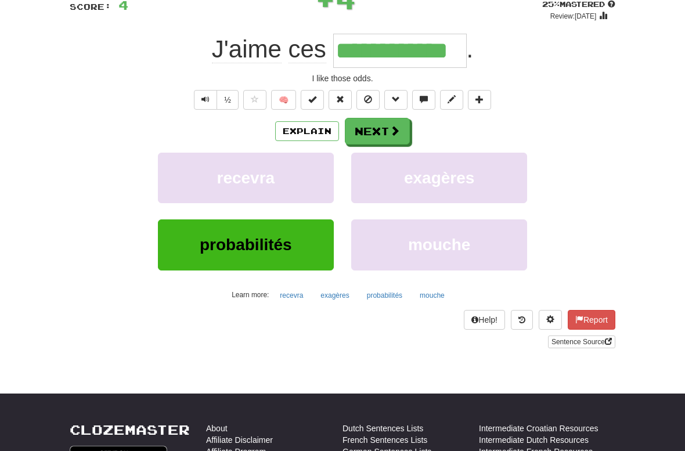
scroll to position [89, 0]
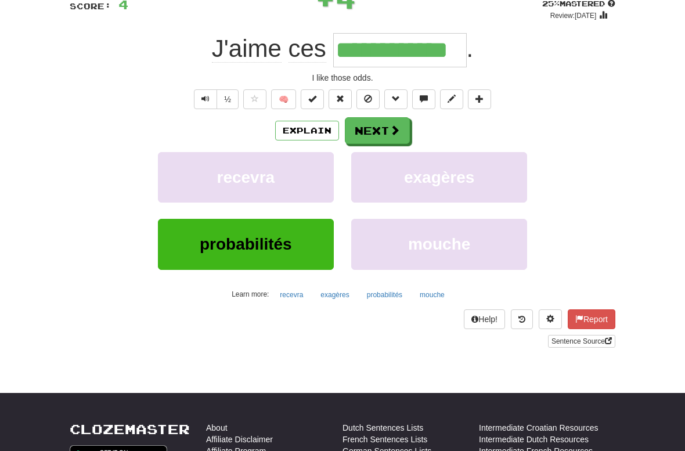
click at [383, 133] on button "Next" at bounding box center [377, 130] width 65 height 27
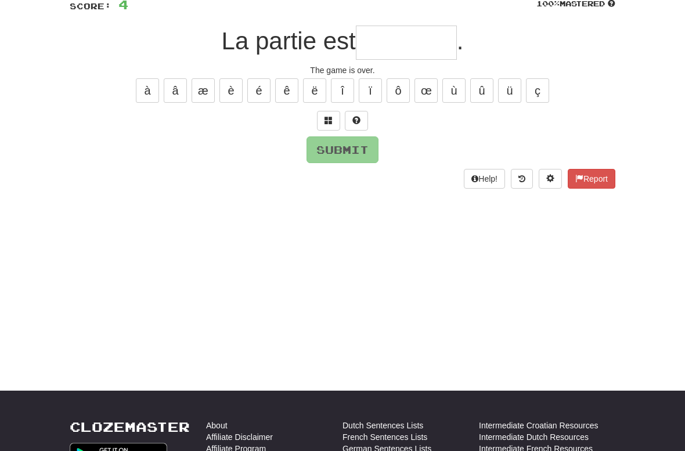
type input "*"
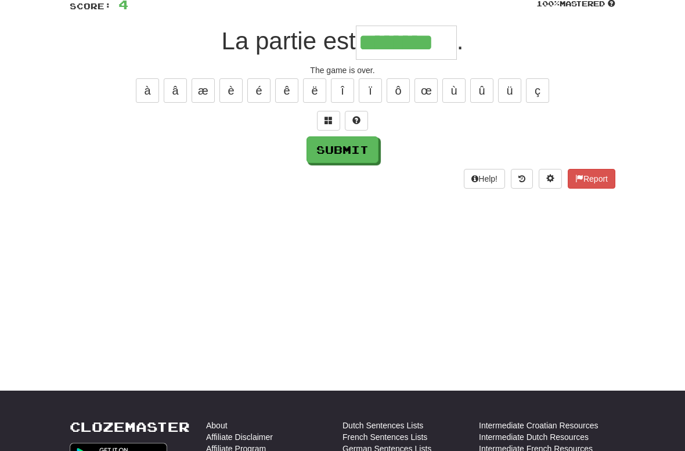
type input "********"
click at [375, 159] on button "Submit" at bounding box center [343, 149] width 72 height 27
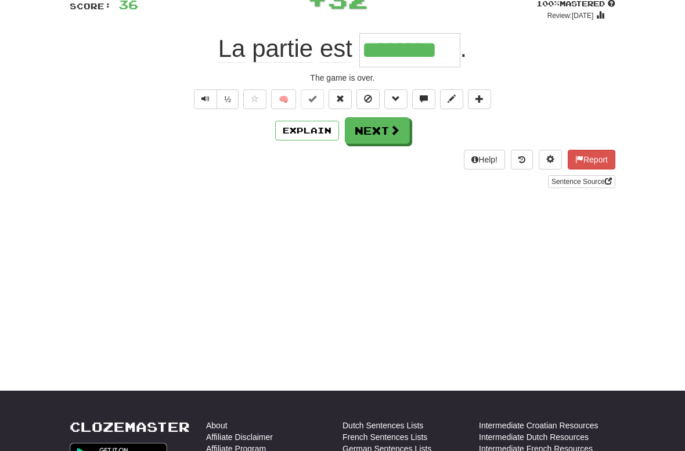
scroll to position [84, 0]
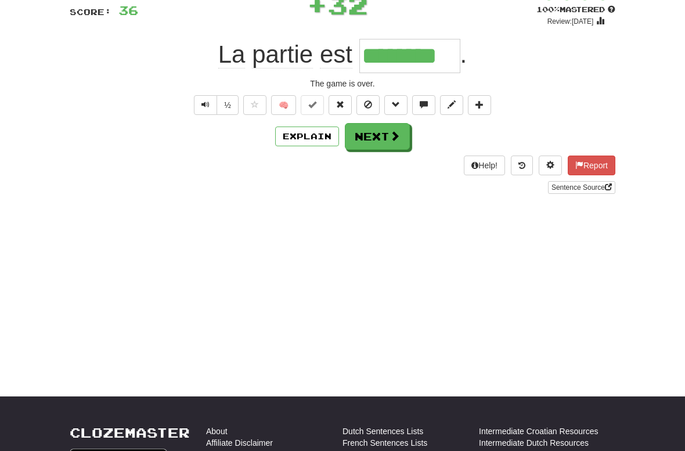
click at [383, 140] on button "Next" at bounding box center [377, 136] width 65 height 27
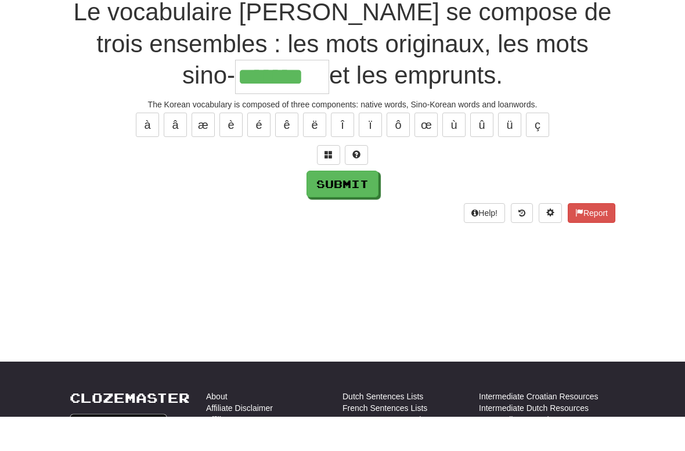
type input "*******"
click at [352, 206] on button "Submit" at bounding box center [343, 219] width 72 height 27
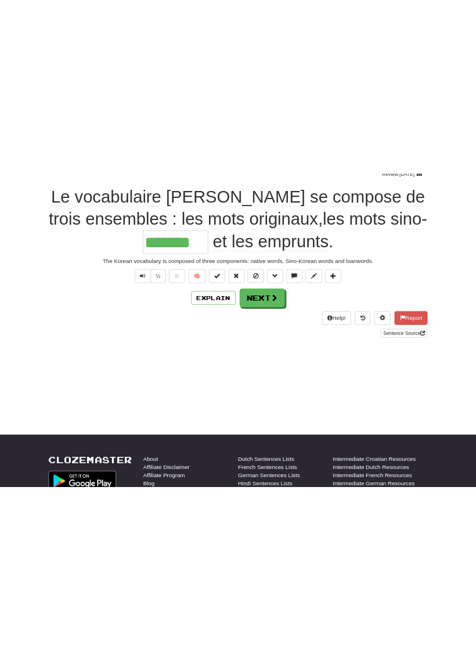
scroll to position [0, 0]
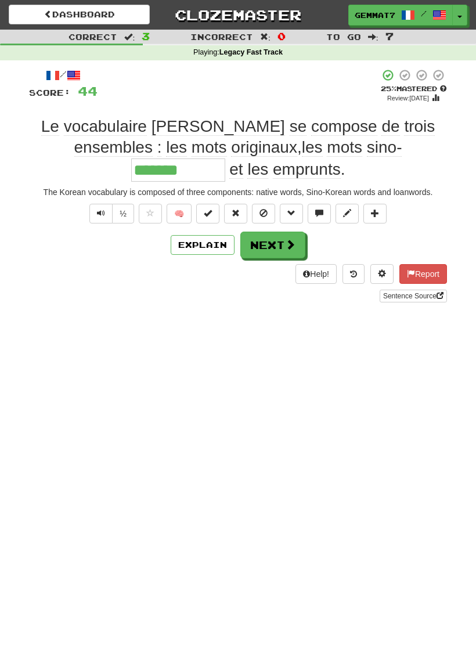
click at [273, 244] on button "Next" at bounding box center [272, 245] width 65 height 27
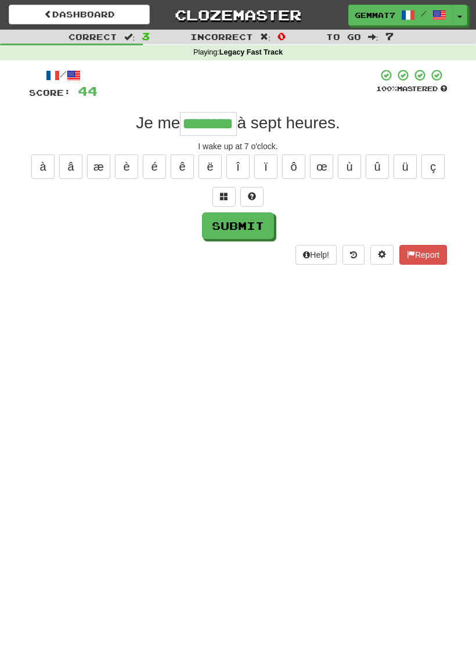
type input "********"
click at [238, 226] on button "Submit" at bounding box center [238, 225] width 72 height 27
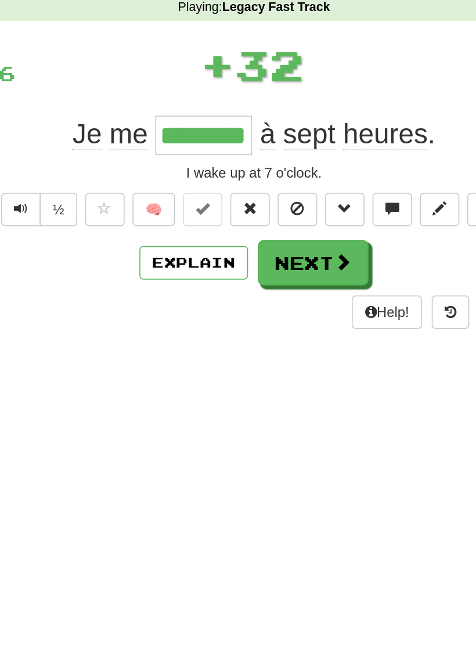
click at [240, 189] on button "Next" at bounding box center [272, 202] width 65 height 27
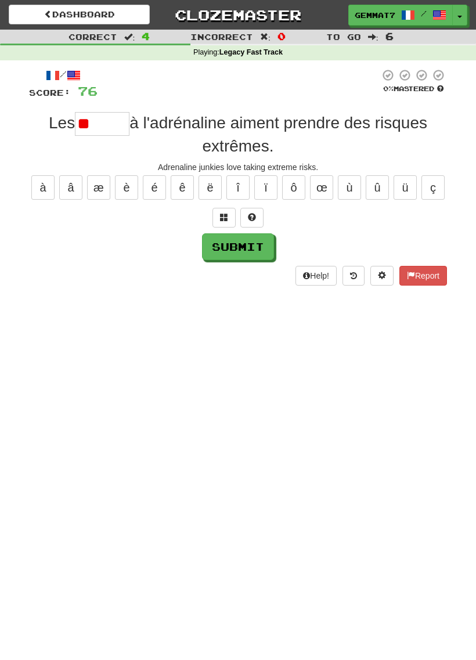
type input "*"
click at [212, 224] on button at bounding box center [223, 218] width 23 height 20
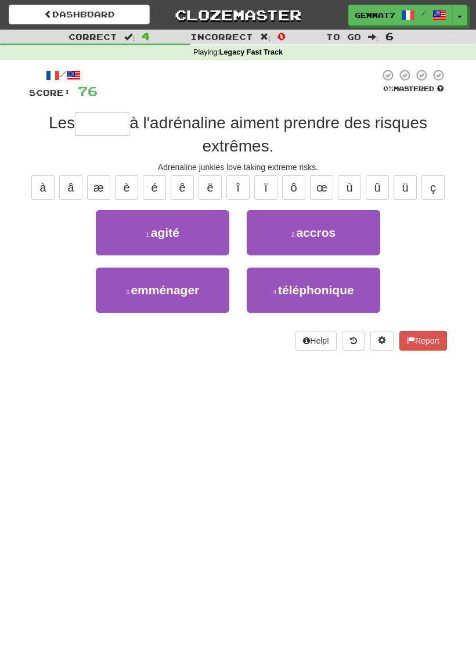
click at [316, 244] on button "2 . accros" at bounding box center [314, 232] width 134 height 45
type input "******"
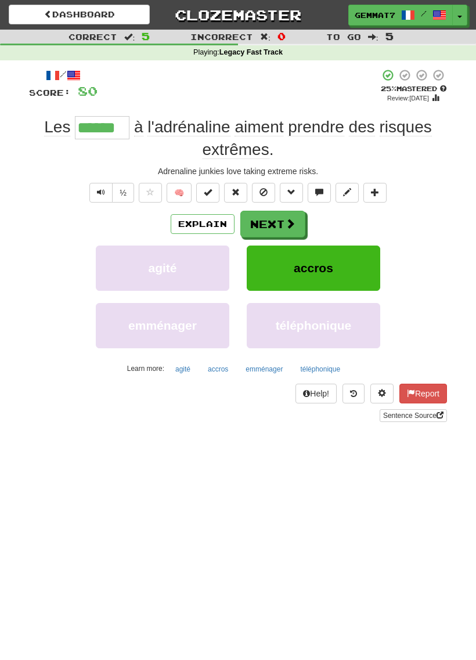
click at [281, 228] on button "Next" at bounding box center [272, 224] width 65 height 27
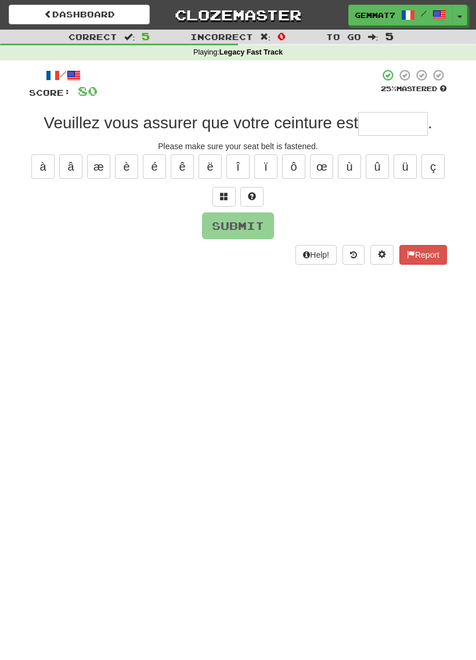
type input "*"
click at [224, 192] on span at bounding box center [224, 196] width 8 height 8
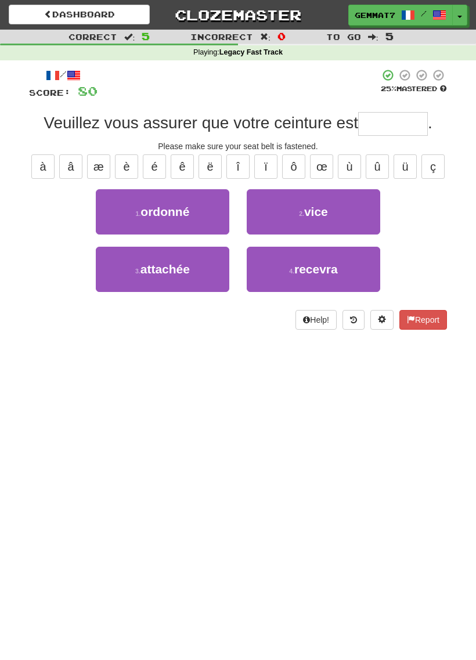
click at [210, 280] on button "3 . attachée" at bounding box center [163, 269] width 134 height 45
type input "********"
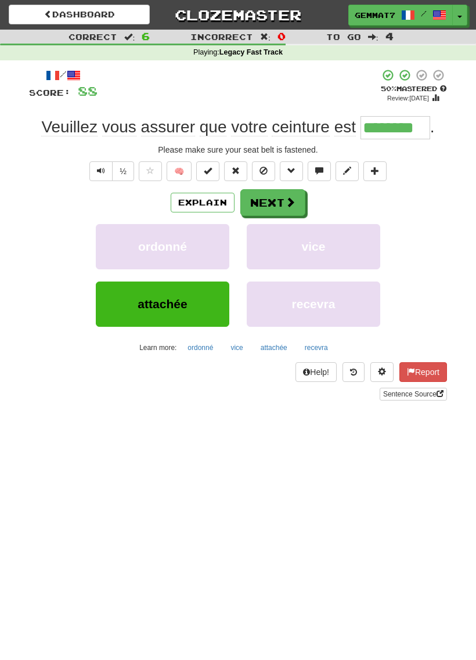
click at [278, 197] on button "Next" at bounding box center [272, 202] width 65 height 27
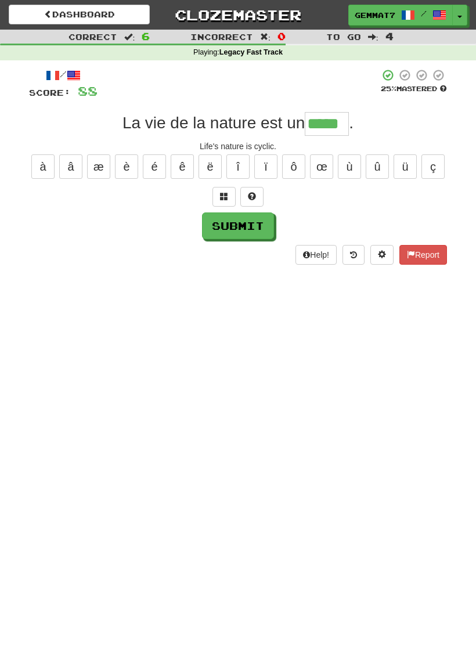
type input "*****"
click at [246, 223] on button "Submit" at bounding box center [238, 225] width 72 height 27
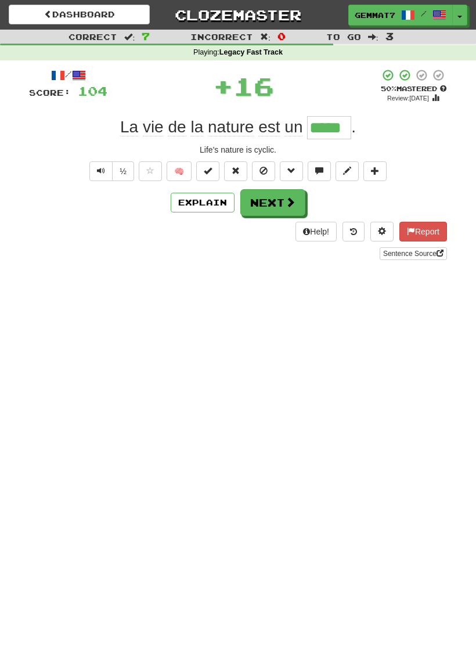
click at [282, 201] on button "Next" at bounding box center [272, 202] width 65 height 27
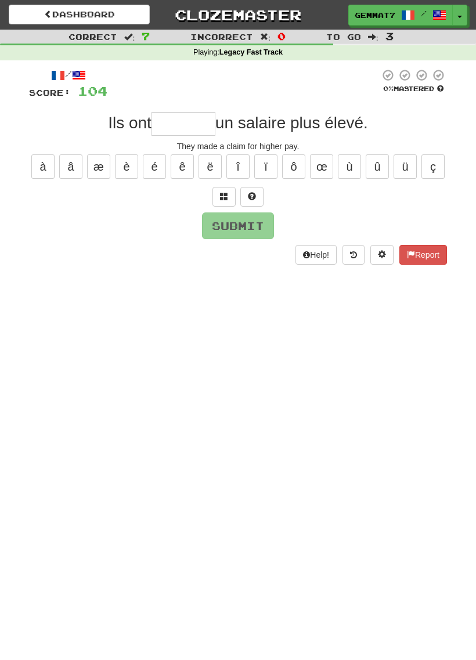
type input "*"
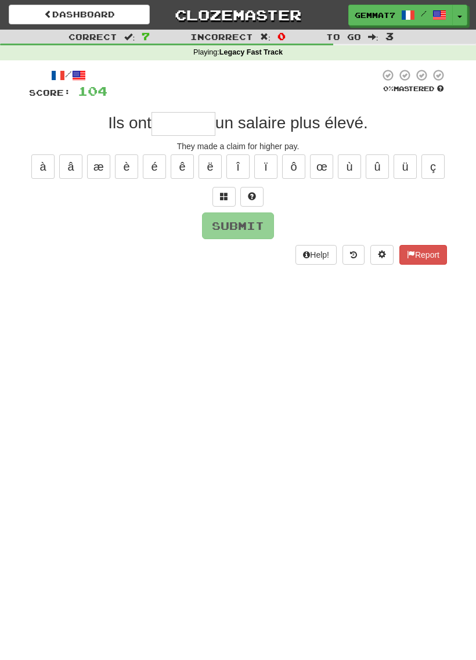
click at [223, 199] on span at bounding box center [224, 196] width 8 height 8
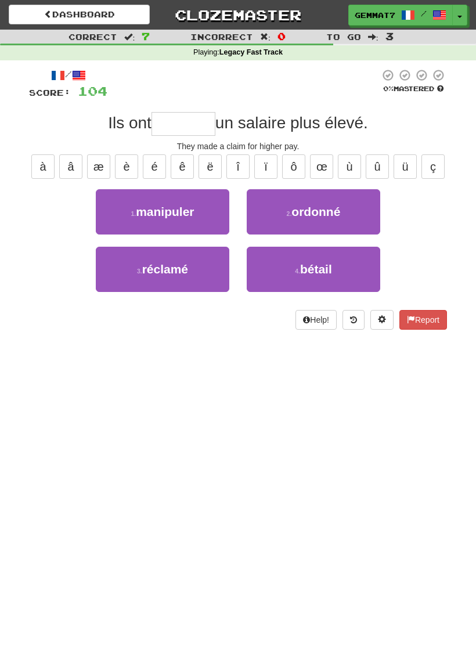
click at [194, 269] on button "3 . réclamé" at bounding box center [163, 269] width 134 height 45
type input "*******"
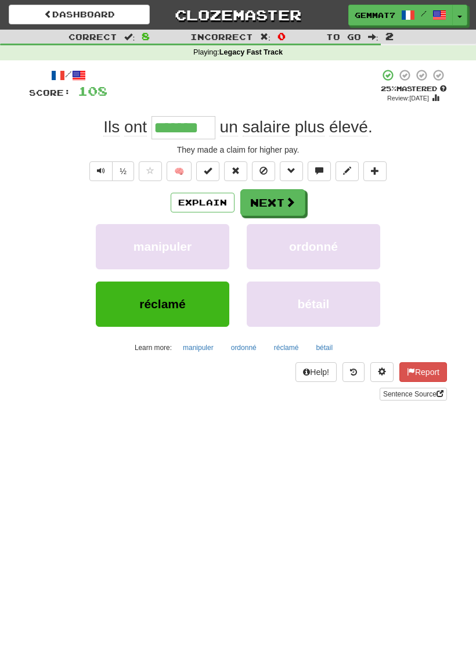
click at [281, 203] on button "Next" at bounding box center [272, 202] width 65 height 27
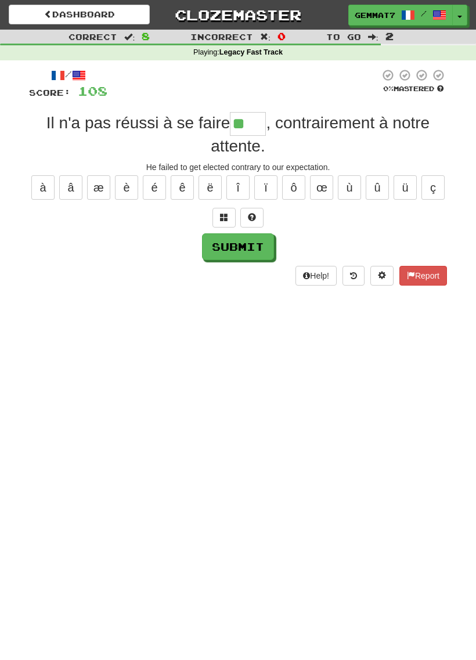
click at [221, 223] on button at bounding box center [223, 218] width 23 height 20
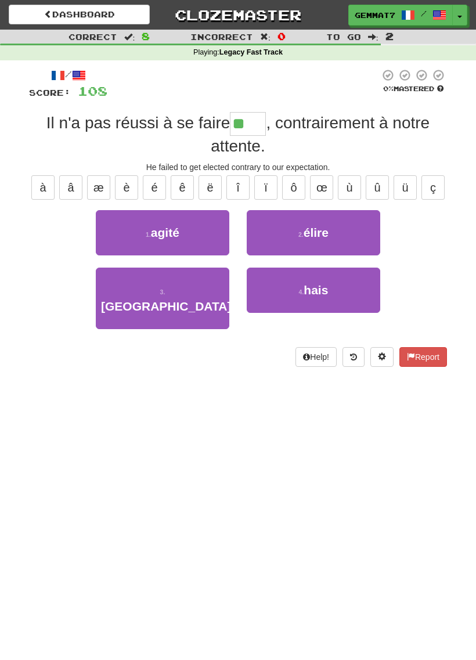
click at [350, 229] on button "2 . élire" at bounding box center [314, 232] width 134 height 45
type input "*****"
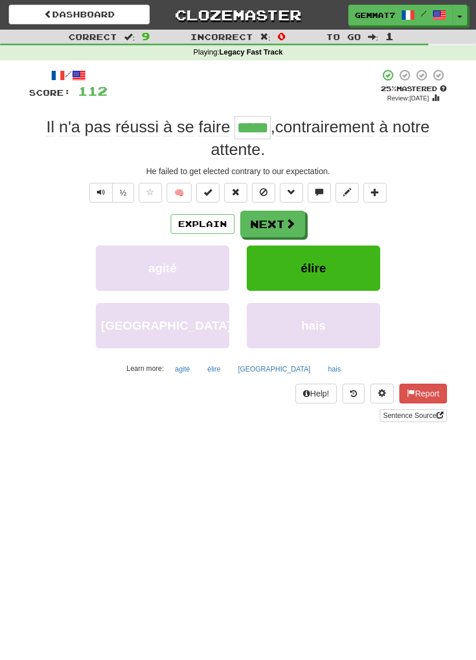
click at [272, 224] on button "Next" at bounding box center [272, 224] width 65 height 27
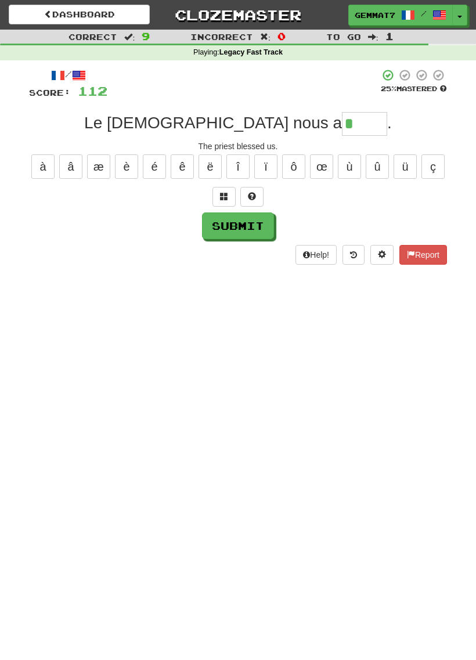
click at [221, 197] on span at bounding box center [224, 196] width 8 height 8
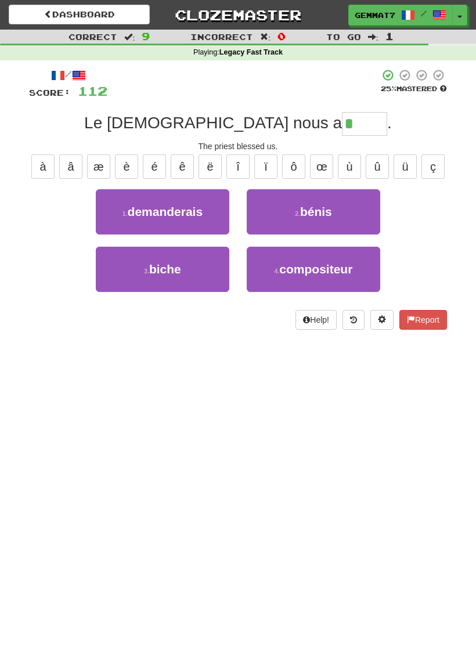
click at [362, 208] on button "2 . bénis" at bounding box center [314, 211] width 134 height 45
type input "*****"
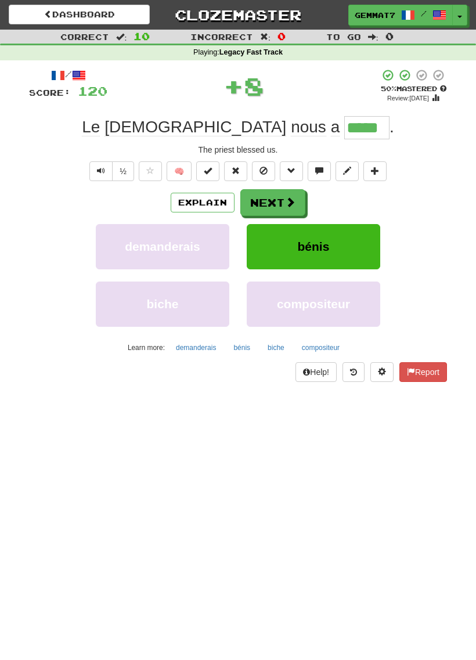
click at [286, 198] on span at bounding box center [290, 202] width 10 height 10
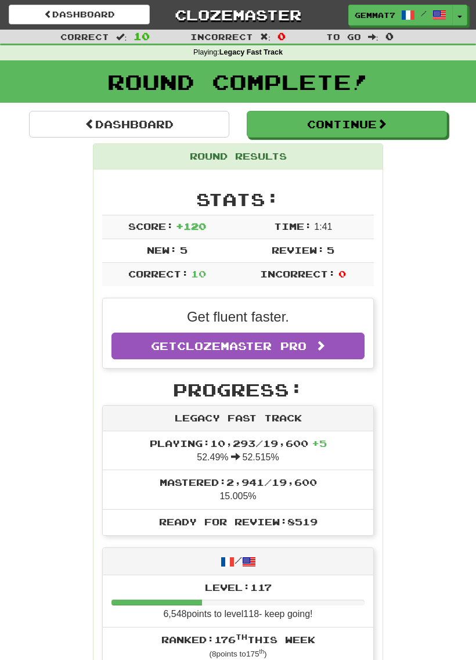
click at [359, 122] on button "Continue" at bounding box center [347, 124] width 200 height 27
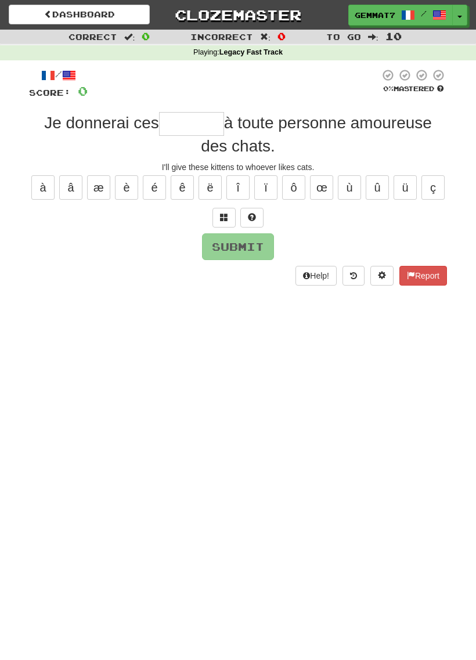
click at [191, 131] on input "text" at bounding box center [191, 123] width 65 height 23
type input "*******"
click at [246, 257] on button "Submit" at bounding box center [238, 246] width 72 height 27
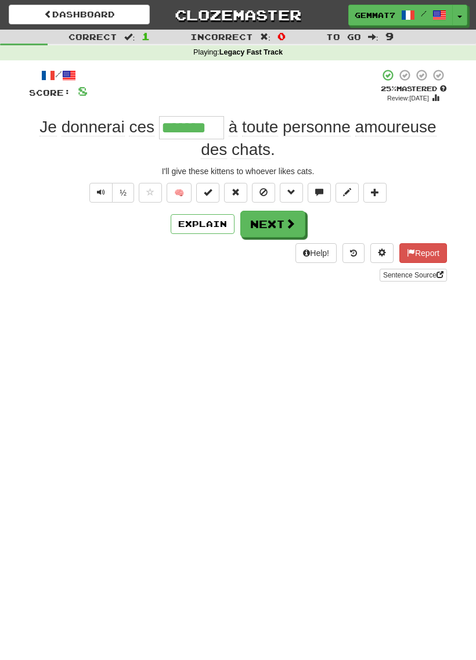
click at [271, 222] on button "Next" at bounding box center [272, 224] width 65 height 27
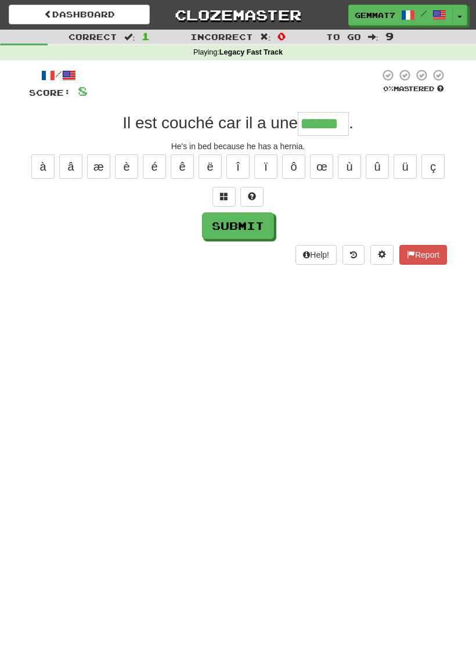
type input "******"
click at [251, 230] on button "Submit" at bounding box center [238, 225] width 72 height 27
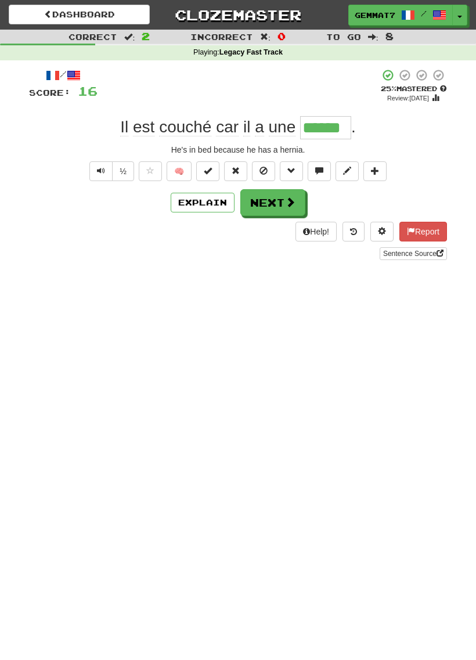
click at [267, 208] on button "Next" at bounding box center [272, 202] width 65 height 27
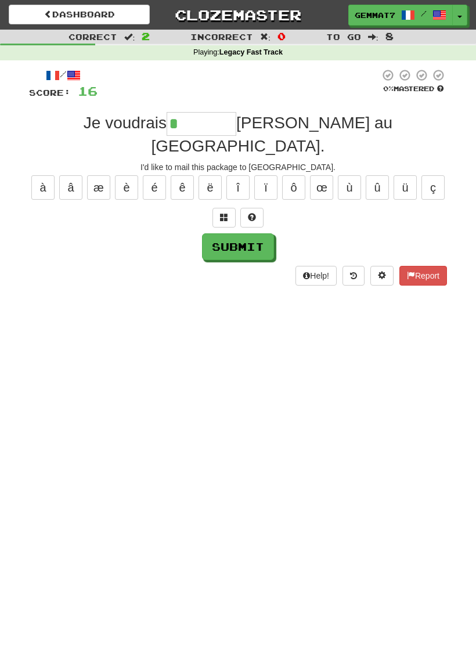
click at [216, 208] on button at bounding box center [223, 218] width 23 height 20
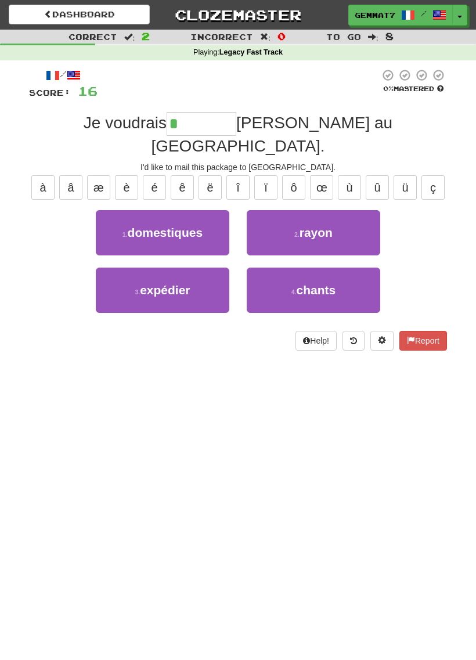
click at [187, 283] on span "expédier" at bounding box center [165, 289] width 50 height 13
type input "********"
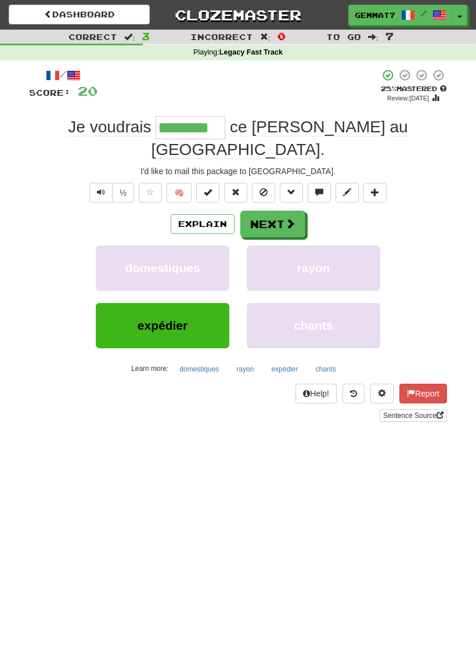
click at [268, 211] on button "Next" at bounding box center [272, 224] width 65 height 27
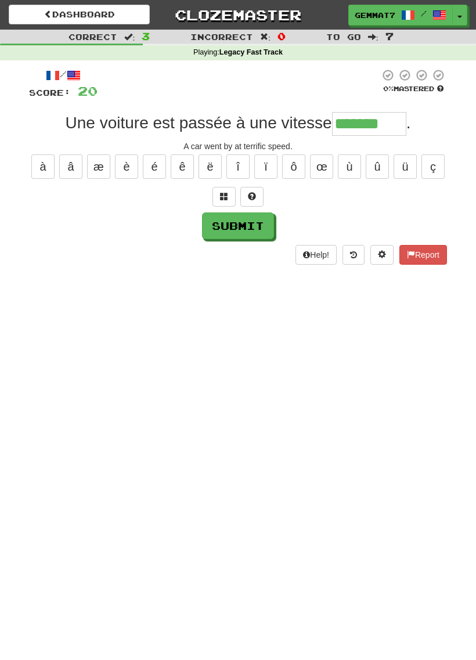
click at [217, 199] on button at bounding box center [223, 197] width 23 height 20
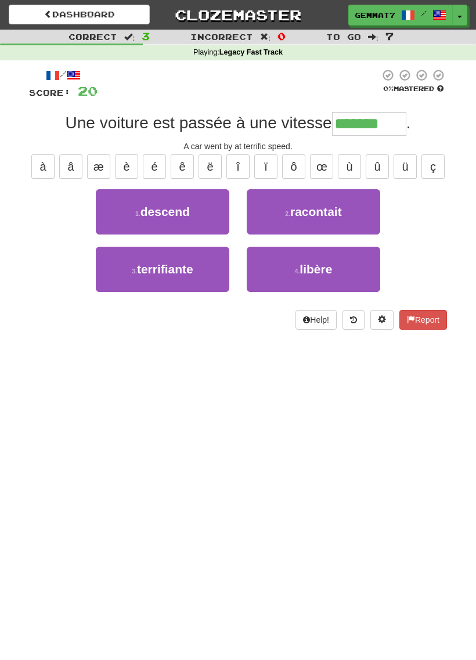
click at [184, 273] on span "terrifiante" at bounding box center [165, 268] width 56 height 13
type input "**********"
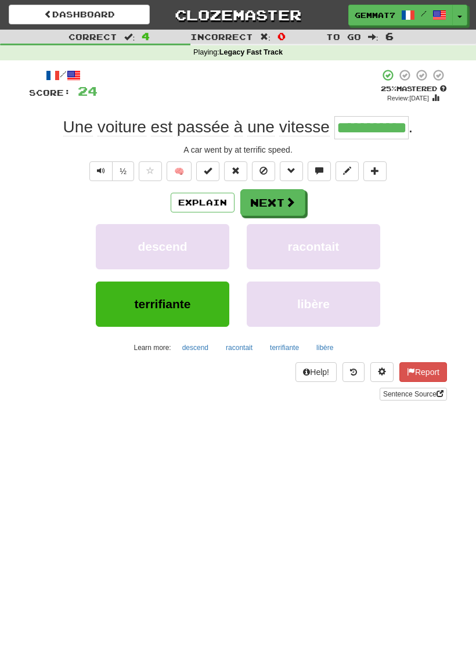
click at [262, 200] on button "Next" at bounding box center [272, 202] width 65 height 27
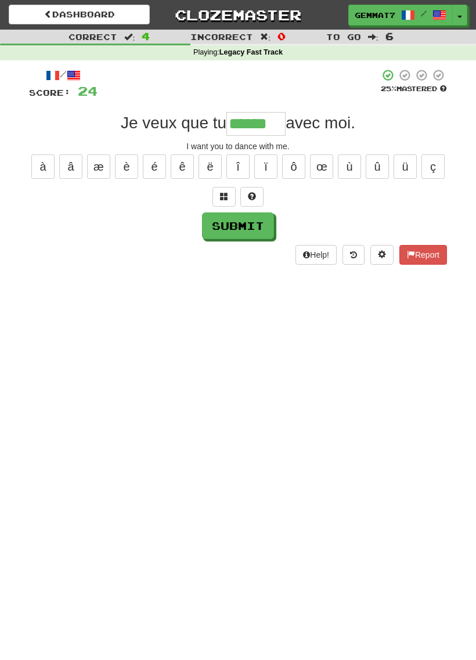
type input "******"
click at [245, 233] on button "Submit" at bounding box center [238, 225] width 72 height 27
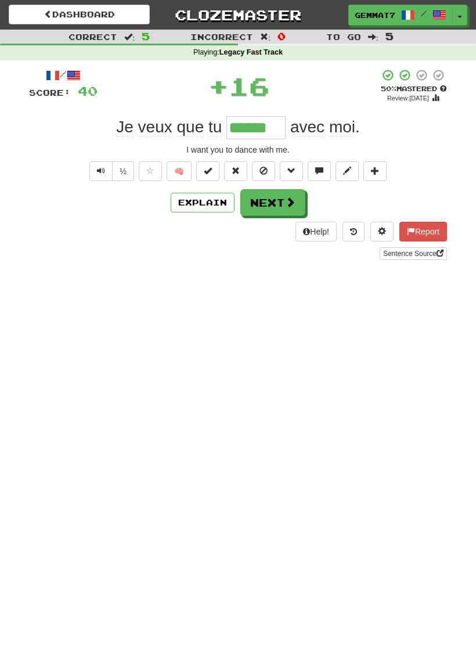
click at [270, 203] on button "Next" at bounding box center [272, 202] width 65 height 27
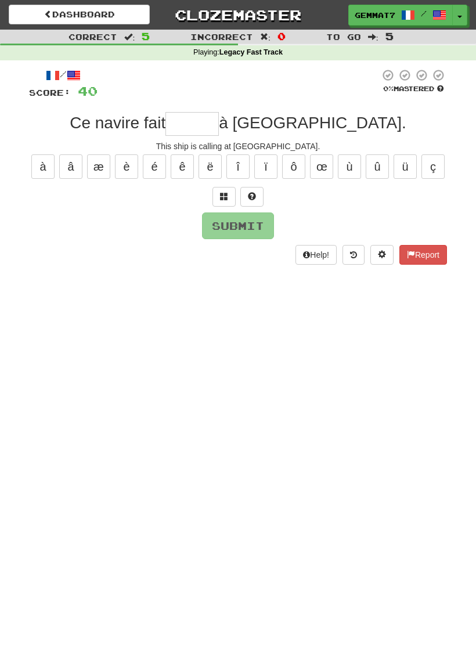
type input "*"
click at [221, 197] on span at bounding box center [224, 196] width 8 height 8
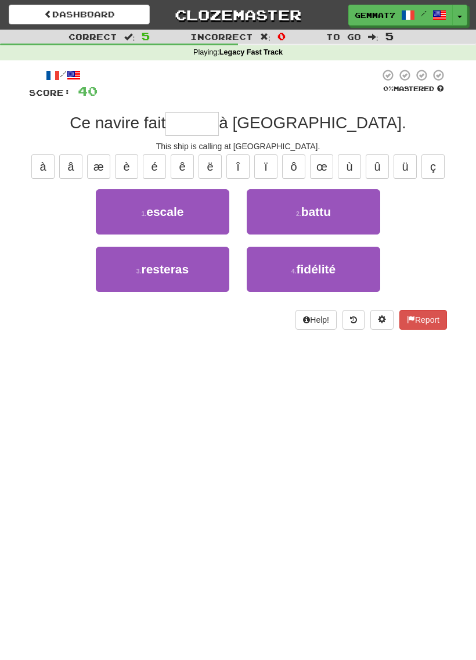
type input "*"
click at [189, 212] on button "1 . escale" at bounding box center [163, 211] width 134 height 45
type input "******"
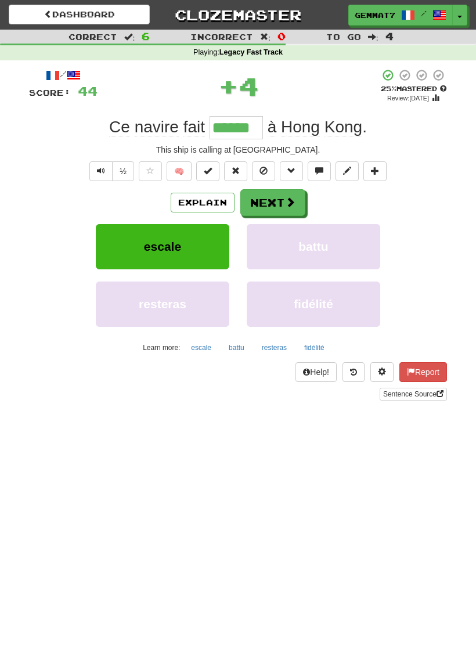
click at [189, 203] on button "Explain" at bounding box center [203, 203] width 64 height 20
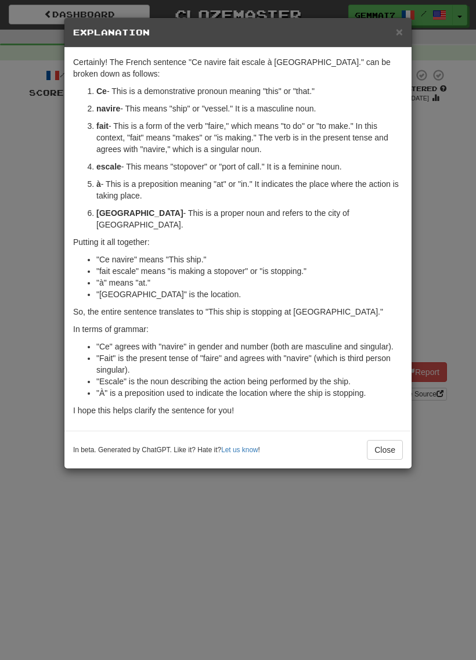
click at [35, 257] on div "× Explanation Certainly! The French sentence "Ce navire fait escale à Hong Kong…" at bounding box center [238, 330] width 476 height 660
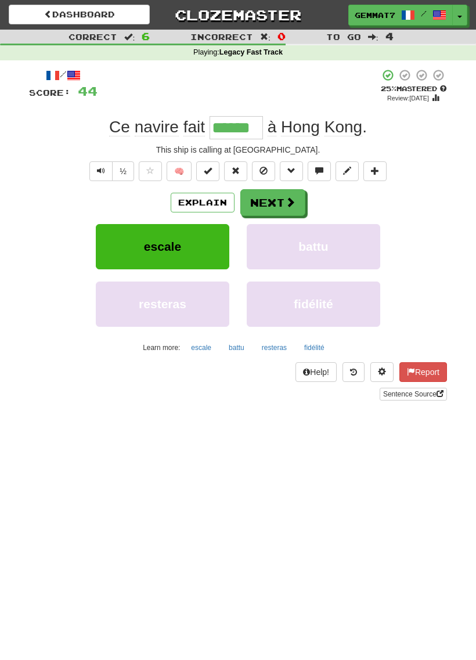
click at [251, 212] on button "Next" at bounding box center [272, 202] width 65 height 27
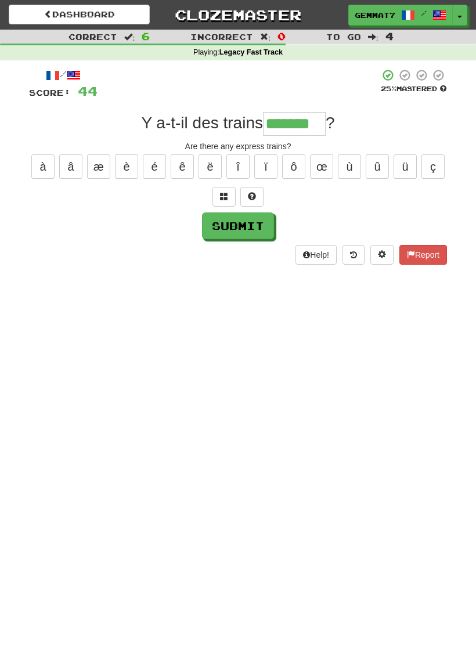
type input "*******"
click at [243, 231] on button "Submit" at bounding box center [238, 225] width 72 height 27
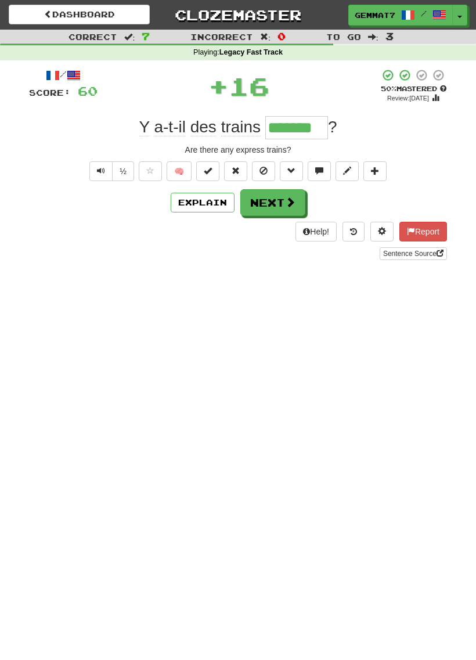
click at [278, 204] on button "Next" at bounding box center [272, 202] width 65 height 27
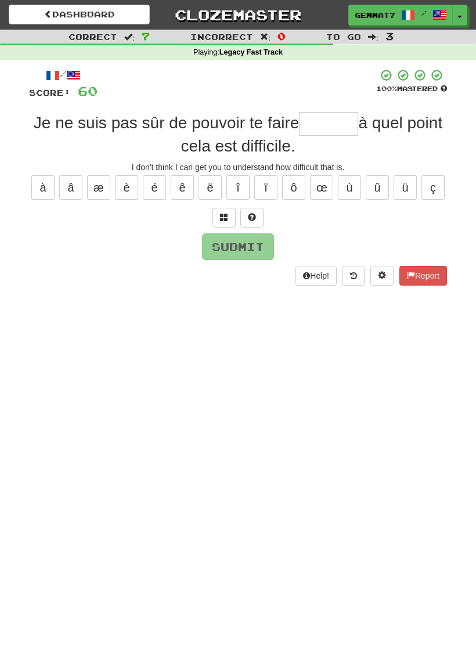
type input "*"
click at [224, 217] on span at bounding box center [224, 217] width 8 height 8
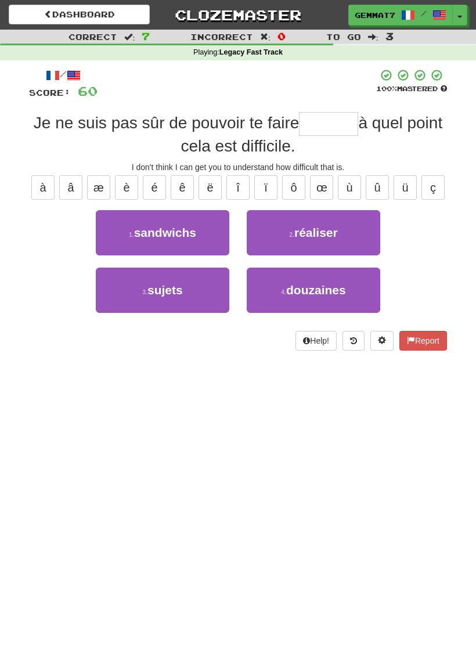
click at [316, 242] on button "2 . réaliser" at bounding box center [314, 232] width 134 height 45
type input "********"
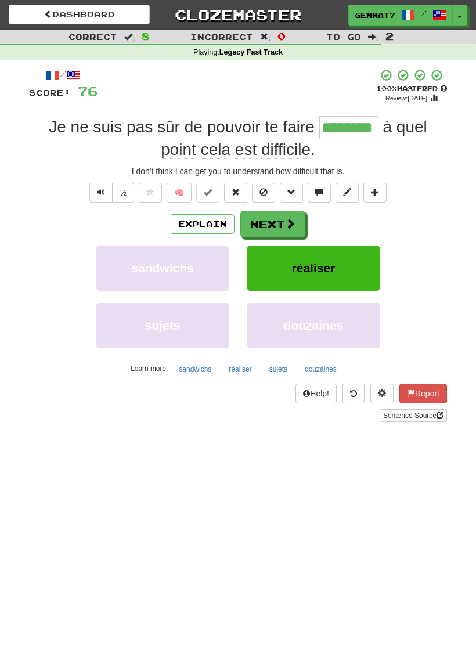
click at [268, 226] on button "Next" at bounding box center [272, 224] width 65 height 27
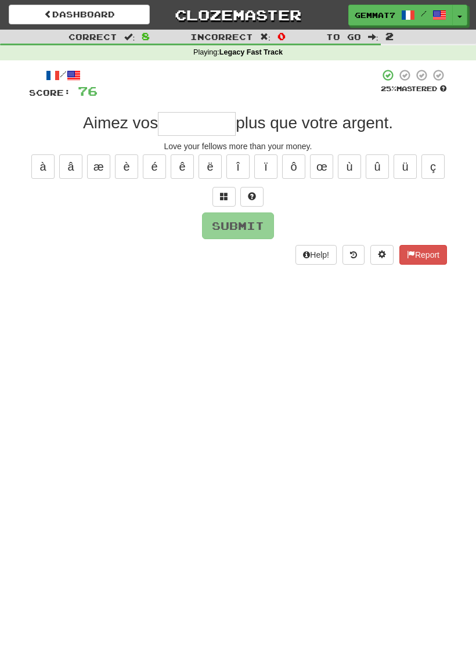
type input "*"
click at [219, 202] on button at bounding box center [223, 197] width 23 height 20
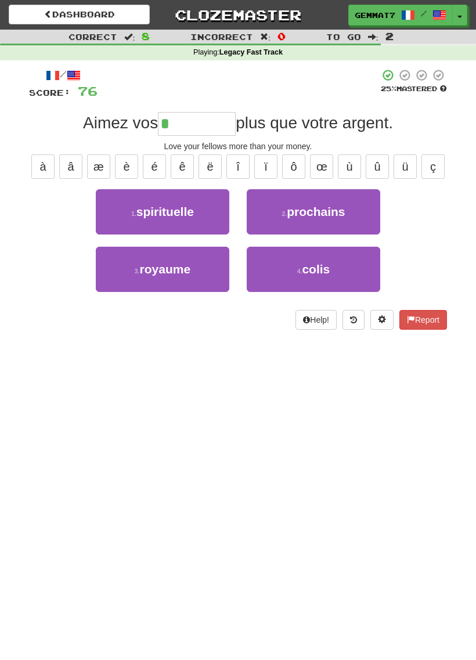
click at [345, 224] on button "2 . prochains" at bounding box center [314, 211] width 134 height 45
type input "*********"
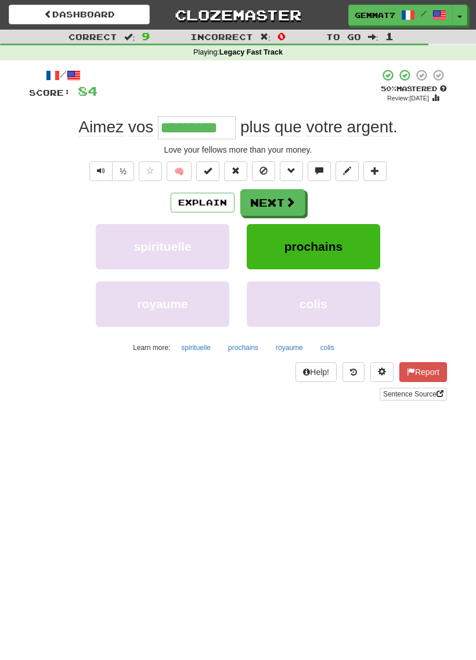
click at [289, 214] on button "Next" at bounding box center [272, 202] width 65 height 27
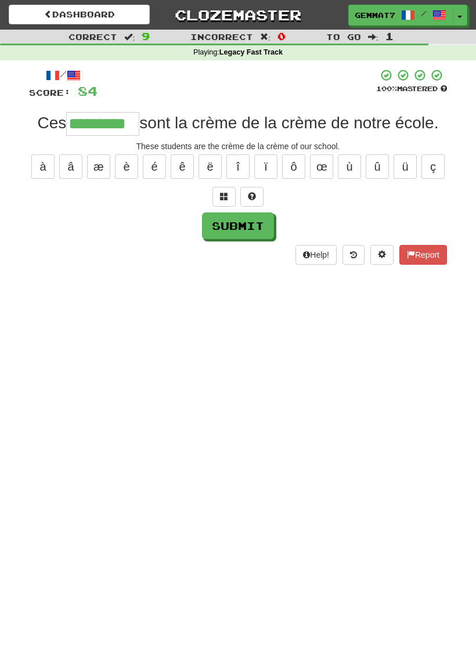
type input "*********"
click at [250, 234] on button "Submit" at bounding box center [238, 225] width 72 height 27
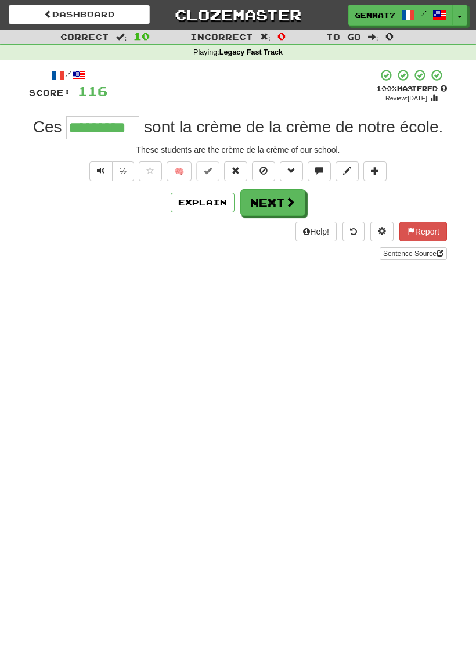
click at [264, 202] on button "Next" at bounding box center [272, 202] width 65 height 27
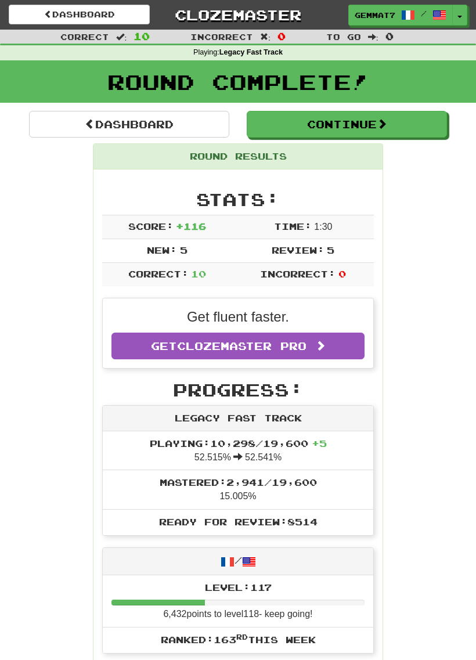
click at [188, 132] on link "Dashboard" at bounding box center [129, 124] width 200 height 27
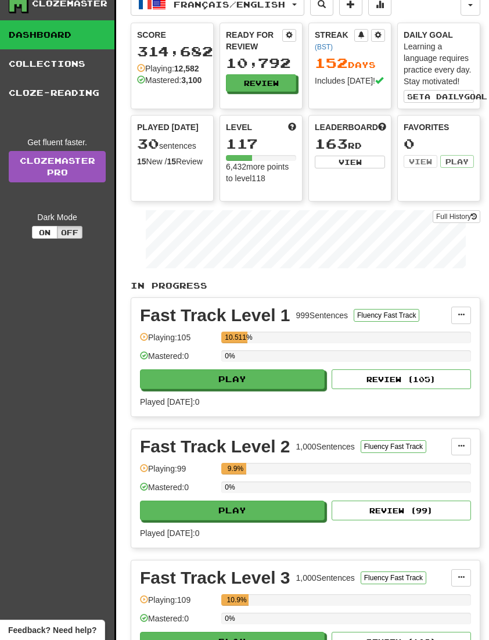
scroll to position [38, 0]
